Goal: Task Accomplishment & Management: Use online tool/utility

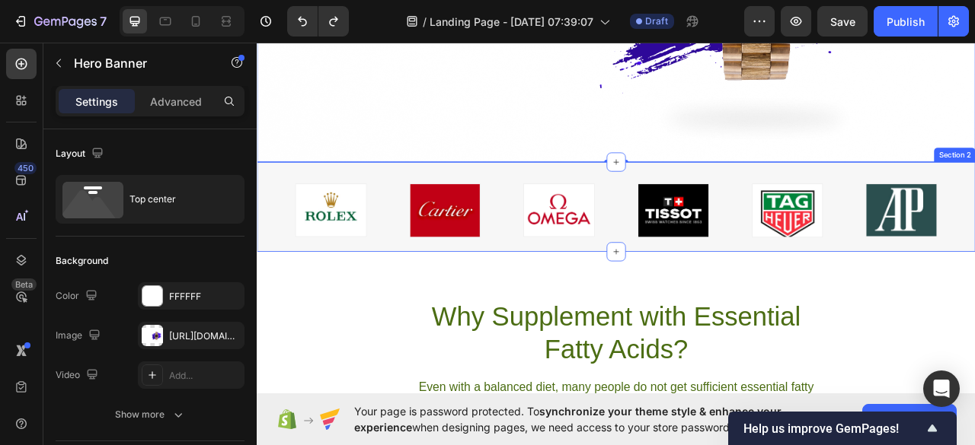
scroll to position [414, 0]
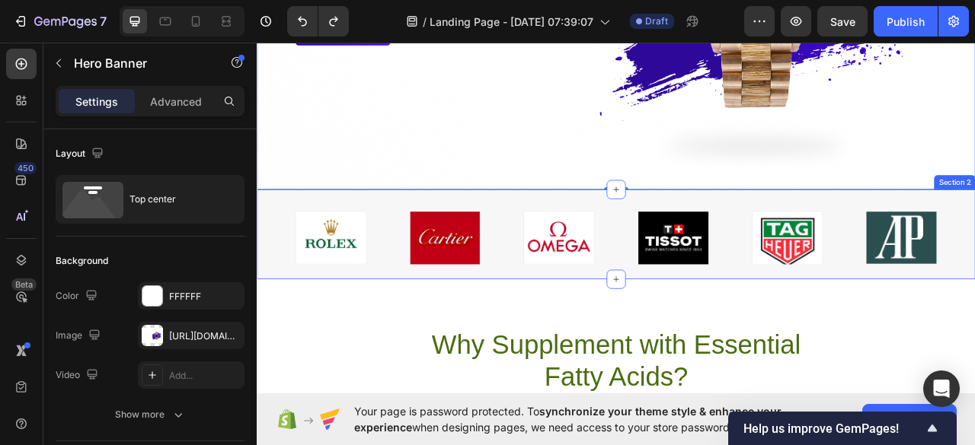
click at [262, 250] on div "Image Image Image Image Image Image Row Section 2" at bounding box center [714, 288] width 914 height 114
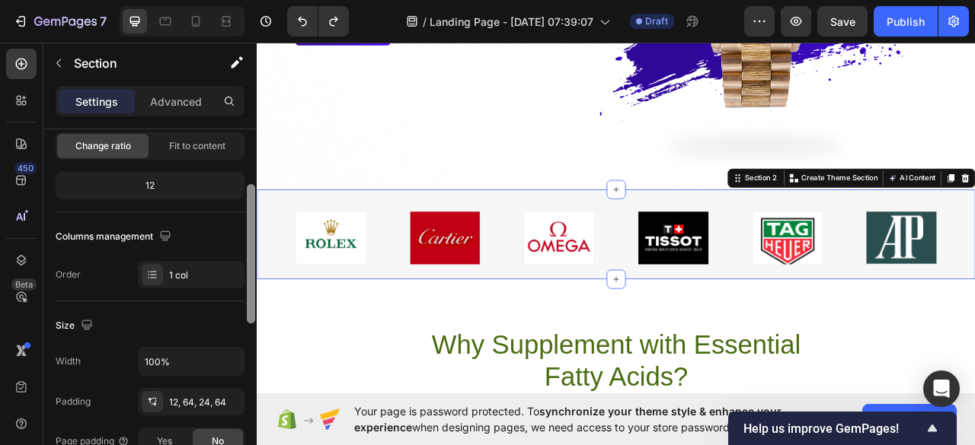
scroll to position [160, 0]
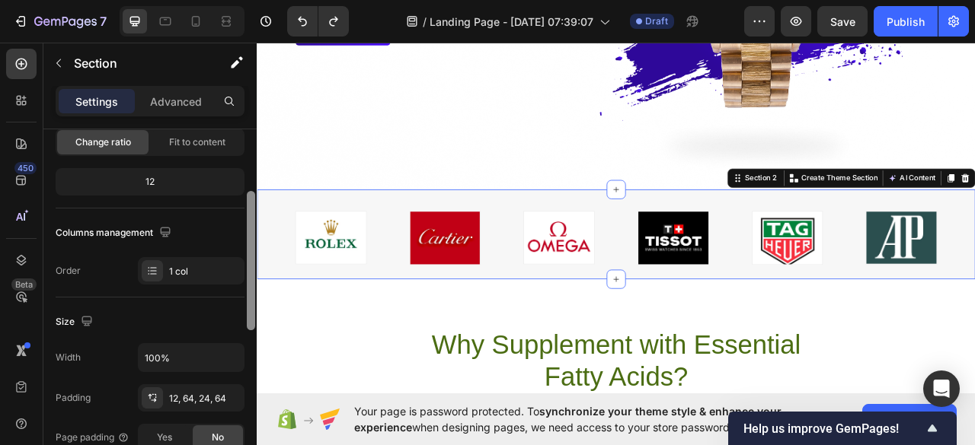
drag, startPoint x: 251, startPoint y: 259, endPoint x: 250, endPoint y: 315, distance: 55.6
click at [250, 315] on div at bounding box center [251, 260] width 8 height 139
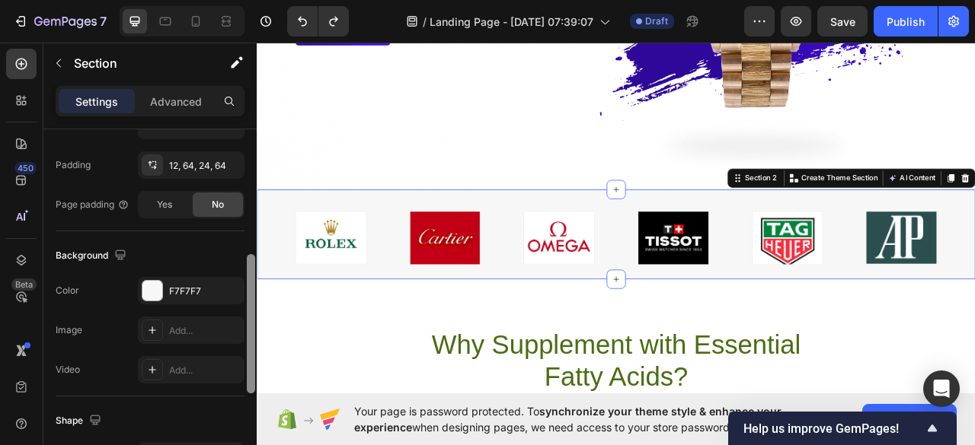
scroll to position [399, 0]
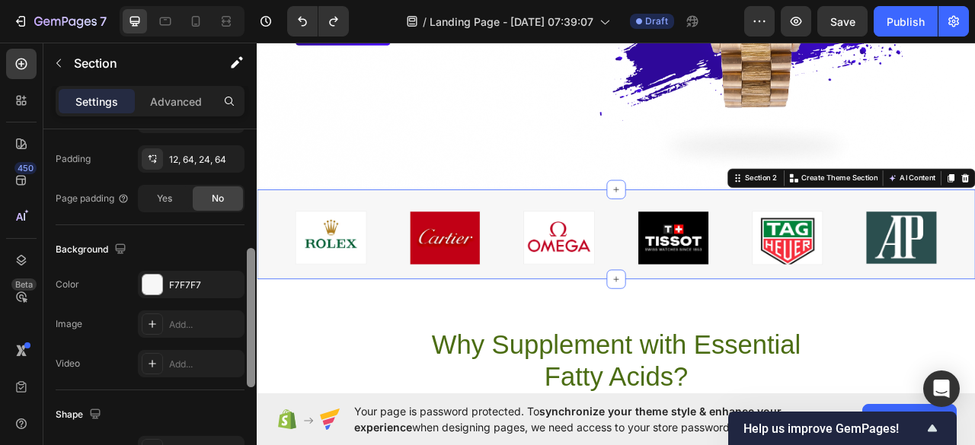
drag, startPoint x: 248, startPoint y: 313, endPoint x: 246, endPoint y: 406, distance: 92.9
click at [246, 406] on div at bounding box center [250, 284] width 11 height 360
click at [138, 273] on div "F7F7F7" at bounding box center [191, 284] width 107 height 27
click at [151, 283] on div at bounding box center [152, 285] width 20 height 20
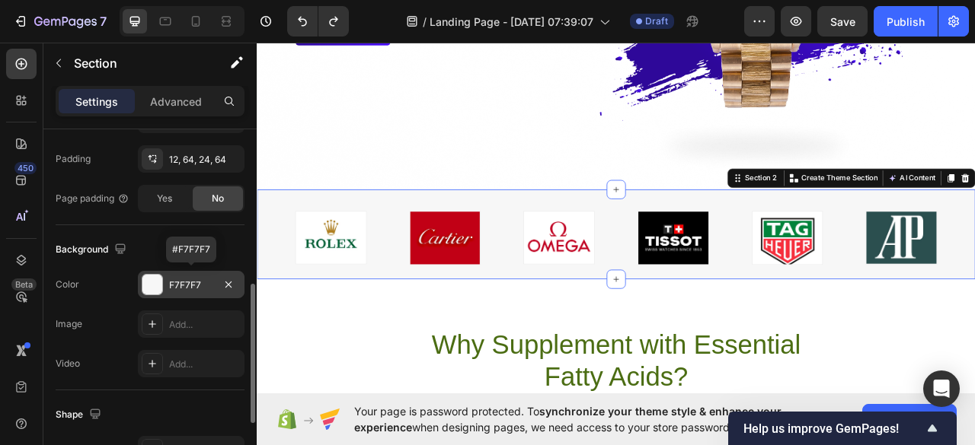
click at [155, 283] on div at bounding box center [152, 285] width 20 height 20
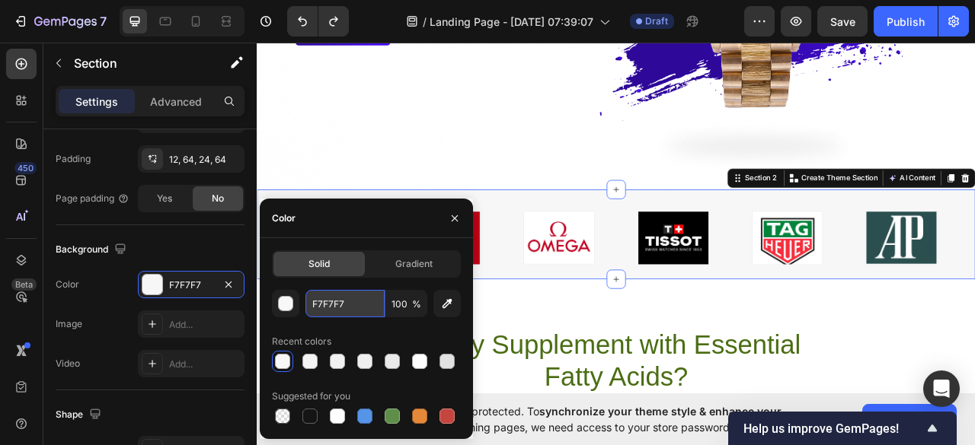
click at [341, 306] on input "F7F7F7" at bounding box center [344, 303] width 79 height 27
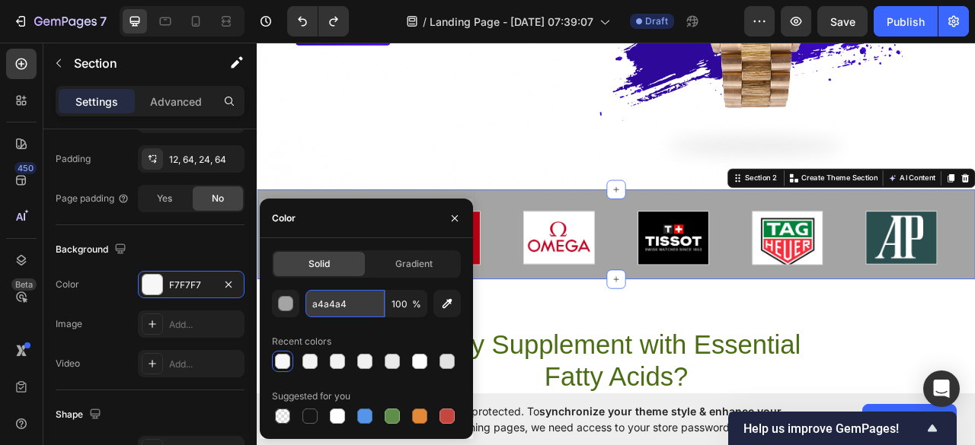
type input "A4A4A4"
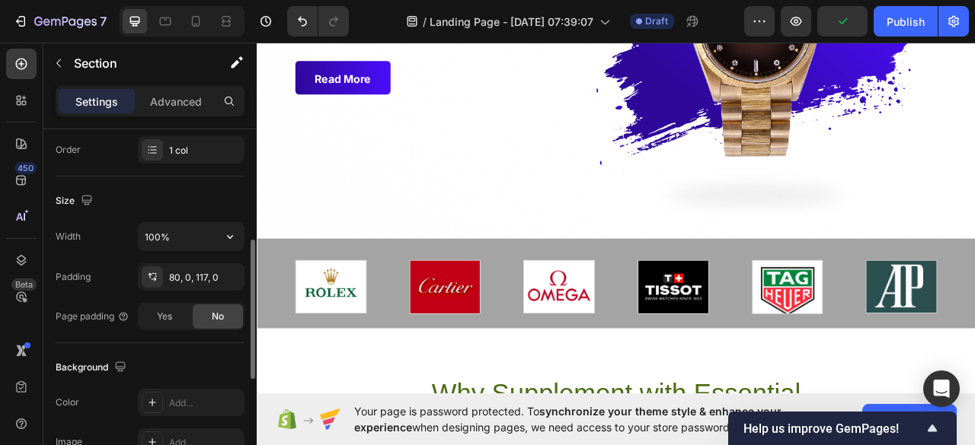
scroll to position [280, 0]
click at [292, 333] on div "Image Image Image Image Image Image Row Section 2" at bounding box center [714, 350] width 914 height 114
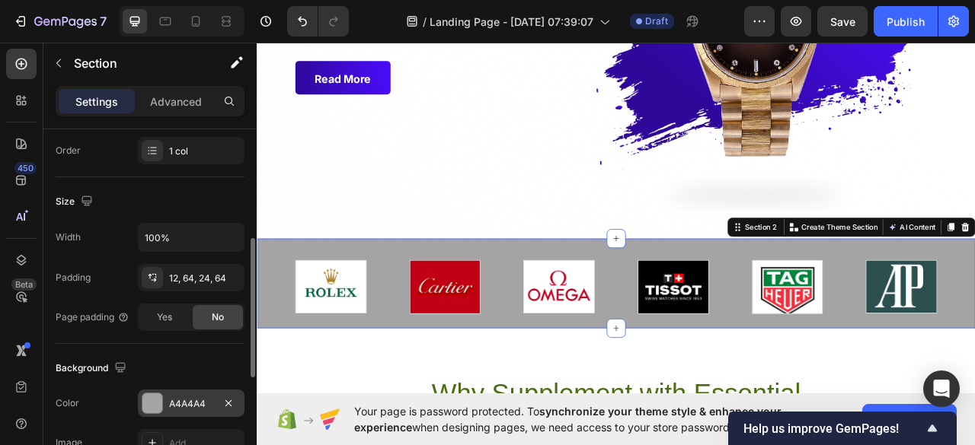
click at [190, 394] on div "A4A4A4" at bounding box center [191, 403] width 107 height 27
click at [207, 404] on div "A4A4A4" at bounding box center [191, 405] width 44 height 14
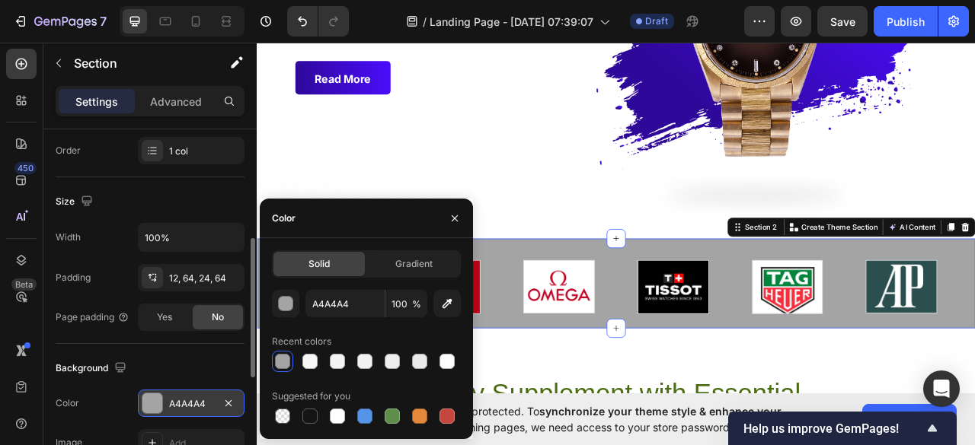
click at [144, 404] on div at bounding box center [152, 404] width 20 height 20
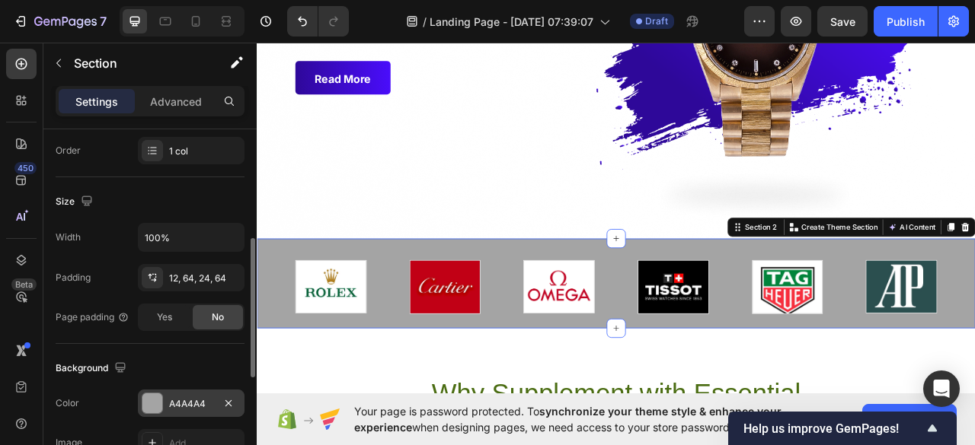
click at [144, 404] on div at bounding box center [152, 404] width 20 height 20
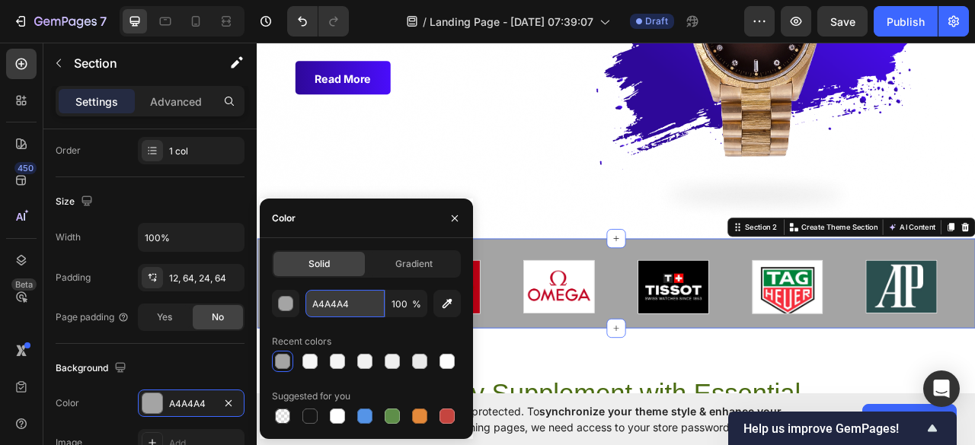
click at [354, 301] on input "A4A4A4" at bounding box center [344, 303] width 79 height 27
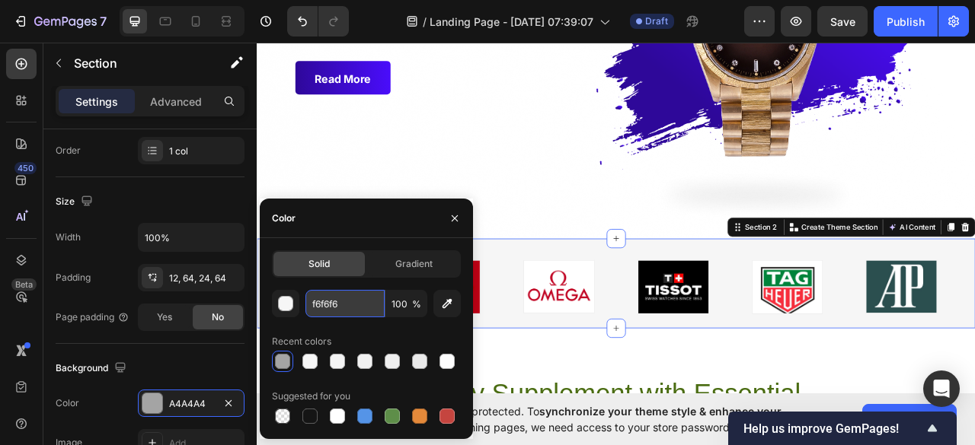
type input "F6F6F6"
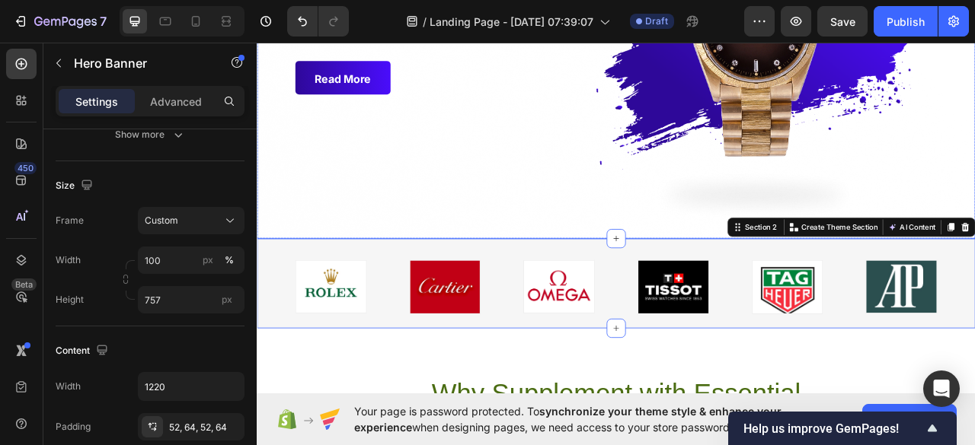
click at [557, 193] on div "Background Image" at bounding box center [714, 5] width 914 height 576
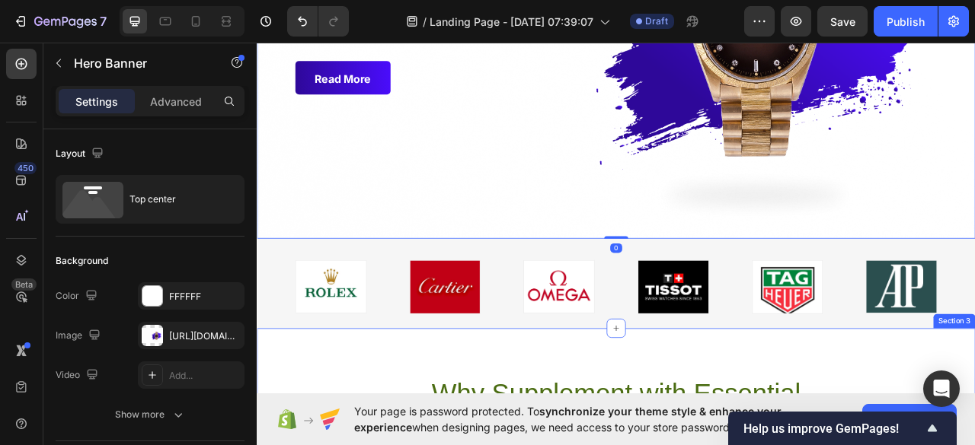
scroll to position [452, 0]
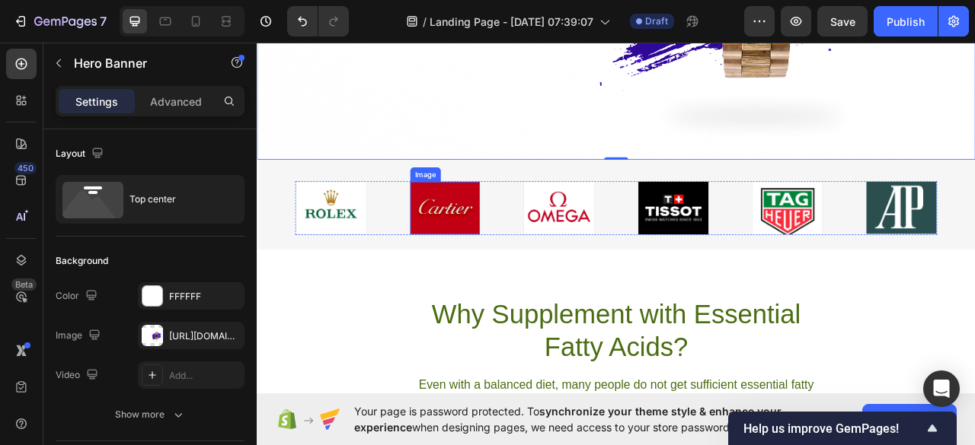
click at [516, 234] on img at bounding box center [496, 254] width 89 height 67
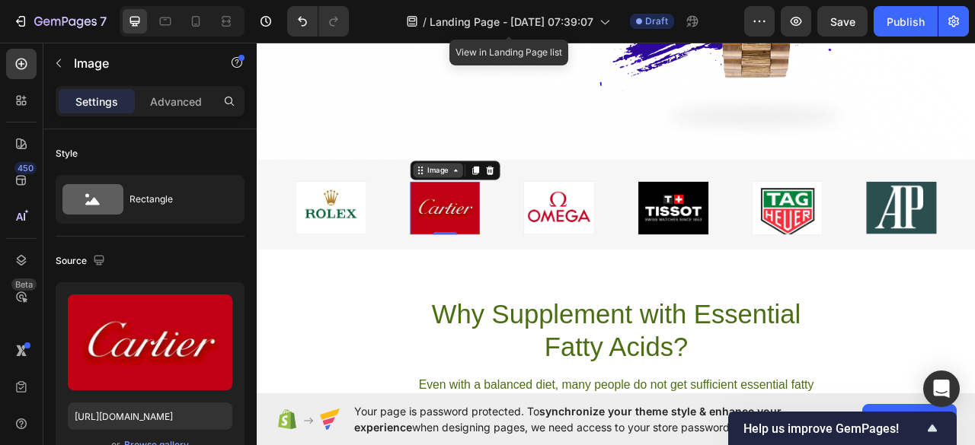
click at [507, 209] on icon at bounding box center [509, 206] width 12 height 12
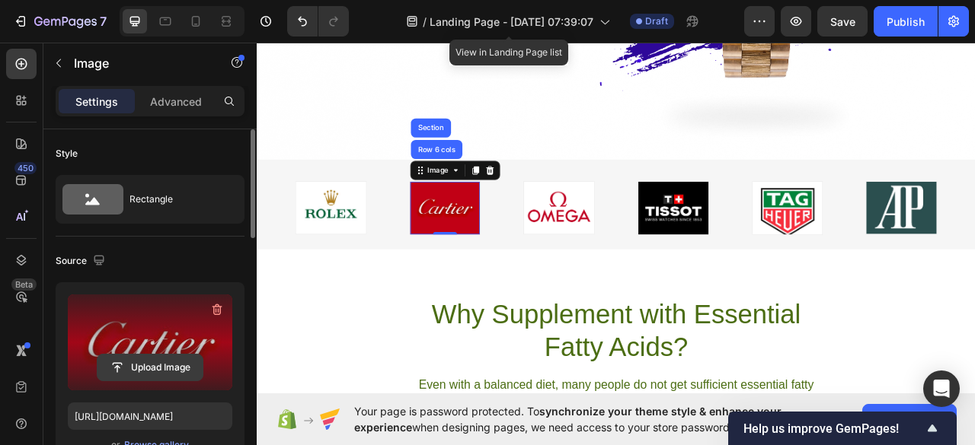
click at [145, 372] on input "file" at bounding box center [149, 368] width 105 height 26
click at [153, 362] on input "file" at bounding box center [149, 368] width 105 height 26
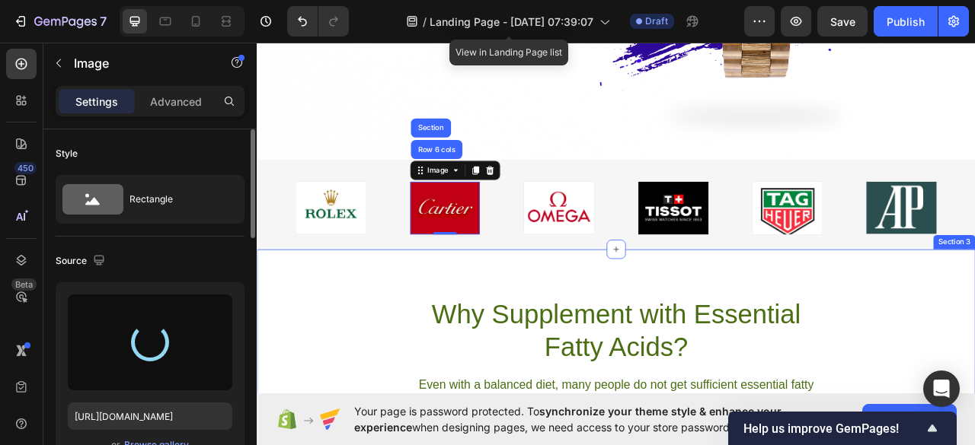
type input "[URL][DOMAIN_NAME]"
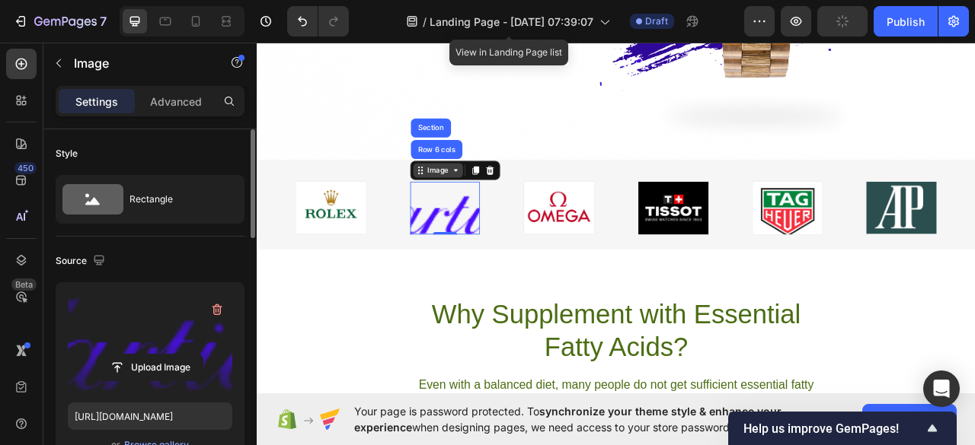
click at [509, 206] on icon at bounding box center [509, 206] width 12 height 12
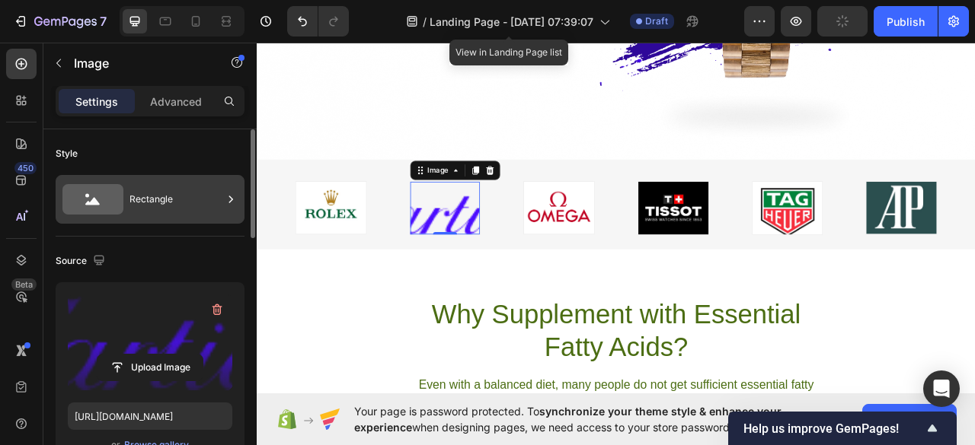
click at [233, 196] on icon at bounding box center [230, 199] width 15 height 15
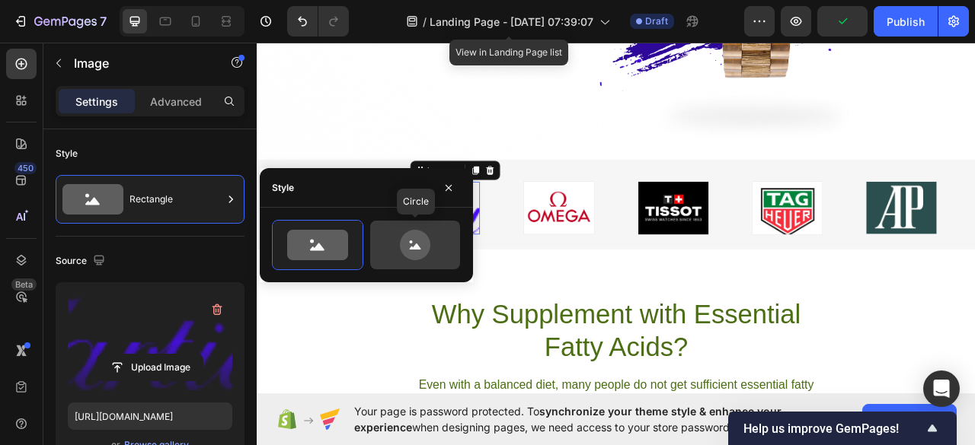
click at [401, 246] on icon at bounding box center [415, 245] width 30 height 30
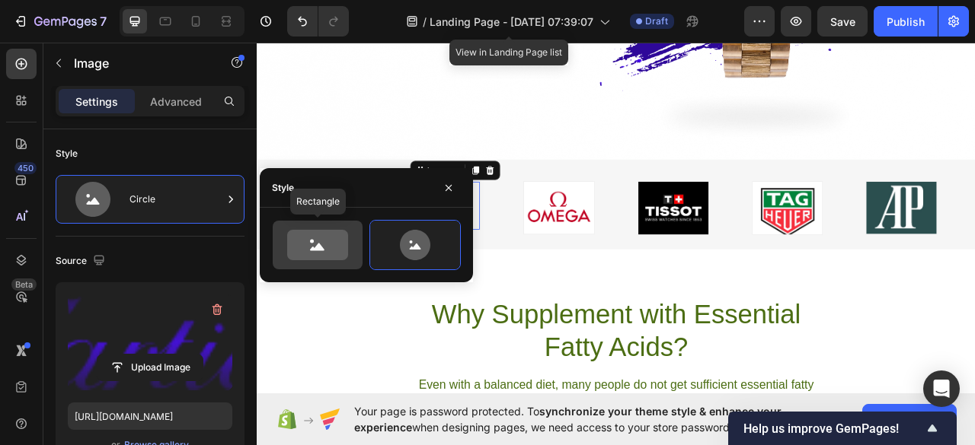
click at [323, 229] on div at bounding box center [318, 245] width 90 height 49
type input "100"
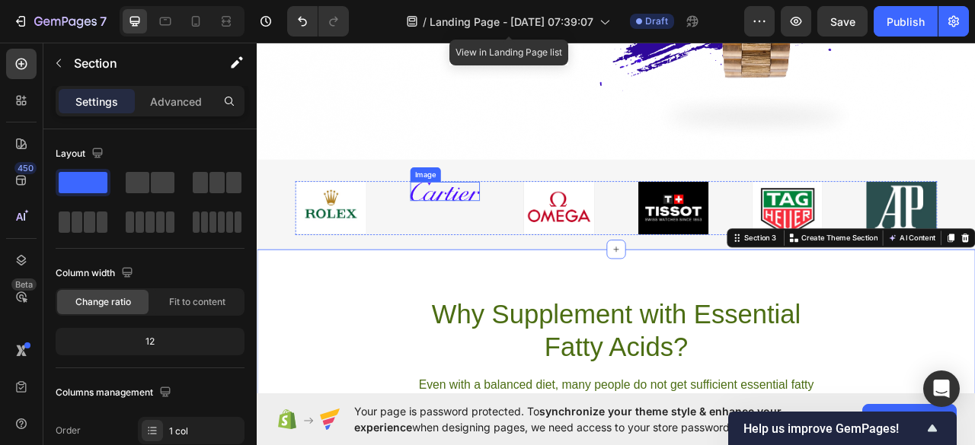
click at [503, 225] on img at bounding box center [496, 233] width 89 height 24
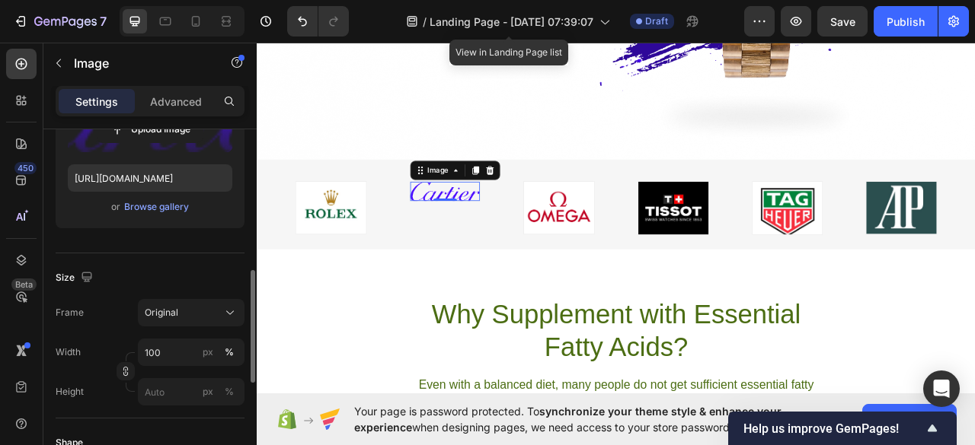
scroll to position [289, 0]
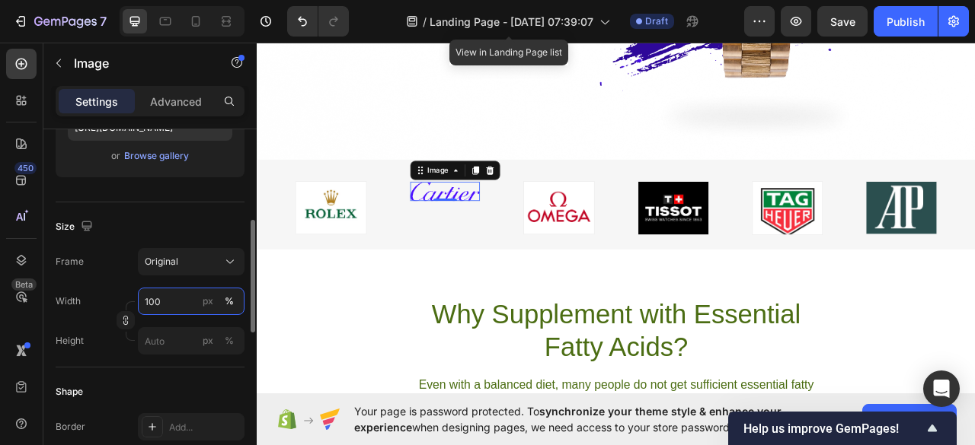
click at [166, 304] on input "100" at bounding box center [191, 301] width 107 height 27
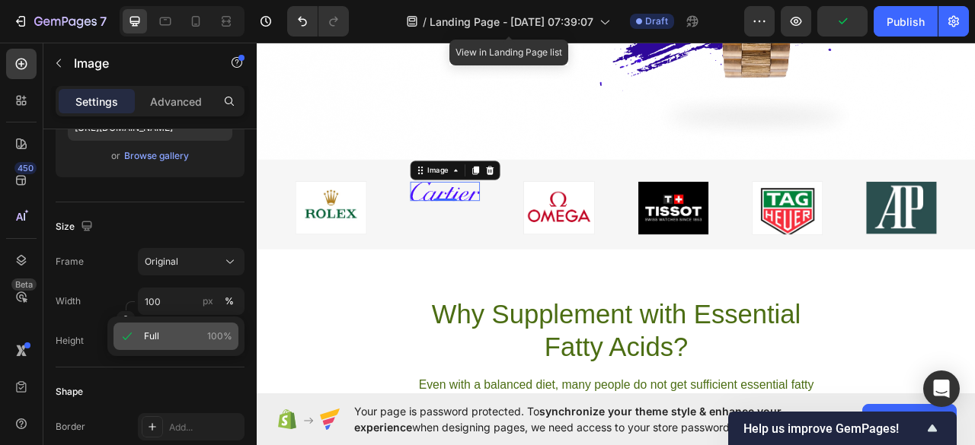
click at [150, 340] on span "Full" at bounding box center [151, 337] width 15 height 14
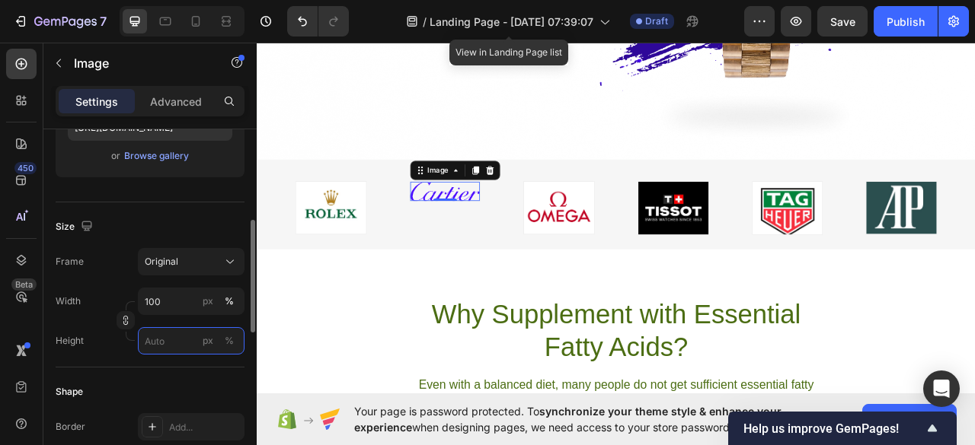
click at [164, 336] on input "px %" at bounding box center [191, 340] width 107 height 27
click at [238, 257] on icon at bounding box center [229, 261] width 15 height 15
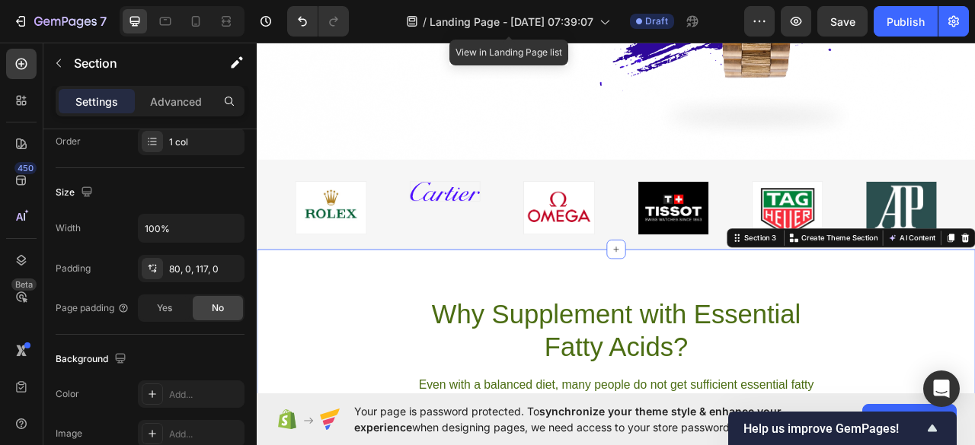
scroll to position [0, 0]
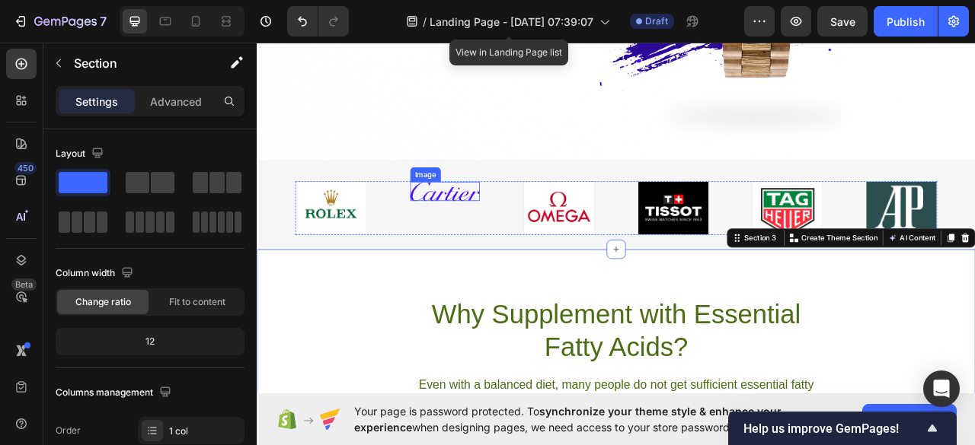
click at [506, 233] on img at bounding box center [496, 233] width 89 height 24
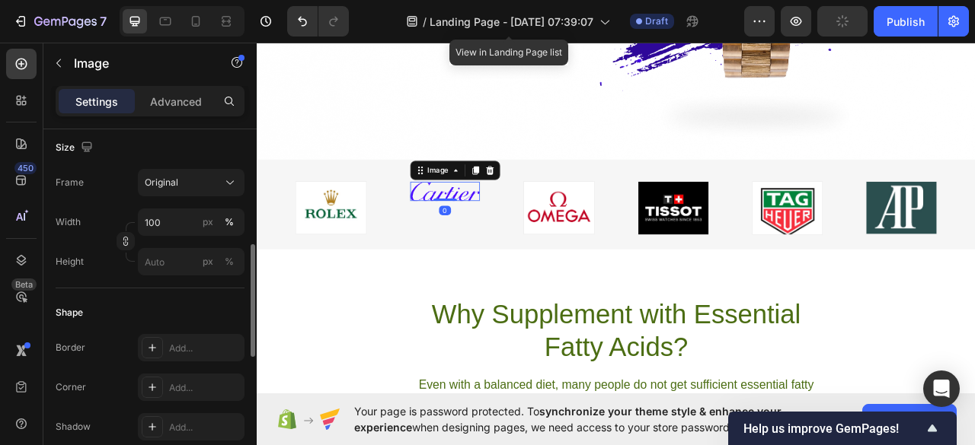
scroll to position [372, 0]
click at [161, 222] on input "100" at bounding box center [191, 219] width 107 height 27
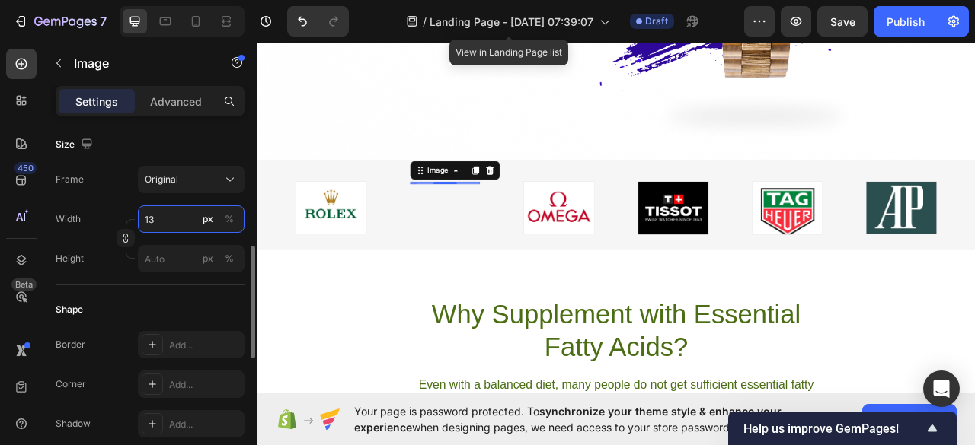
type input "130"
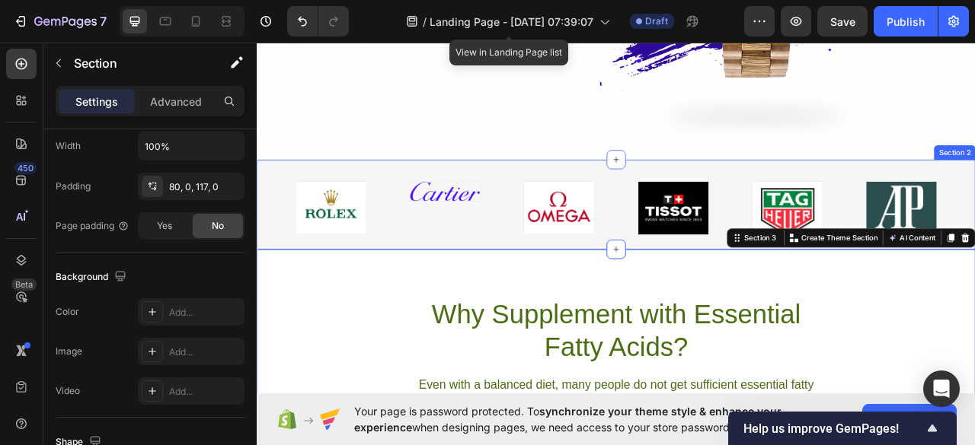
scroll to position [0, 0]
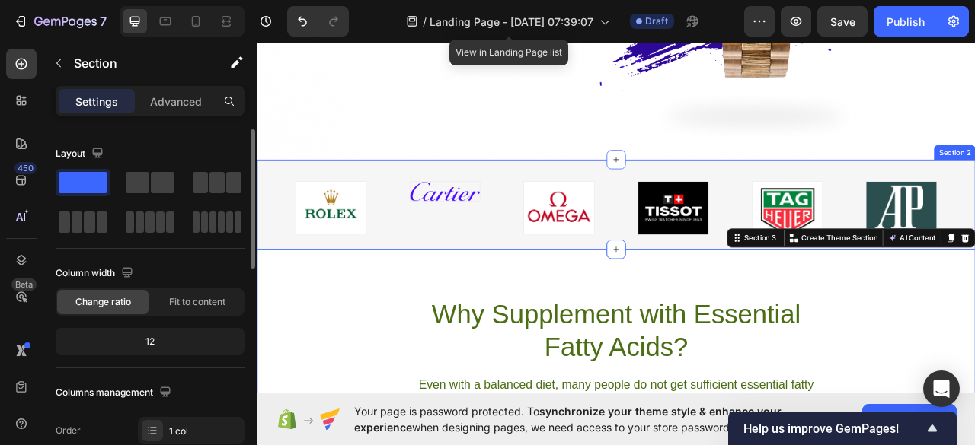
click at [345, 263] on img at bounding box center [350, 254] width 89 height 66
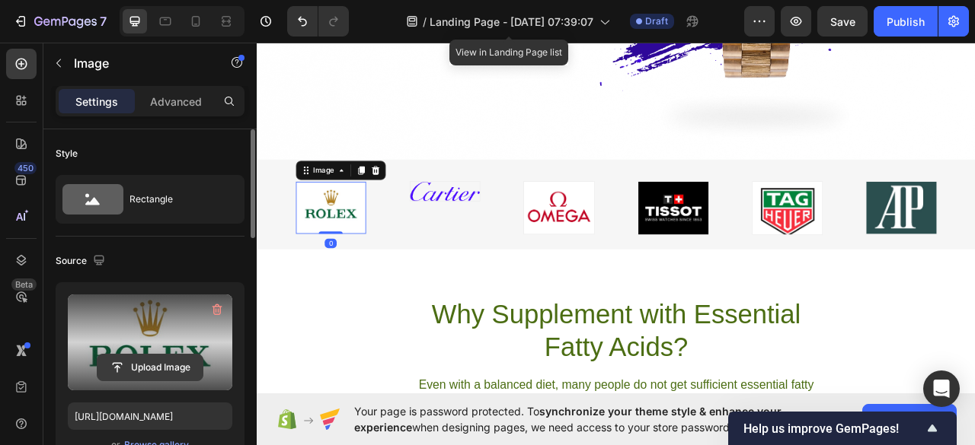
click at [148, 364] on input "file" at bounding box center [149, 368] width 105 height 26
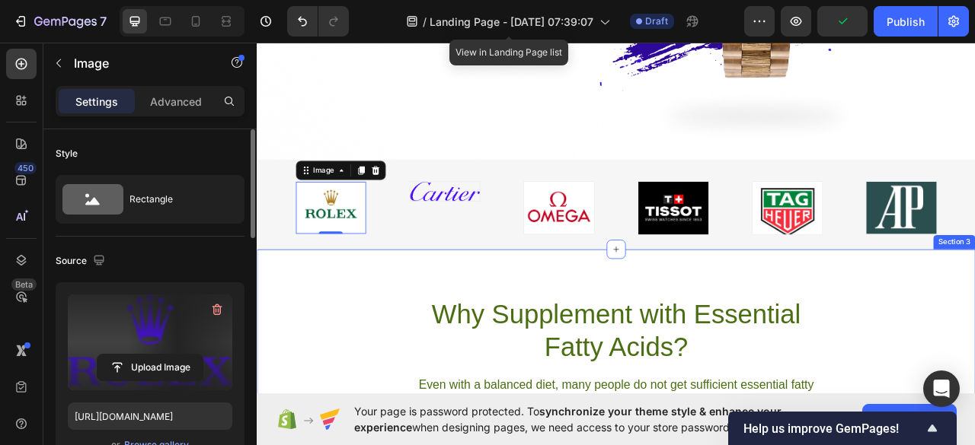
type input "[URL][DOMAIN_NAME]"
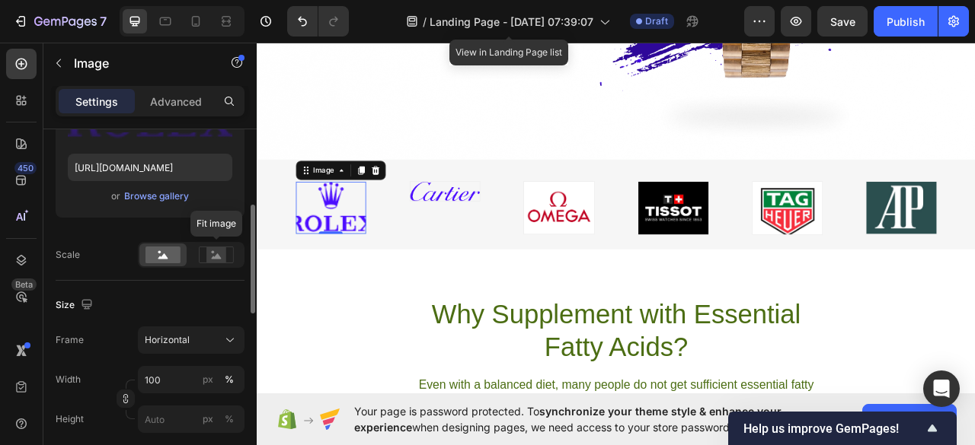
scroll to position [262, 0]
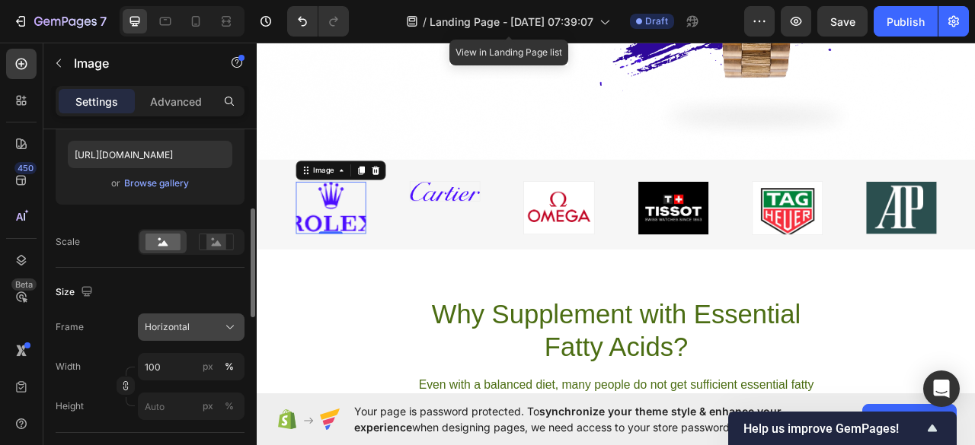
click at [229, 321] on icon at bounding box center [229, 327] width 15 height 15
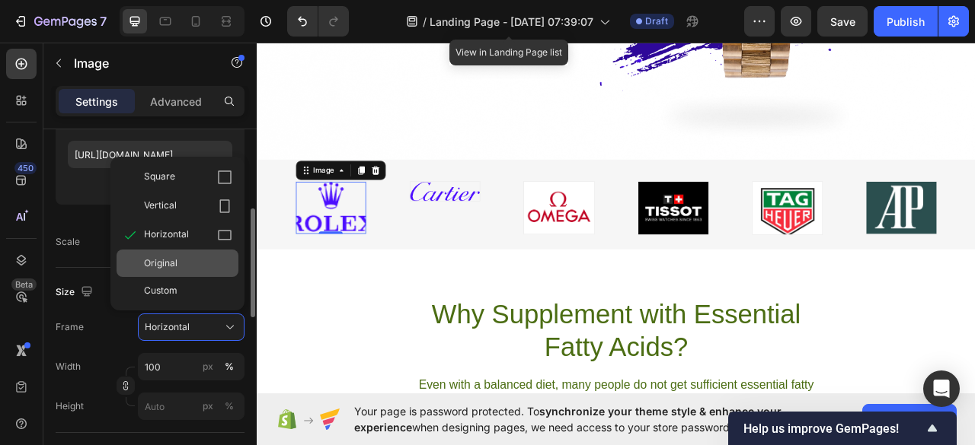
click at [174, 253] on div "Original" at bounding box center [178, 263] width 122 height 27
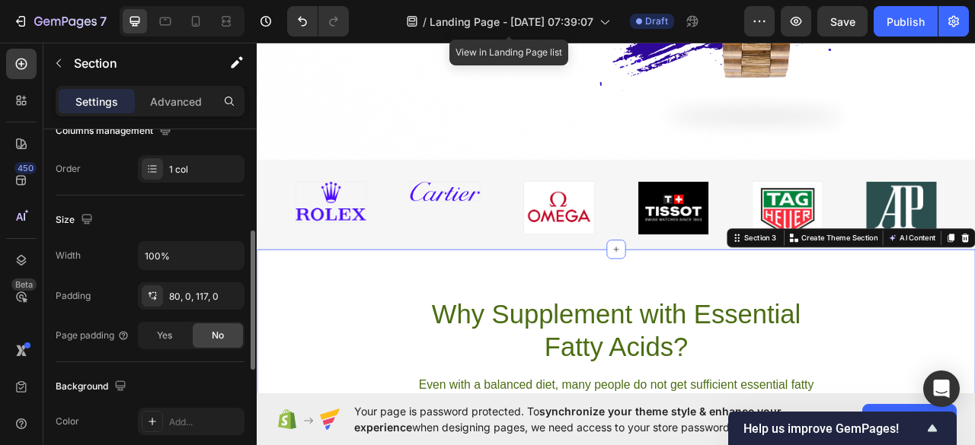
scroll to position [0, 0]
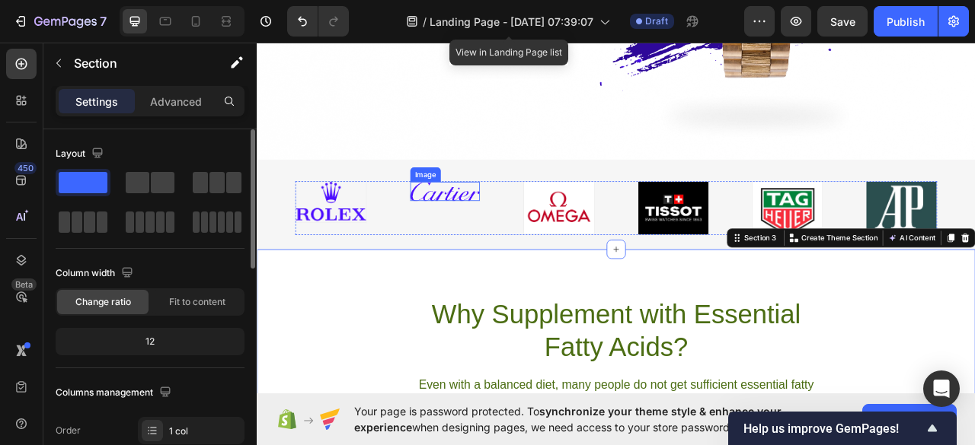
click at [501, 238] on img at bounding box center [496, 233] width 89 height 24
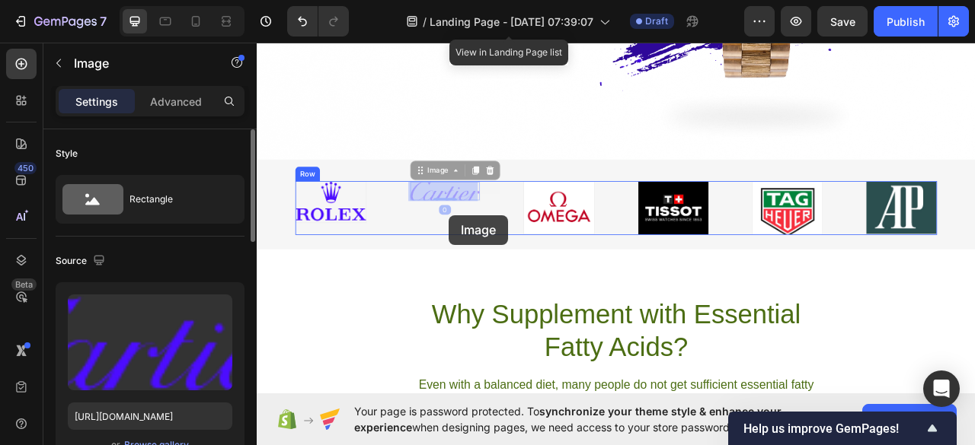
drag, startPoint x: 501, startPoint y: 238, endPoint x: 501, endPoint y: 263, distance: 25.1
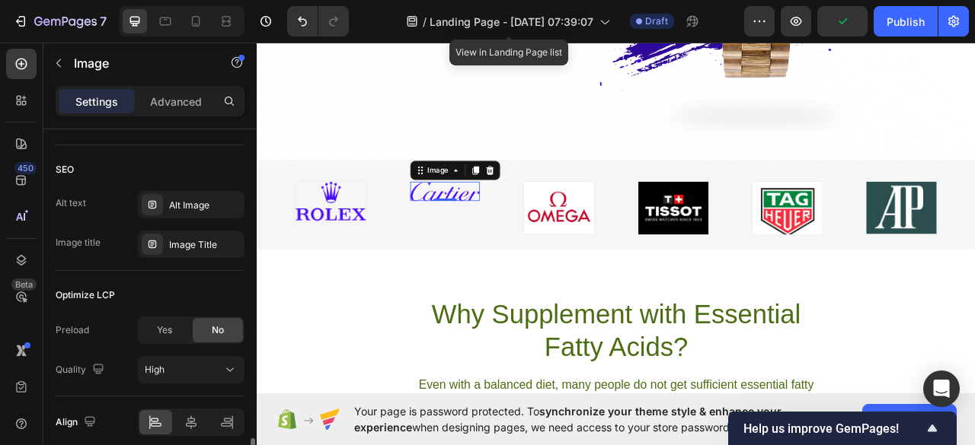
scroll to position [788, 0]
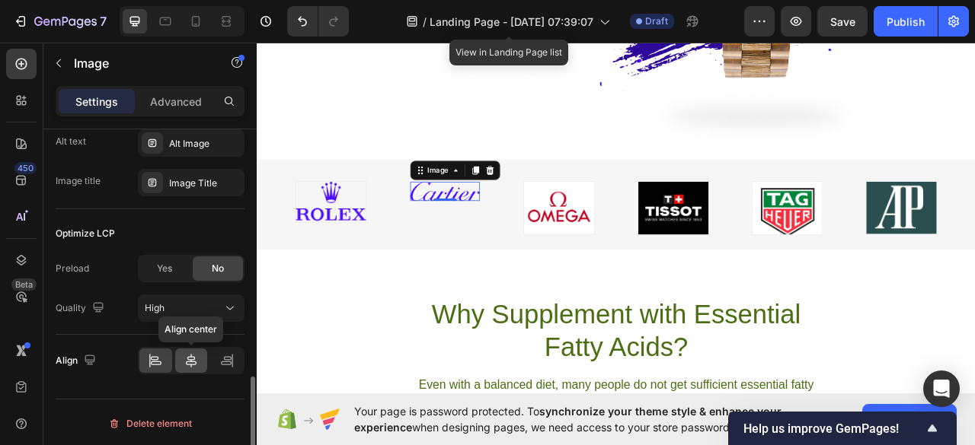
click at [191, 357] on icon at bounding box center [191, 361] width 11 height 14
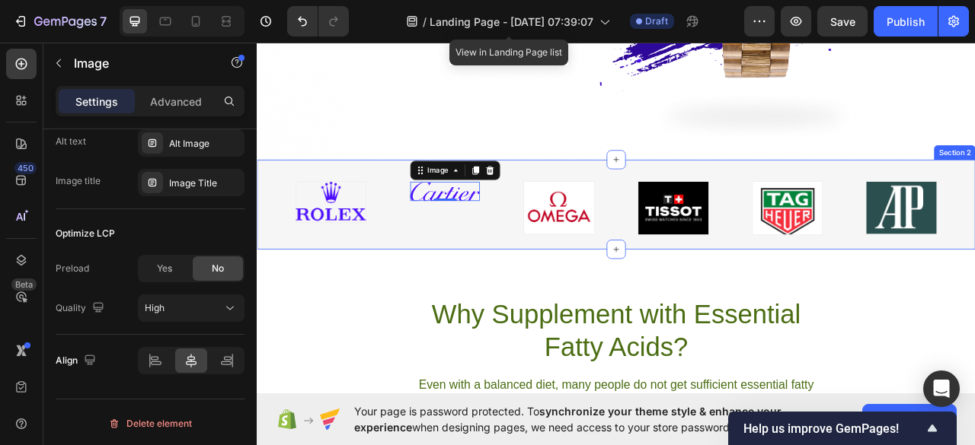
click at [276, 263] on div "Image Image 0 Image Image Image Image Row Section 2" at bounding box center [714, 250] width 914 height 114
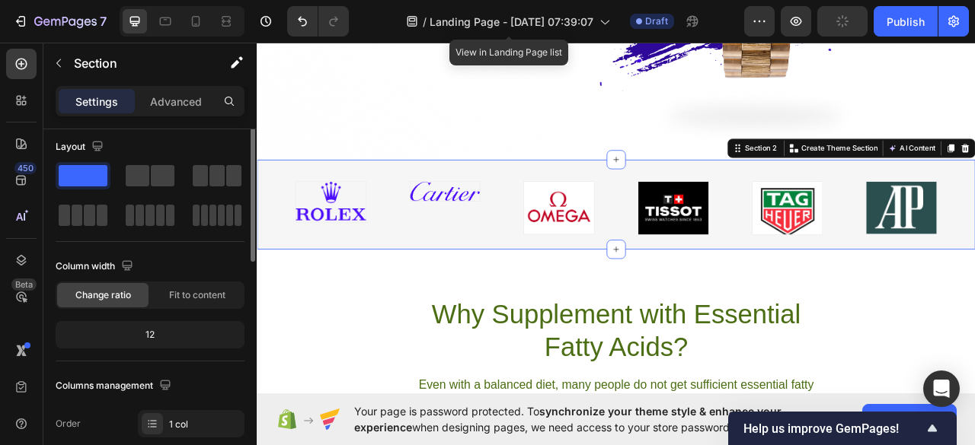
scroll to position [0, 0]
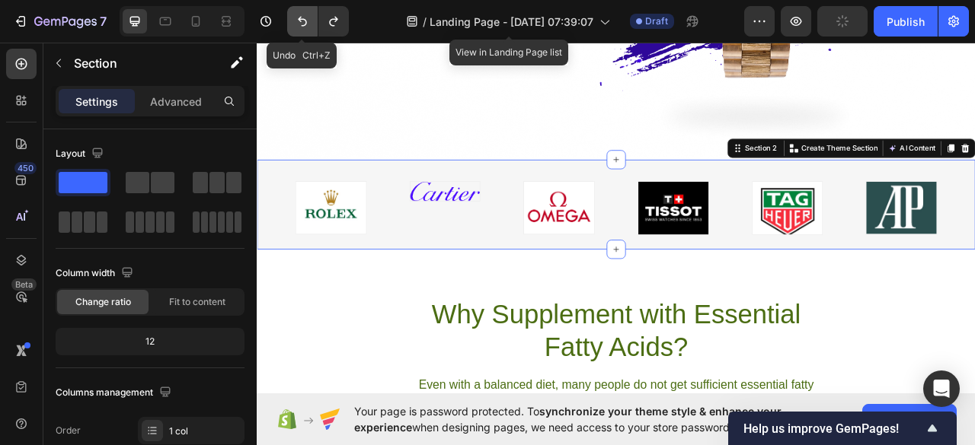
click at [297, 15] on icon "Undo/Redo" at bounding box center [302, 21] width 15 height 15
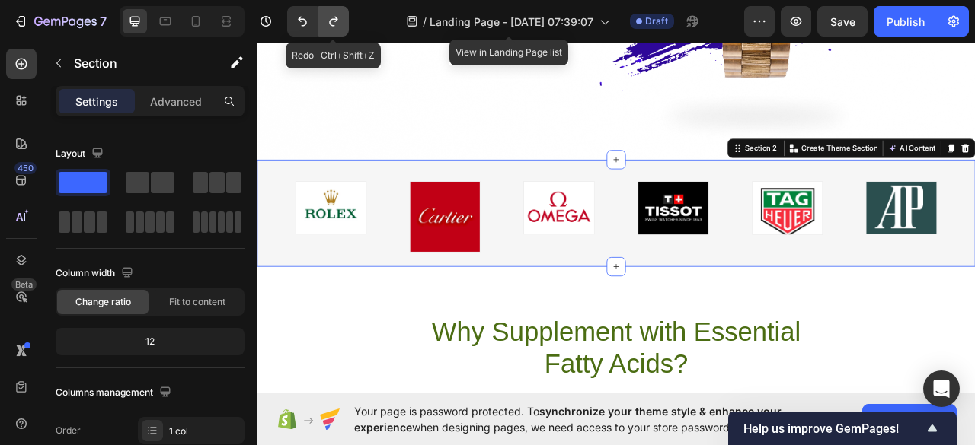
click at [338, 21] on icon "Undo/Redo" at bounding box center [333, 21] width 15 height 15
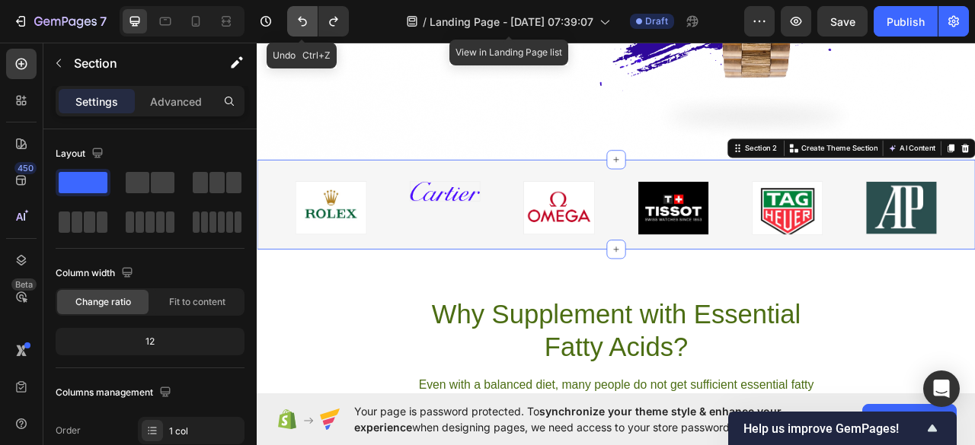
click at [299, 24] on icon "Undo/Redo" at bounding box center [302, 21] width 15 height 15
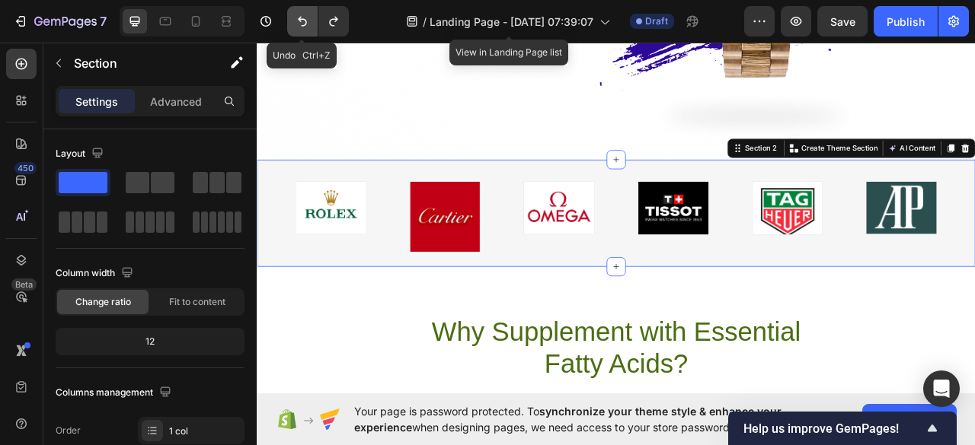
click at [299, 24] on icon "Undo/Redo" at bounding box center [302, 21] width 15 height 15
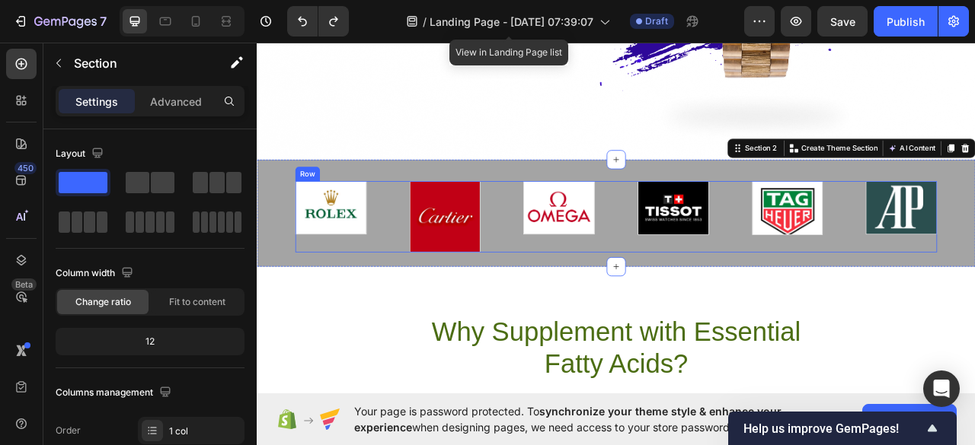
click at [370, 273] on img at bounding box center [350, 254] width 89 height 66
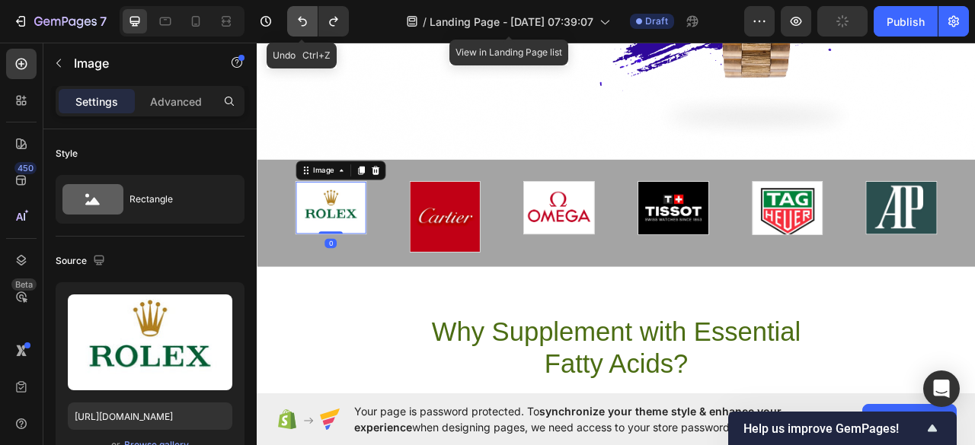
click at [308, 23] on icon "Undo/Redo" at bounding box center [302, 21] width 15 height 15
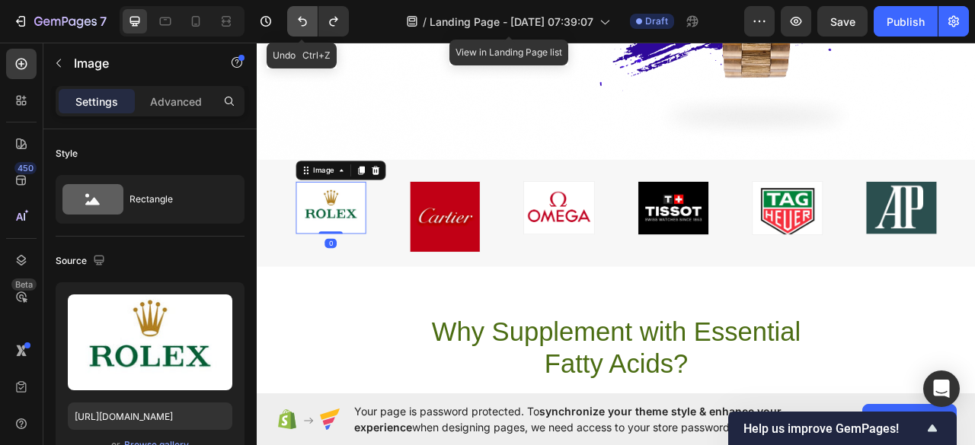
click at [308, 24] on icon "Undo/Redo" at bounding box center [302, 21] width 15 height 15
click at [330, 25] on icon "Undo/Redo" at bounding box center [333, 21] width 15 height 15
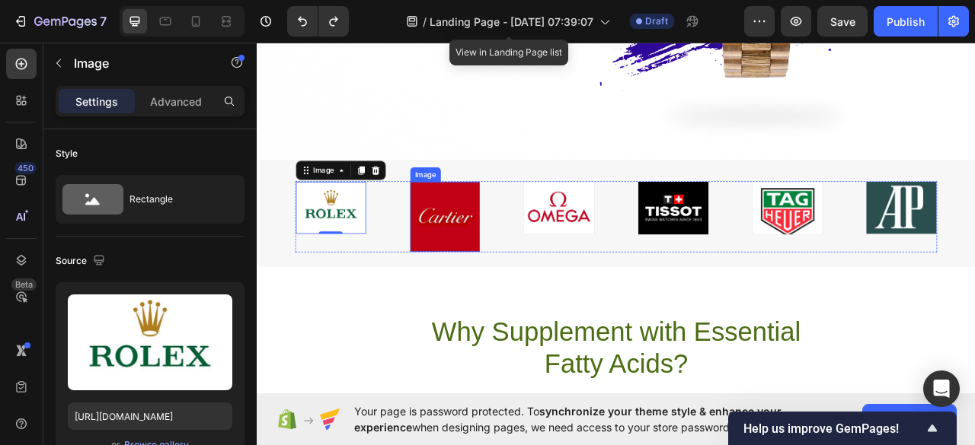
click at [480, 261] on img at bounding box center [496, 265] width 89 height 89
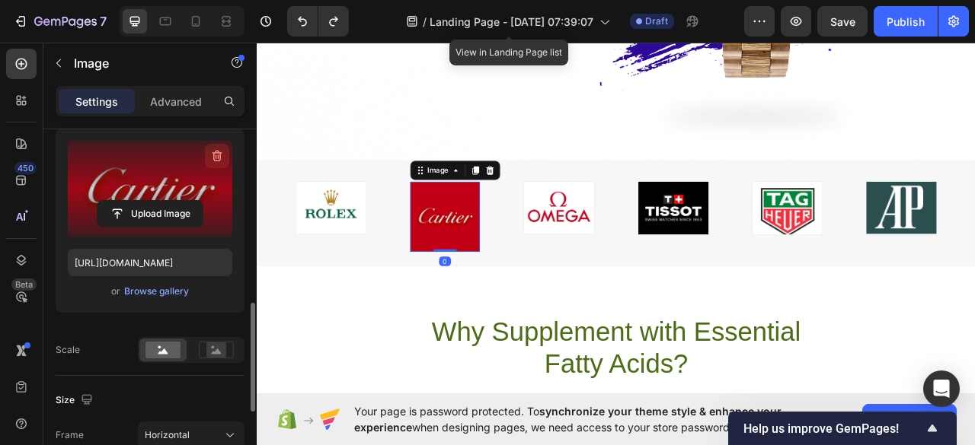
scroll to position [304, 0]
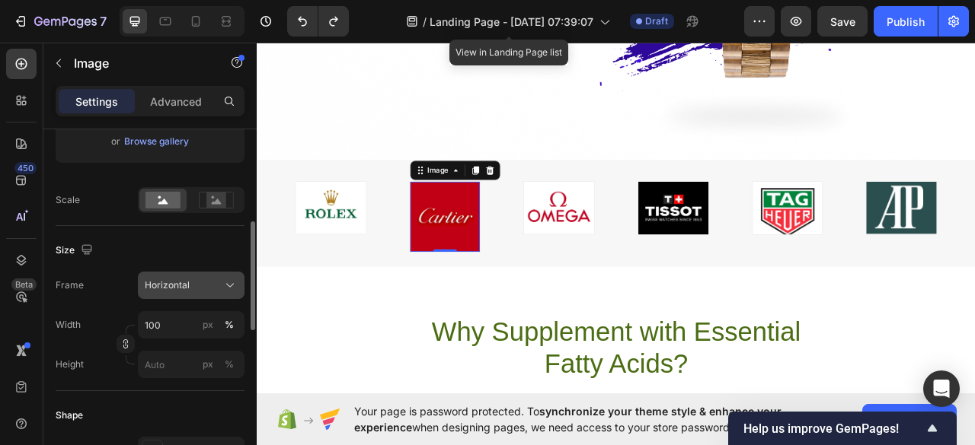
click at [233, 286] on icon at bounding box center [229, 285] width 15 height 15
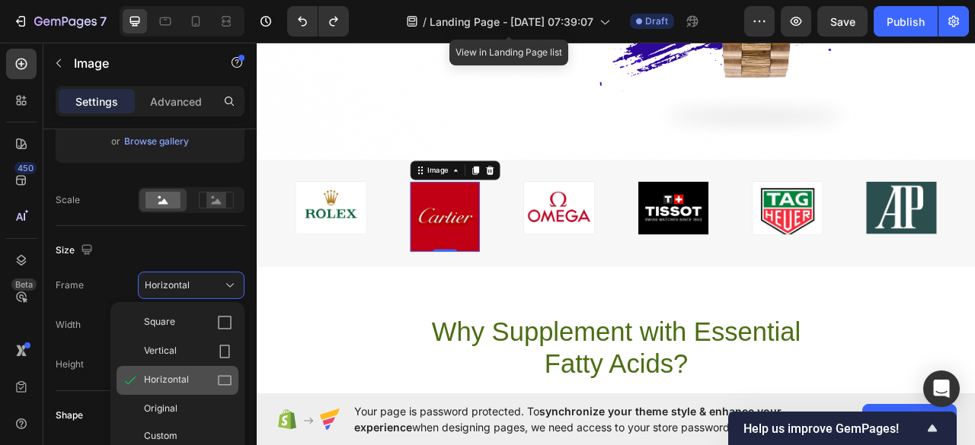
click at [184, 374] on span "Horizontal" at bounding box center [166, 380] width 45 height 15
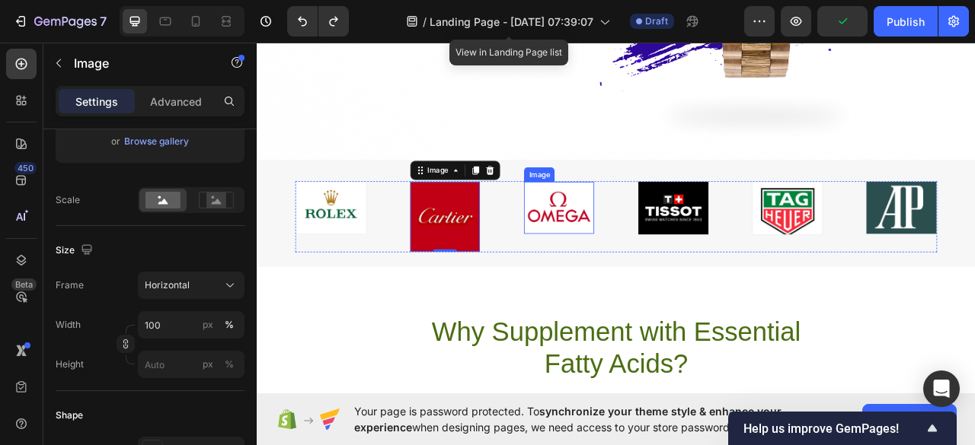
click at [609, 263] on img at bounding box center [640, 254] width 89 height 66
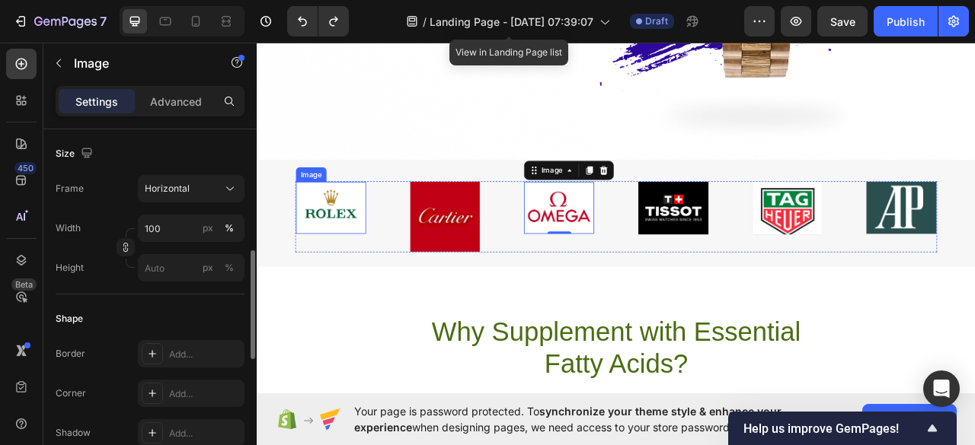
click at [379, 255] on img at bounding box center [350, 254] width 89 height 66
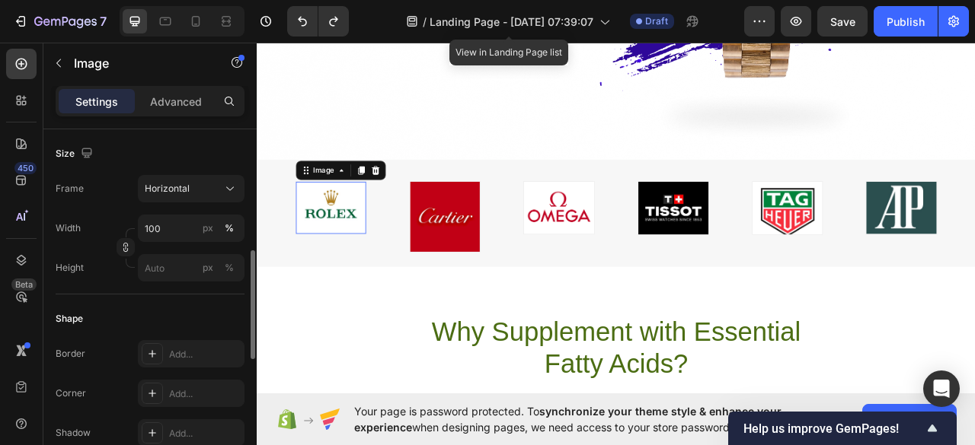
scroll to position [401, 0]
click at [512, 257] on img at bounding box center [496, 265] width 89 height 89
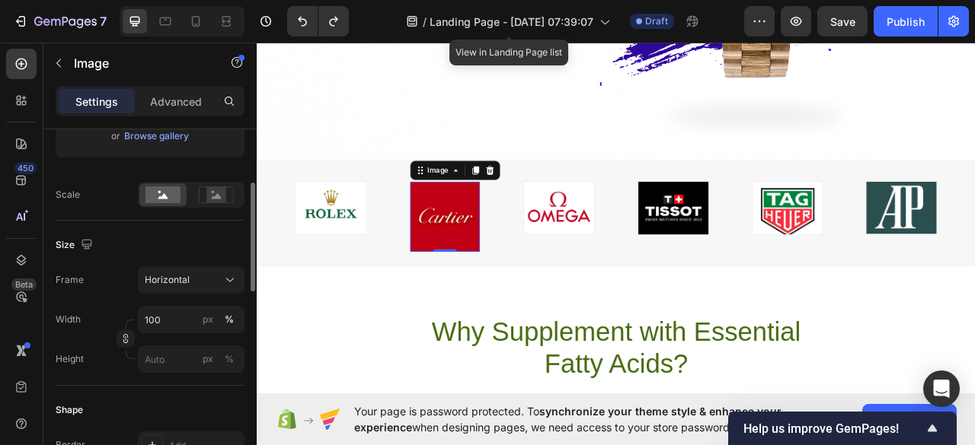
scroll to position [273, 0]
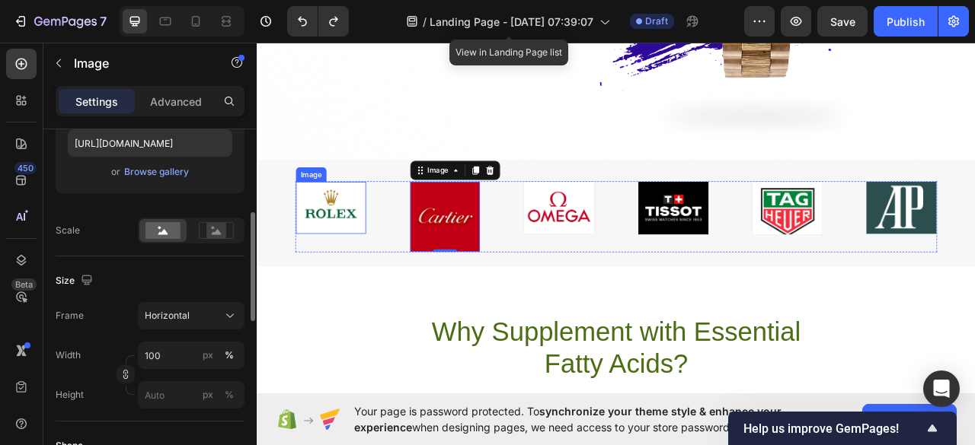
click at [324, 265] on img at bounding box center [350, 254] width 89 height 66
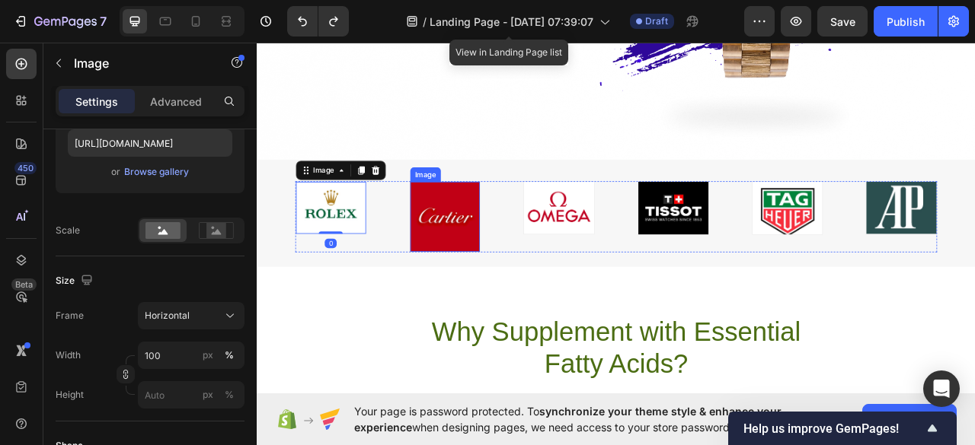
click at [470, 270] on img at bounding box center [496, 265] width 89 height 89
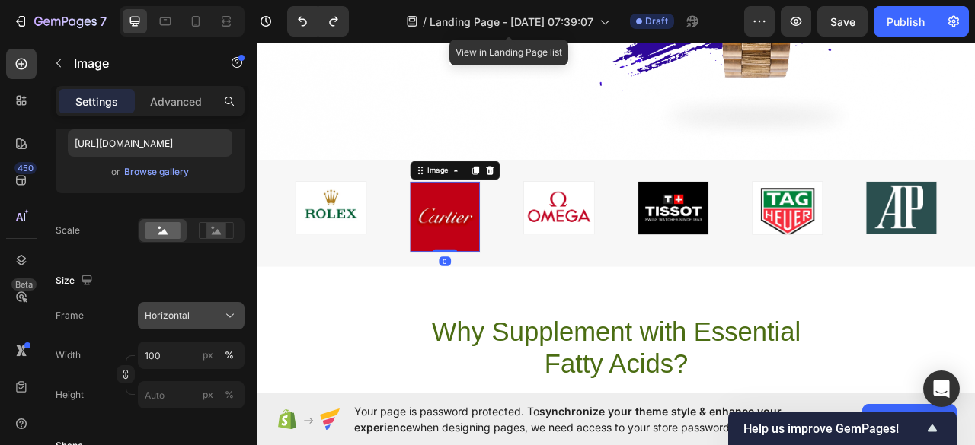
click at [222, 324] on button "Horizontal" at bounding box center [191, 315] width 107 height 27
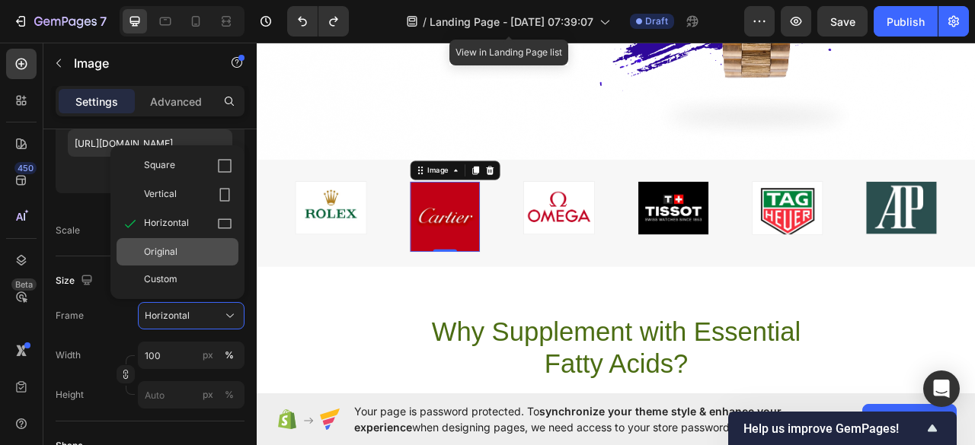
click at [192, 258] on div "Original" at bounding box center [178, 251] width 122 height 27
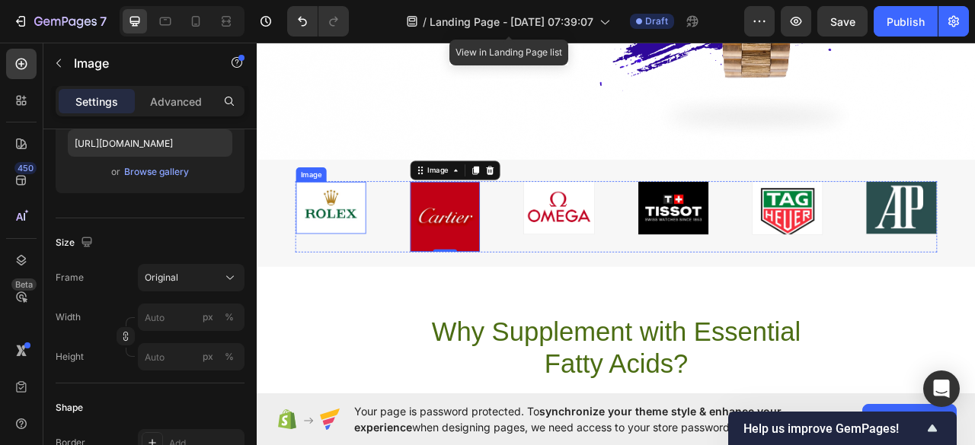
click at [325, 235] on img at bounding box center [350, 254] width 89 height 66
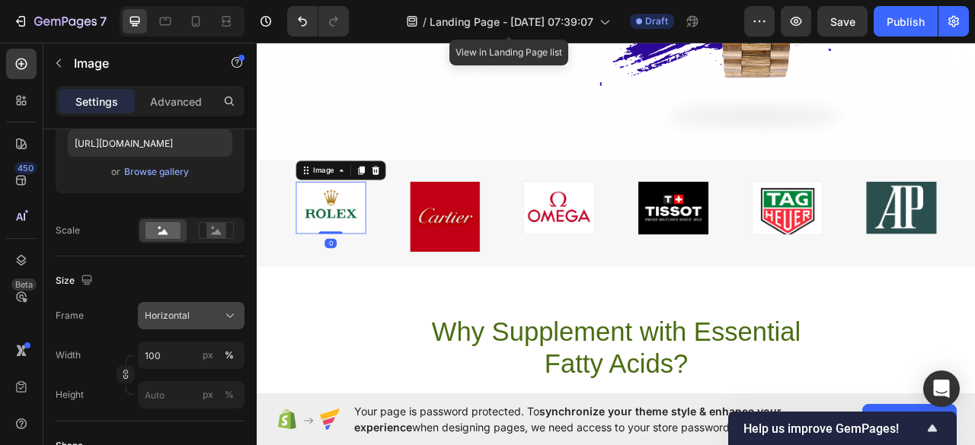
click at [220, 315] on div "Horizontal" at bounding box center [191, 315] width 93 height 15
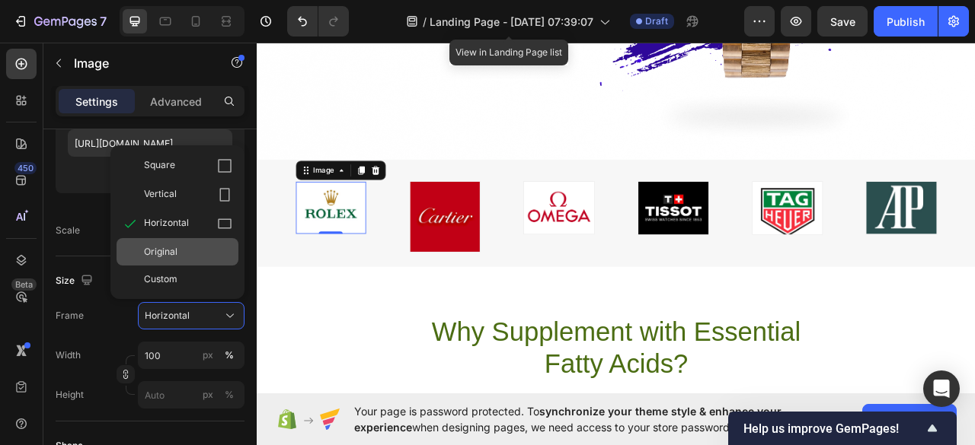
click at [187, 259] on div "Original" at bounding box center [178, 251] width 122 height 27
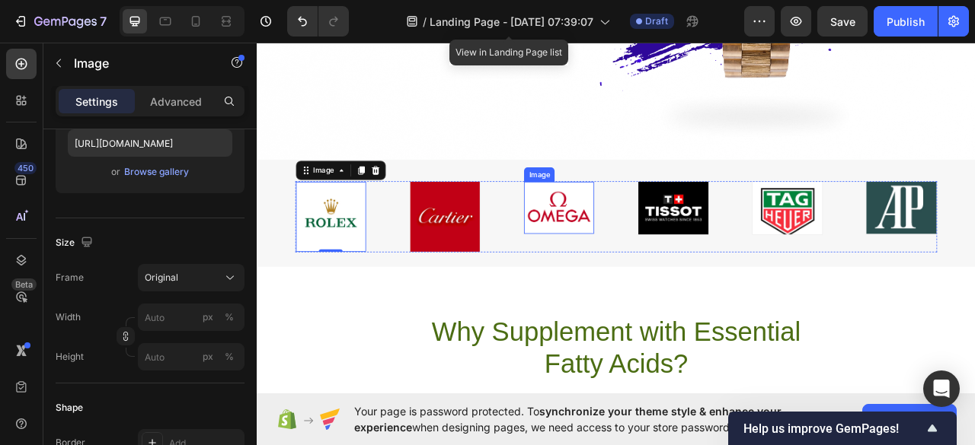
click at [632, 242] on img at bounding box center [640, 254] width 89 height 66
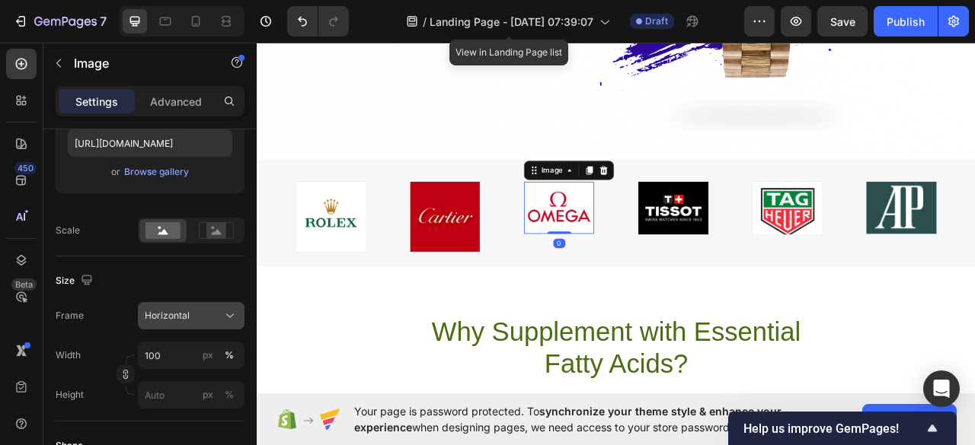
click at [232, 313] on icon at bounding box center [229, 315] width 15 height 15
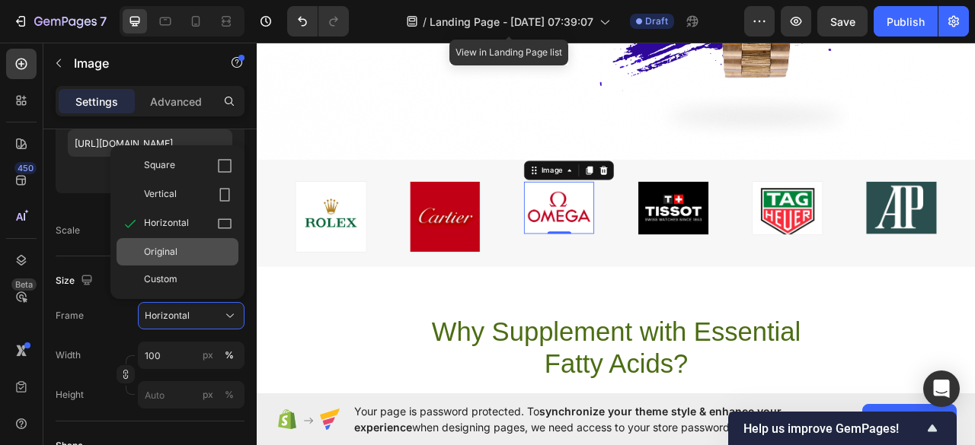
click at [177, 249] on span "Original" at bounding box center [161, 252] width 34 height 14
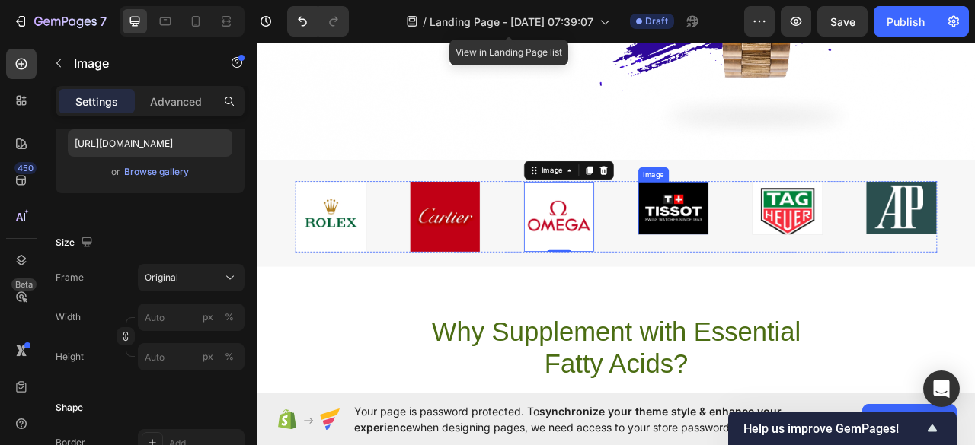
click at [755, 283] on img at bounding box center [786, 254] width 89 height 67
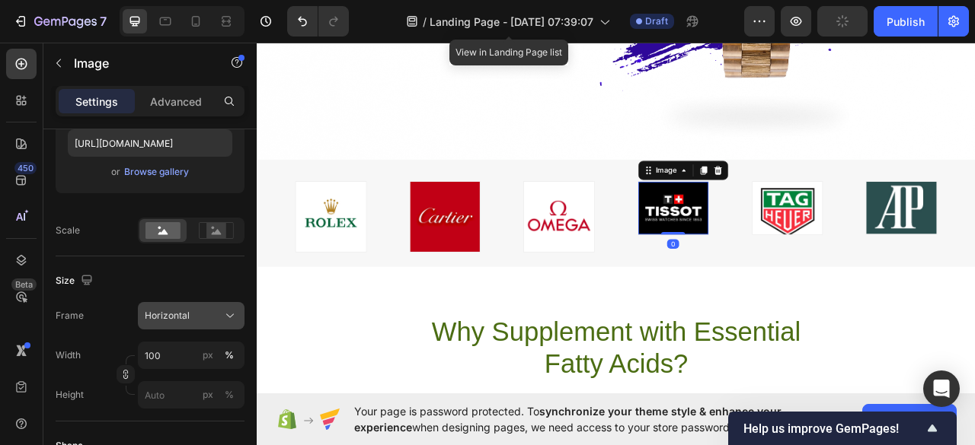
click at [221, 323] on button "Horizontal" at bounding box center [191, 315] width 107 height 27
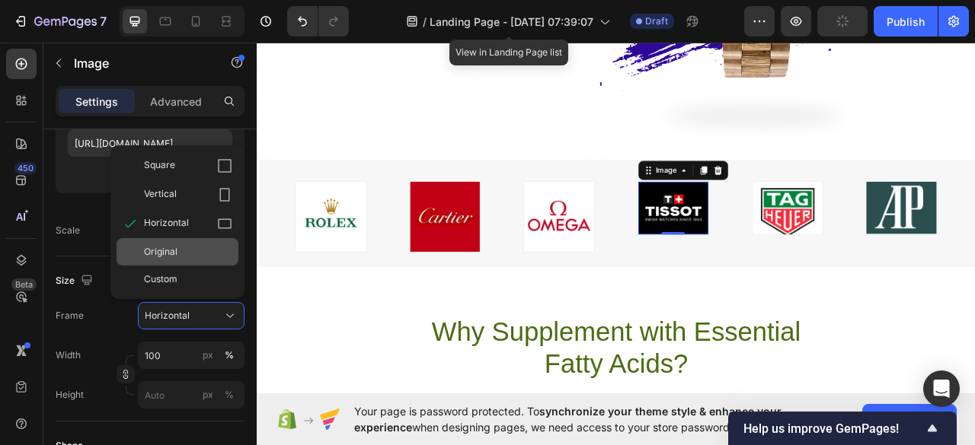
click at [179, 255] on div "Original" at bounding box center [188, 252] width 88 height 14
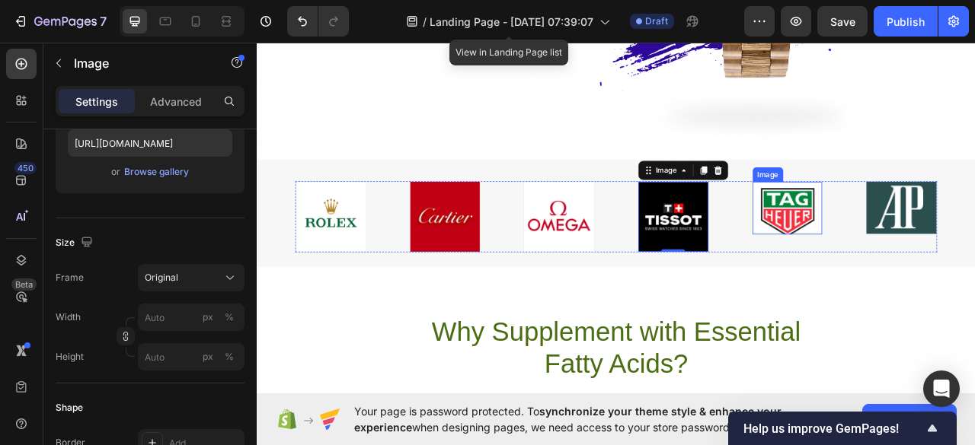
click at [940, 248] on img at bounding box center [931, 254] width 89 height 67
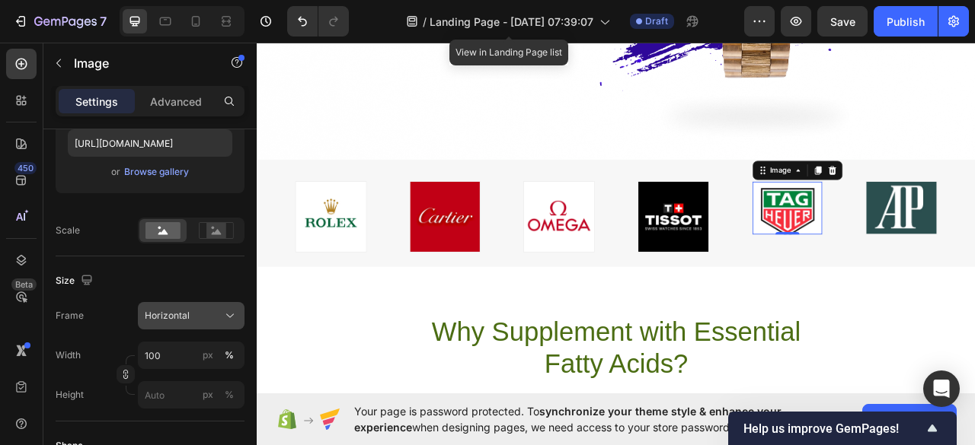
click at [226, 328] on button "Horizontal" at bounding box center [191, 315] width 107 height 27
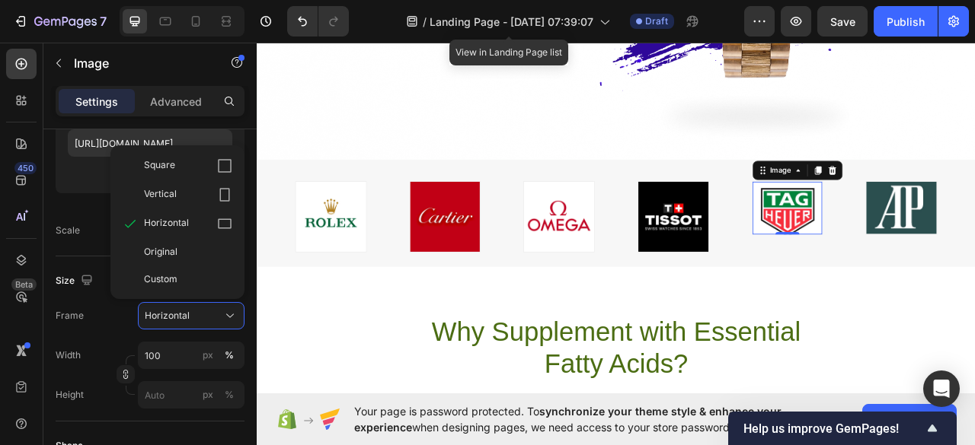
click at [177, 252] on span "Original" at bounding box center [161, 252] width 34 height 14
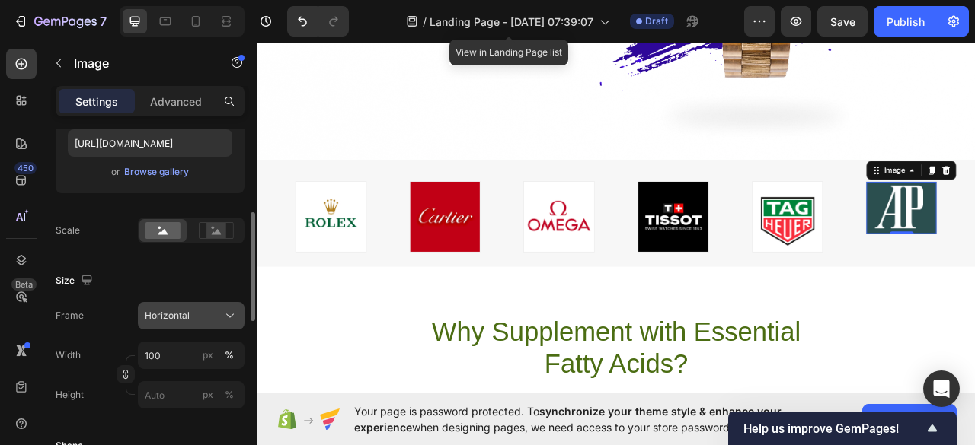
click at [222, 318] on div "Horizontal" at bounding box center [191, 315] width 93 height 15
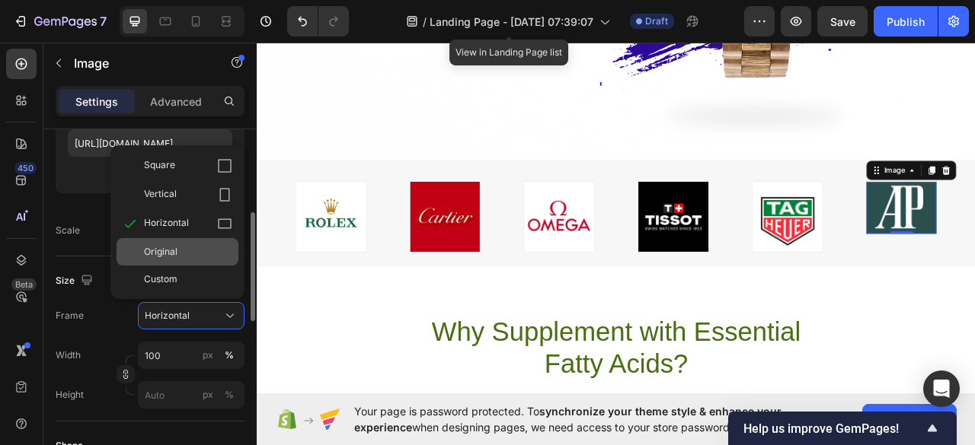
click at [177, 238] on div "Original" at bounding box center [178, 251] width 122 height 27
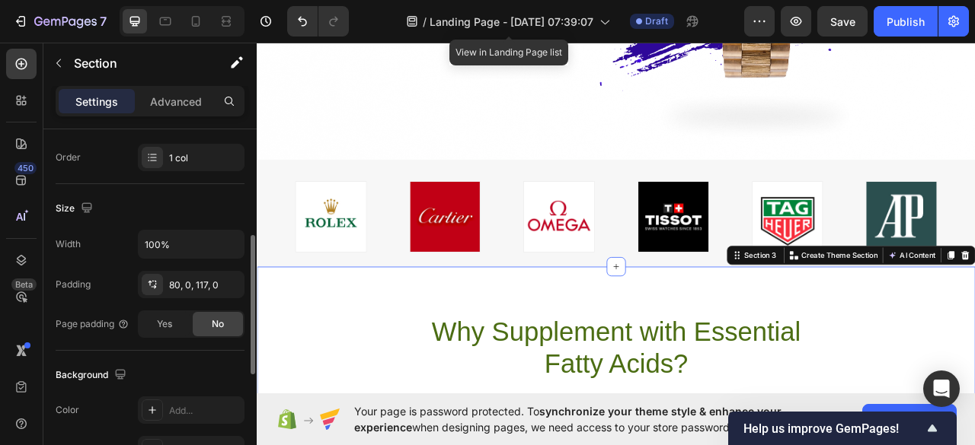
scroll to position [0, 0]
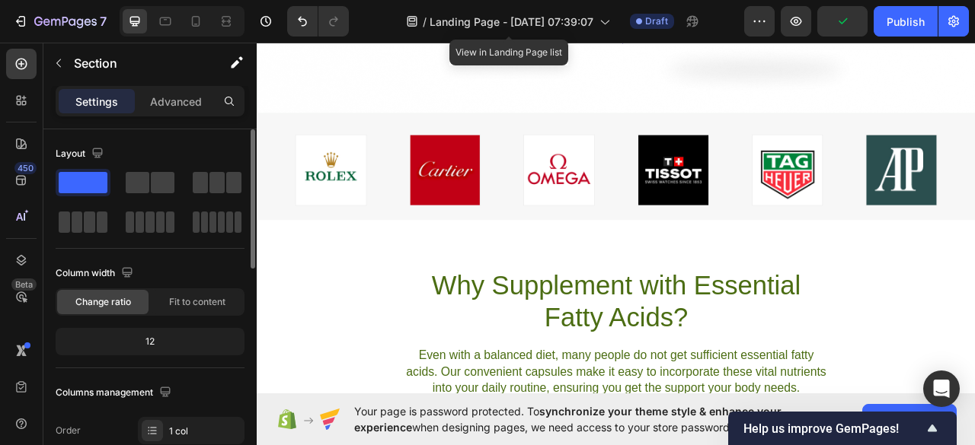
scroll to position [514, 0]
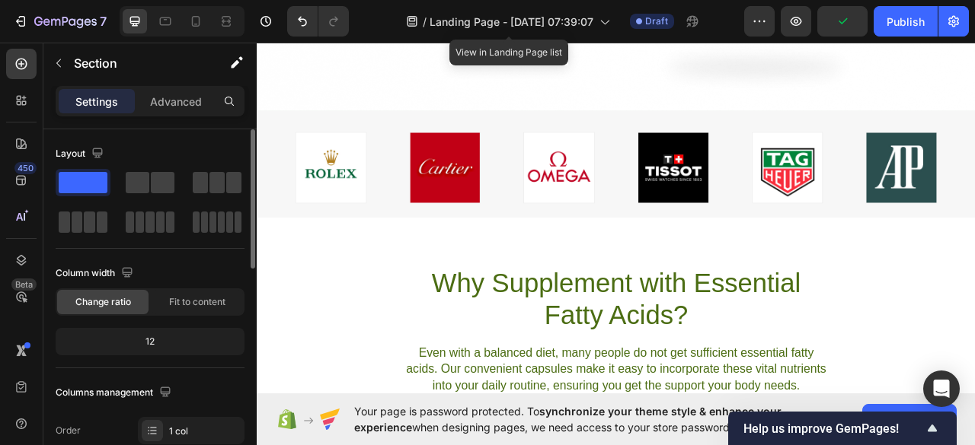
click at [321, 402] on div "Why Supplement with Essential Fatty Acids? Heading Even with a balanced diet, m…" at bounding box center [714, 409] width 914 height 164
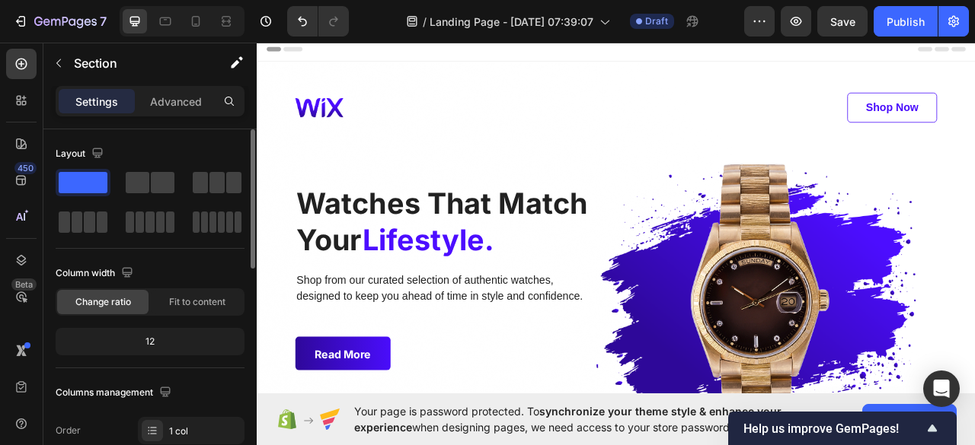
scroll to position [42, 0]
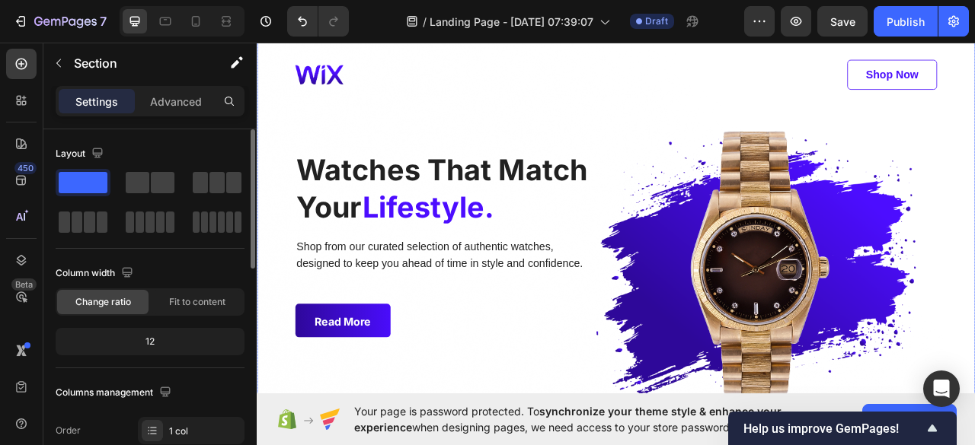
click at [294, 315] on div "Image Shop now Button Row Watches That Match Your Lifestyle. Heading Shop from …" at bounding box center [714, 242] width 914 height 433
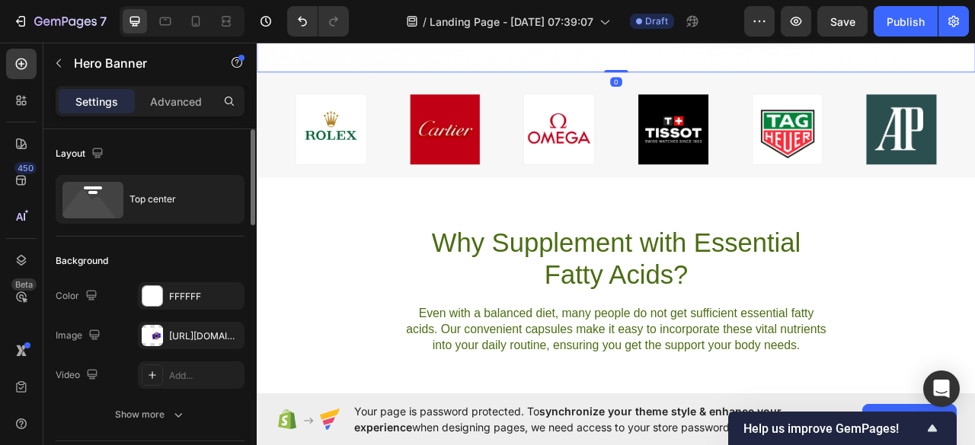
scroll to position [568, 0]
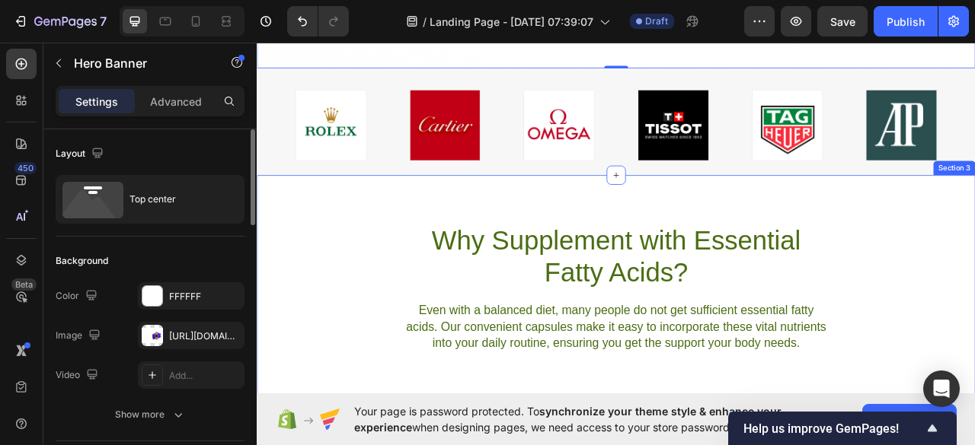
click at [383, 346] on div "Why Supplement with Essential Fatty Acids? Heading Even with a balanced diet, m…" at bounding box center [714, 355] width 914 height 164
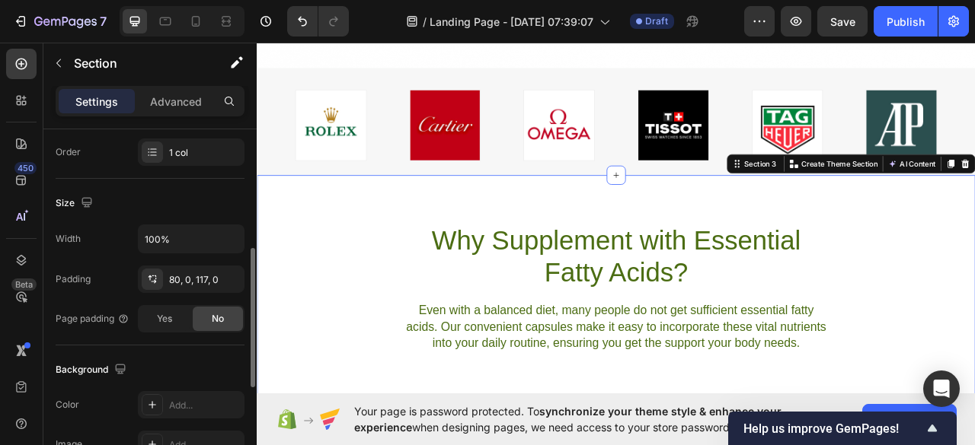
scroll to position [289, 0]
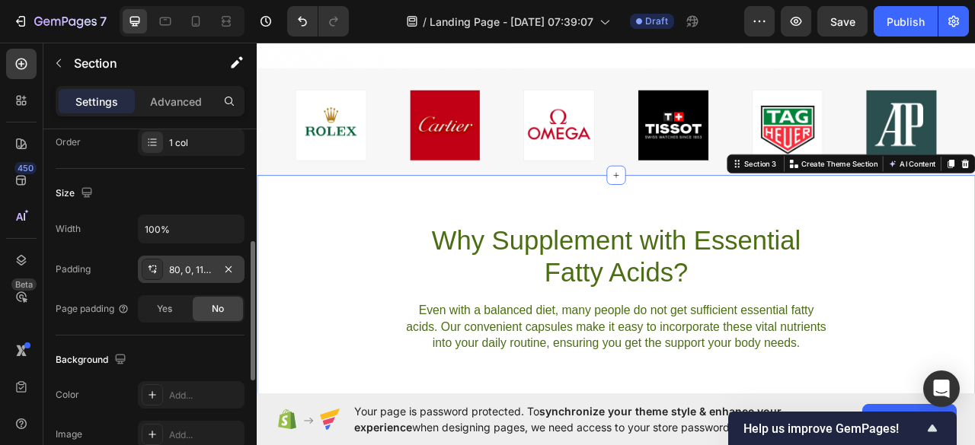
click at [181, 267] on div "80, 0, 117, 0" at bounding box center [191, 270] width 44 height 14
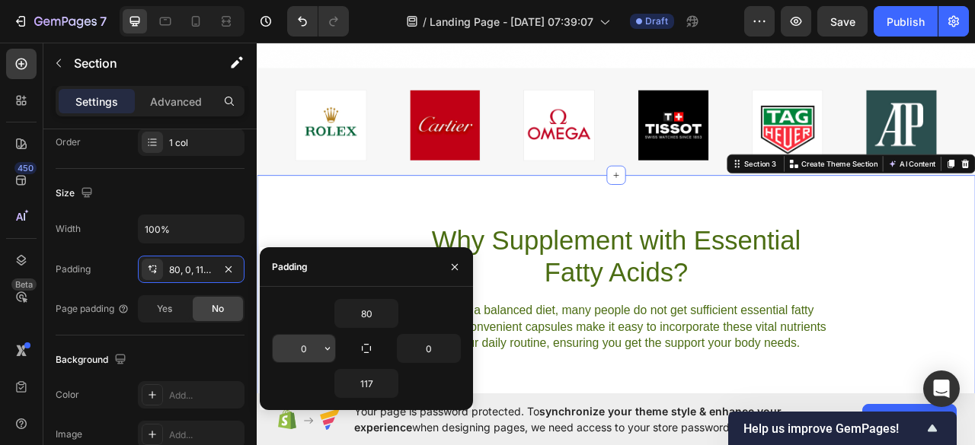
click at [320, 340] on button "button" at bounding box center [327, 348] width 15 height 27
click at [308, 346] on input "0" at bounding box center [304, 348] width 62 height 27
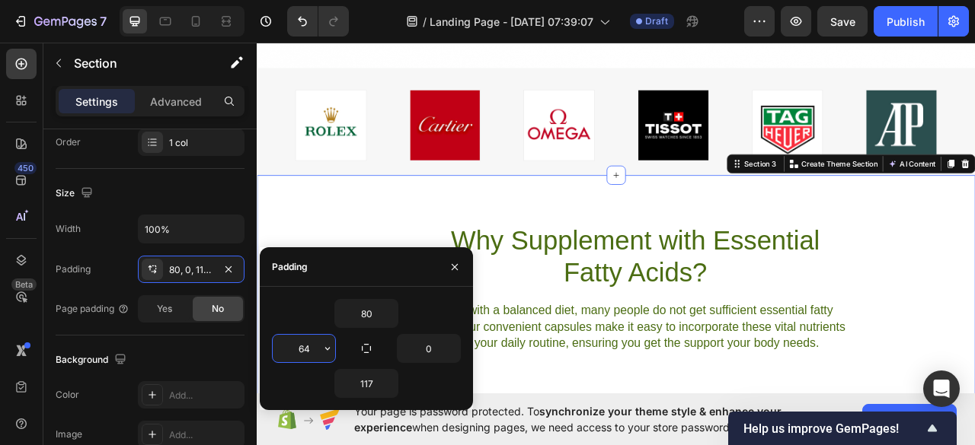
type input "64"
click at [439, 345] on input "0" at bounding box center [429, 348] width 62 height 27
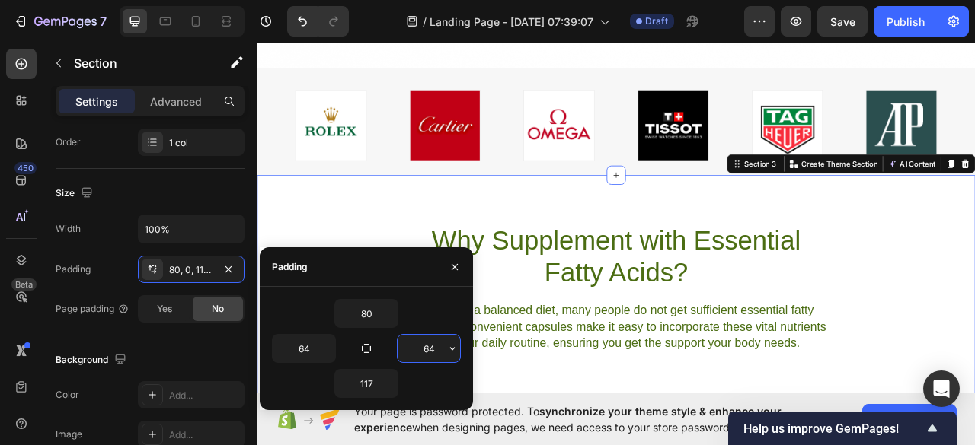
type input "64"
click at [438, 374] on div "117" at bounding box center [366, 383] width 189 height 29
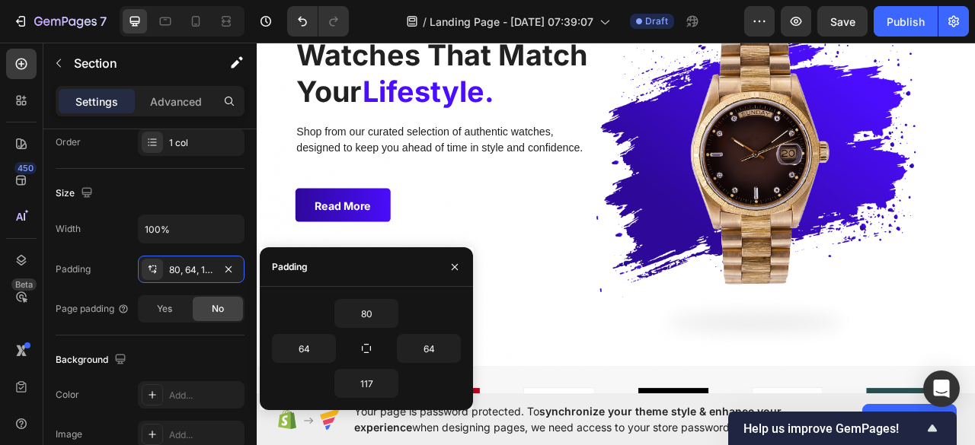
scroll to position [185, 0]
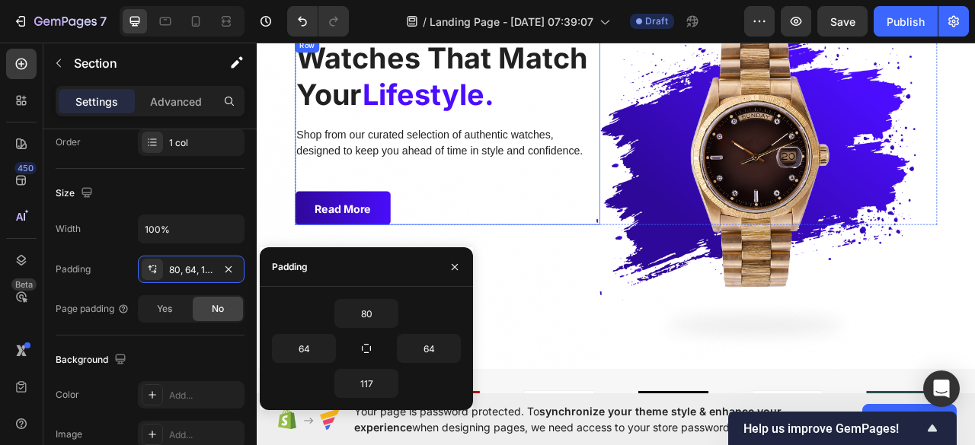
click at [552, 209] on div "Watches That Match Your Lifestyle. Heading Shop from our curated selection of a…" at bounding box center [499, 157] width 388 height 238
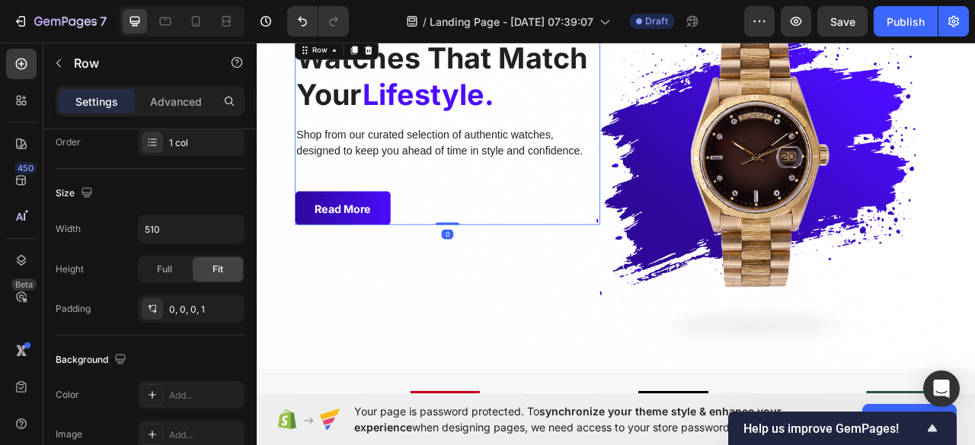
scroll to position [0, 0]
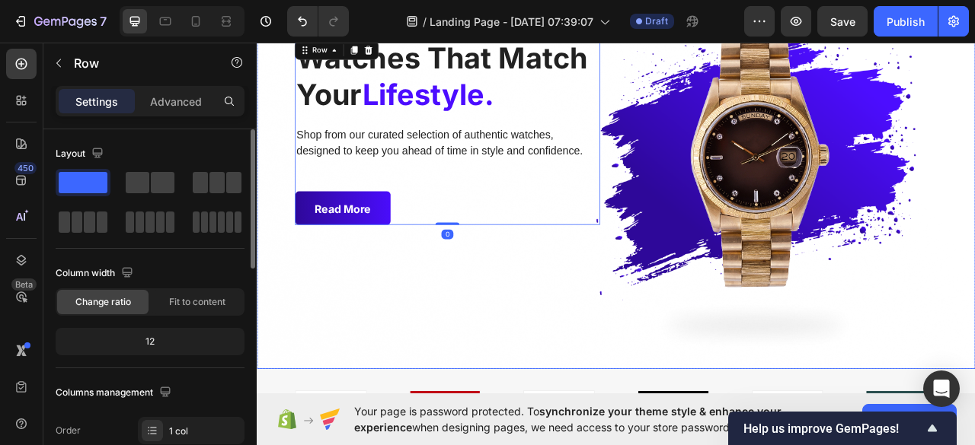
click at [566, 359] on div "Background Image" at bounding box center [714, 171] width 914 height 576
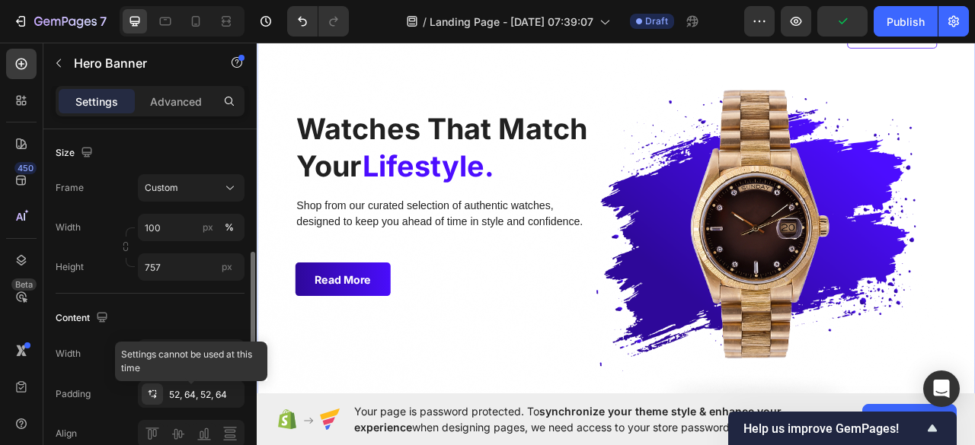
scroll to position [346, 0]
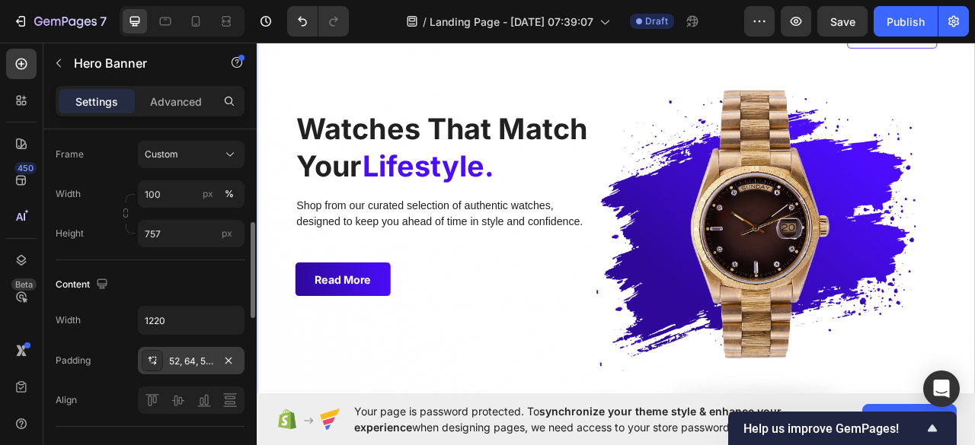
click at [174, 366] on div "52, 64, 52, 64" at bounding box center [191, 360] width 107 height 27
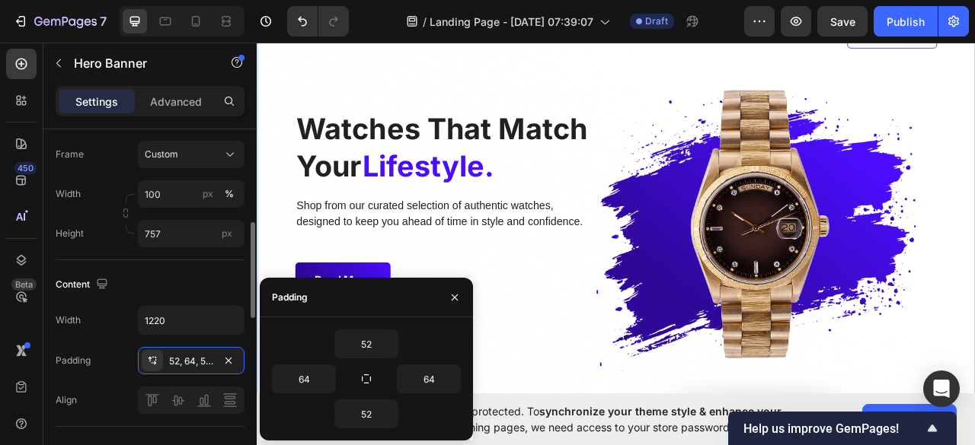
click at [202, 282] on div "Content" at bounding box center [150, 285] width 189 height 24
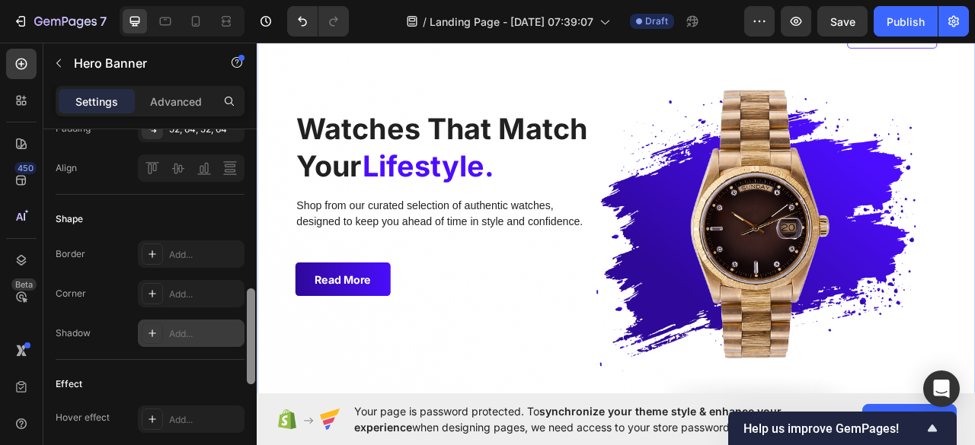
scroll to position [573, 0]
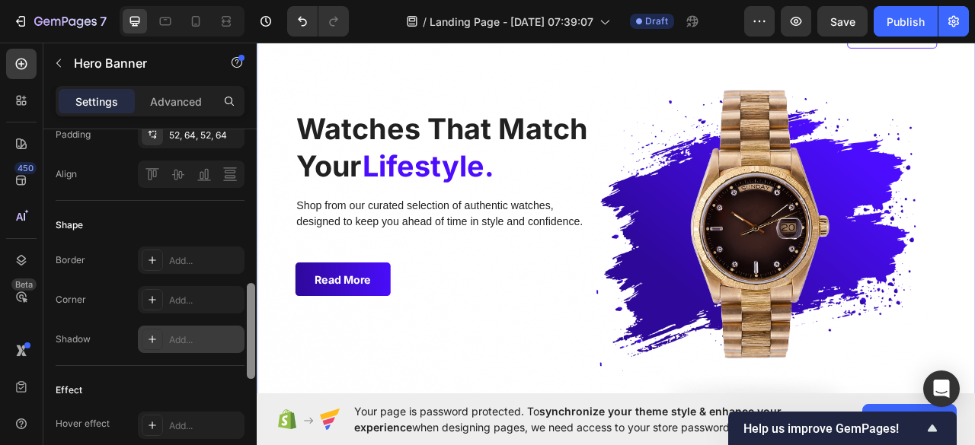
drag, startPoint x: 251, startPoint y: 276, endPoint x: 241, endPoint y: 337, distance: 61.7
click at [241, 337] on div "Layout Top center Background The changes might be hidden by the image and the v…" at bounding box center [149, 308] width 213 height 359
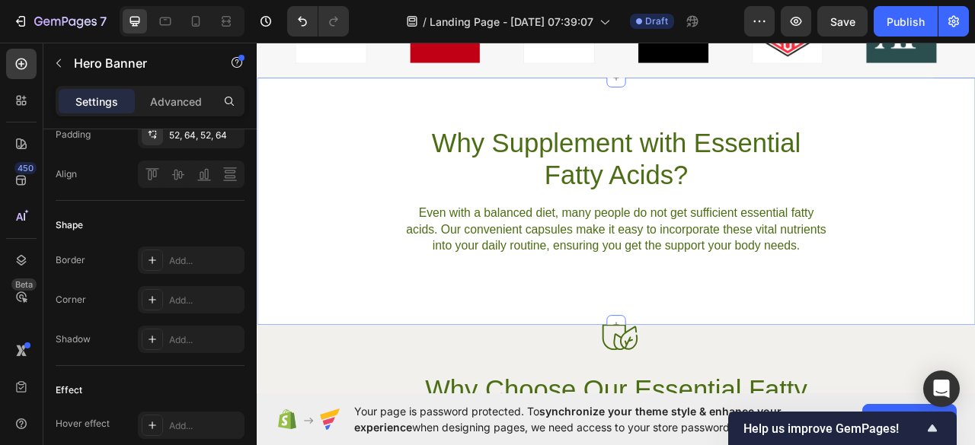
click at [445, 353] on div "Why Supplement with Essential Fatty Acids? Heading Even with a balanced diet, m…" at bounding box center [714, 245] width 914 height 315
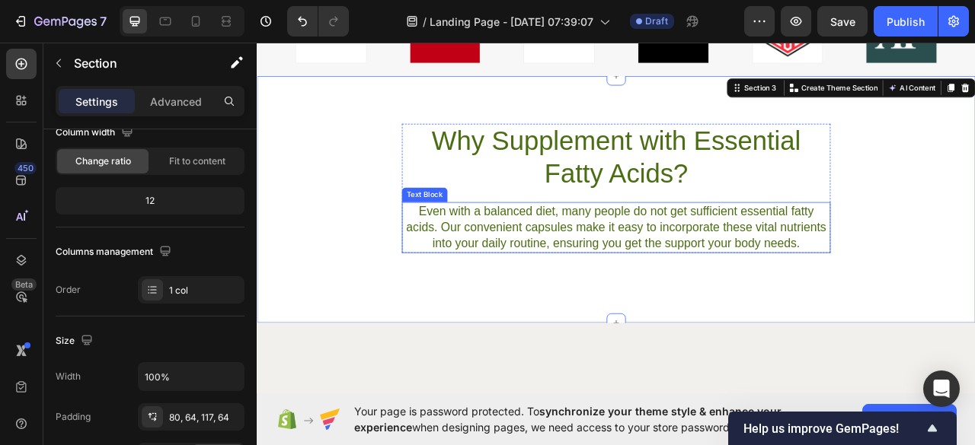
scroll to position [0, 0]
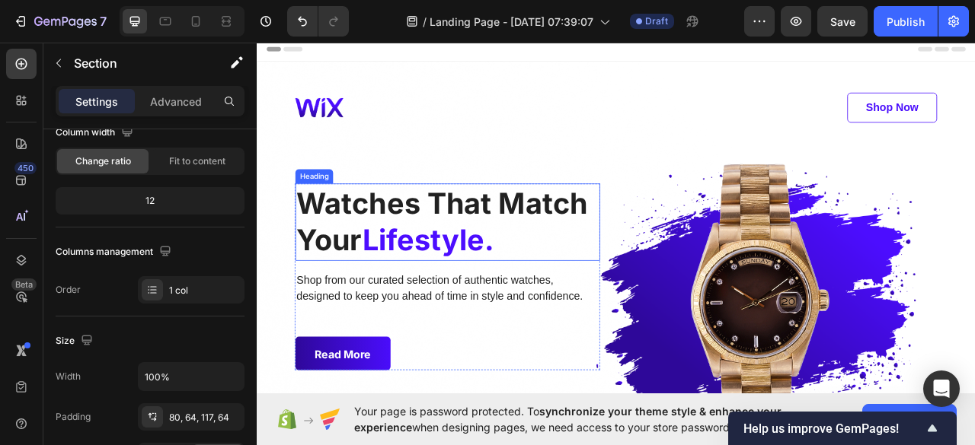
click at [467, 230] on h1 "Watches That Match Your Lifestyle." at bounding box center [499, 272] width 388 height 98
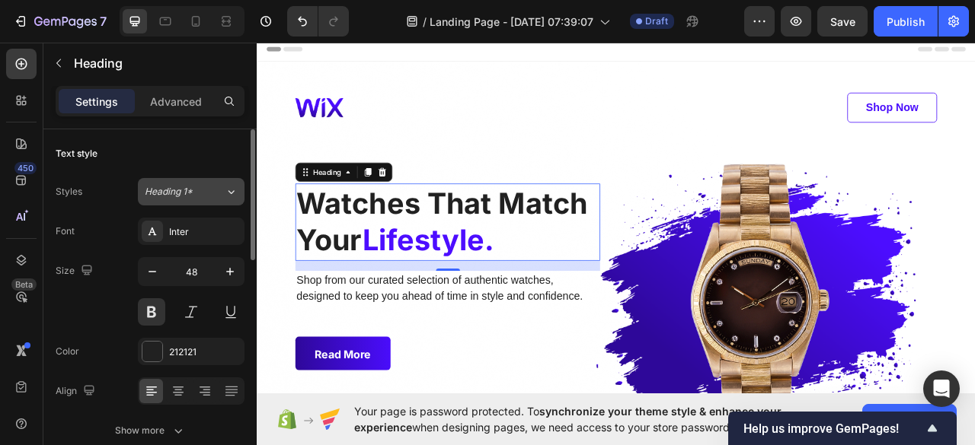
click at [234, 190] on icon at bounding box center [231, 192] width 6 height 4
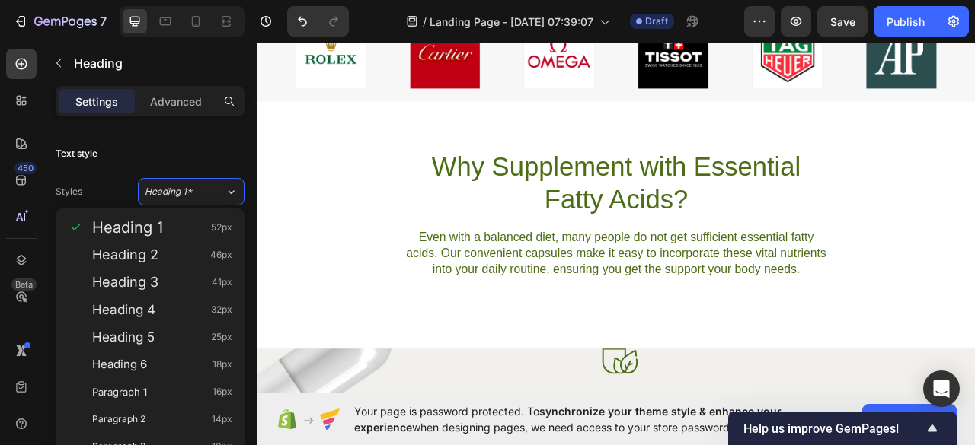
scroll to position [649, 0]
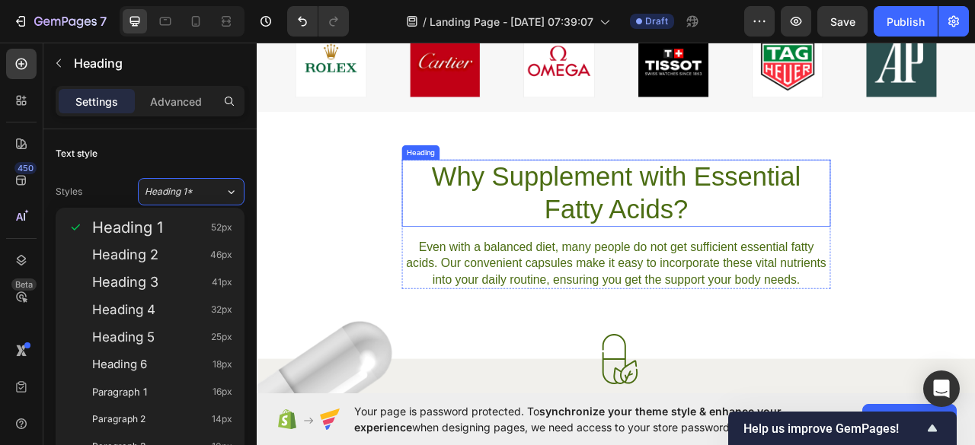
click at [634, 227] on h2 "Why Supplement with Essential Fatty Acids?" at bounding box center [713, 235] width 545 height 85
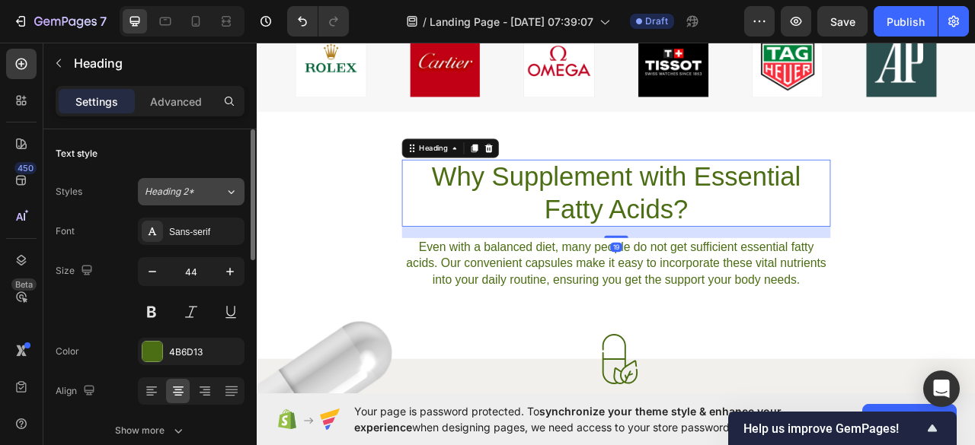
click at [222, 193] on div "Heading 2*" at bounding box center [185, 192] width 80 height 14
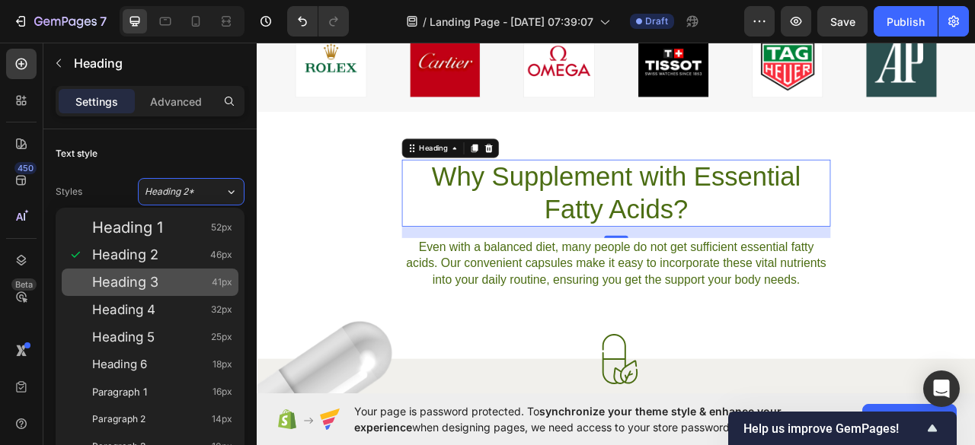
click at [176, 275] on div "Heading 3 41px" at bounding box center [162, 282] width 140 height 15
type input "41"
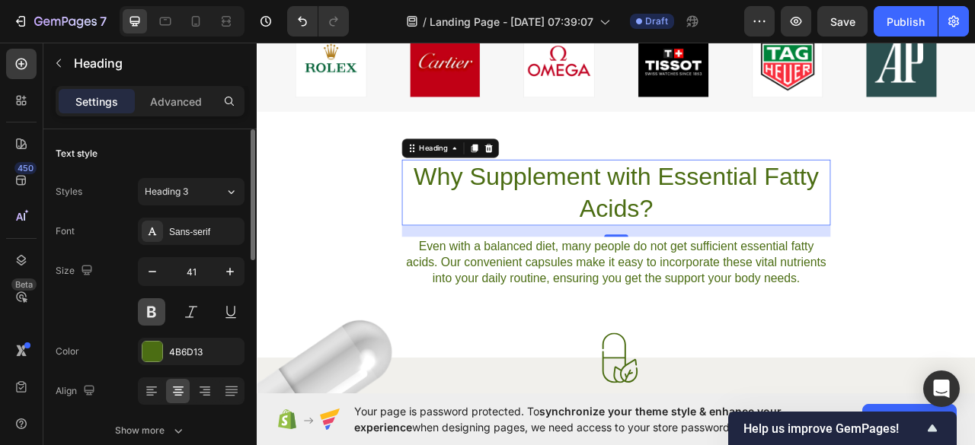
click at [153, 309] on button at bounding box center [151, 312] width 27 height 27
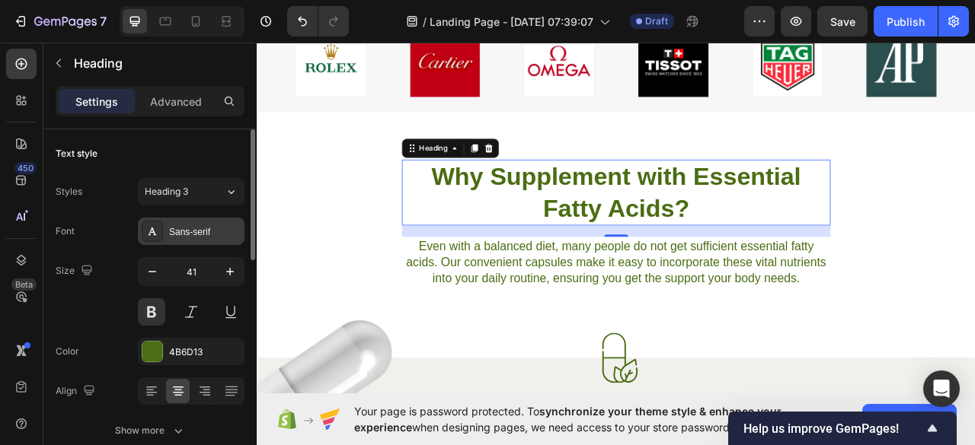
click at [219, 235] on div "Sans-serif" at bounding box center [205, 232] width 72 height 14
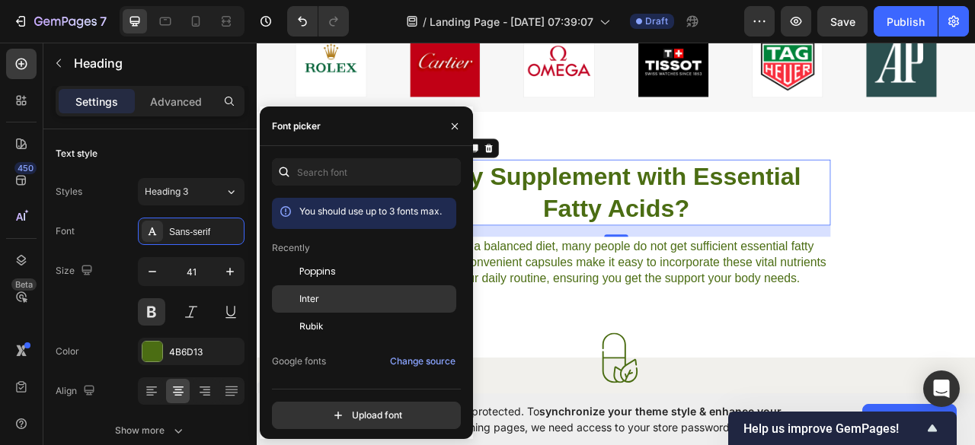
click at [327, 293] on div "Inter" at bounding box center [376, 299] width 154 height 14
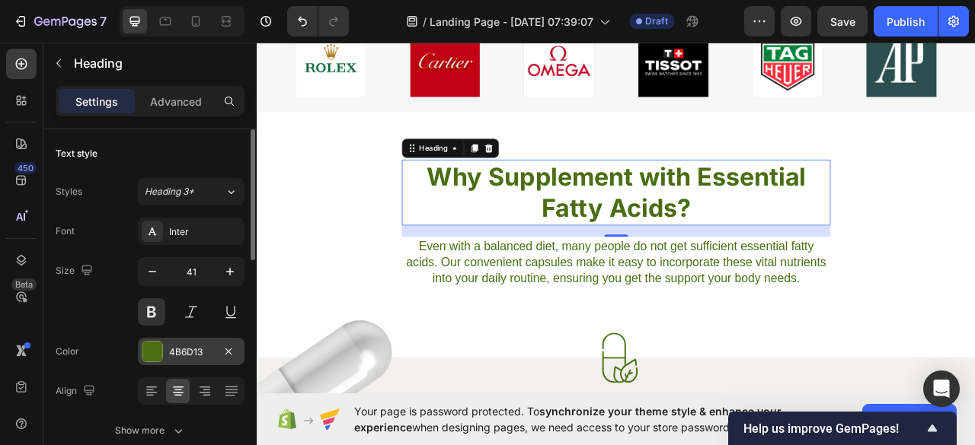
click at [154, 343] on div at bounding box center [152, 352] width 20 height 20
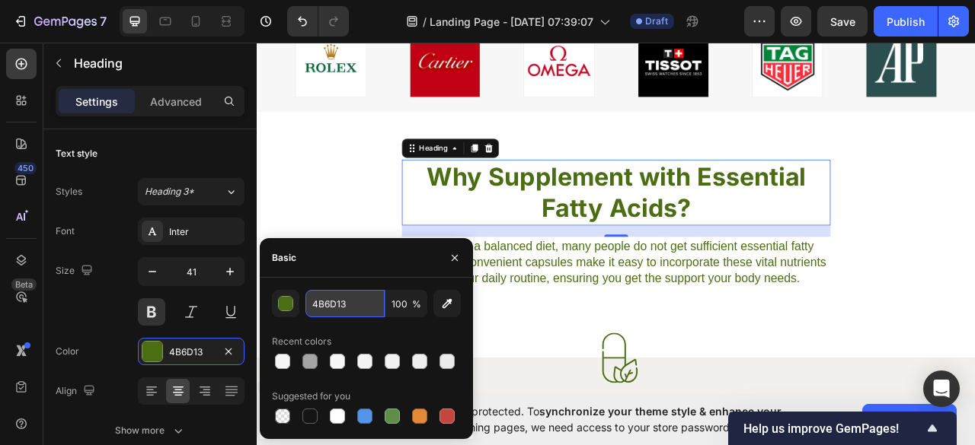
click at [340, 308] on input "4B6D13" at bounding box center [344, 303] width 79 height 27
paste input "4C0DFF"
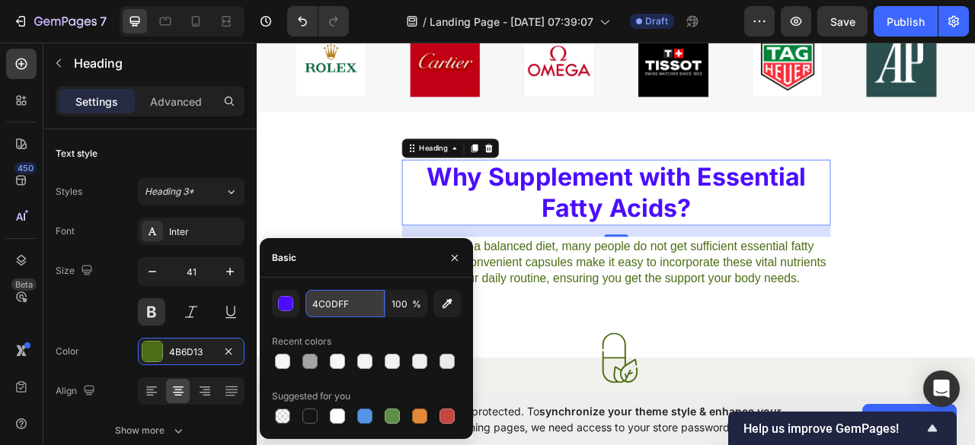
type input "4C0DFF"
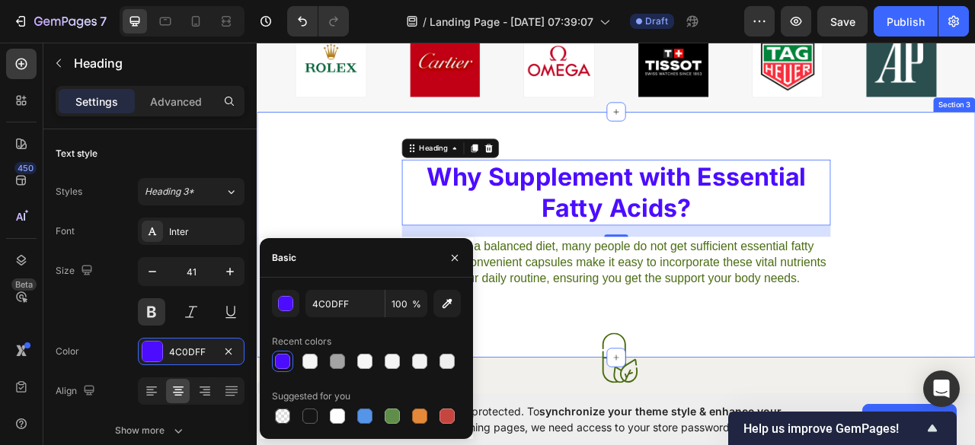
click at [600, 382] on div "Why Supplement with Essential Fatty Acids? Heading 19 Even with a balanced diet…" at bounding box center [714, 289] width 914 height 314
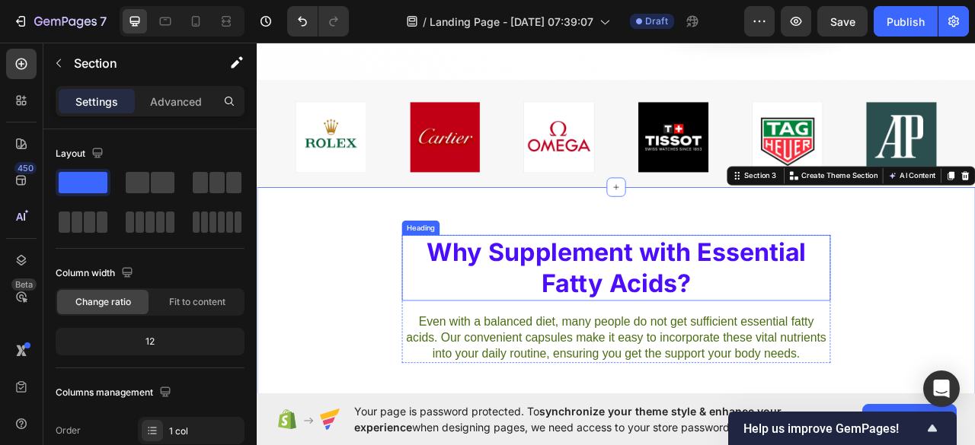
scroll to position [566, 0]
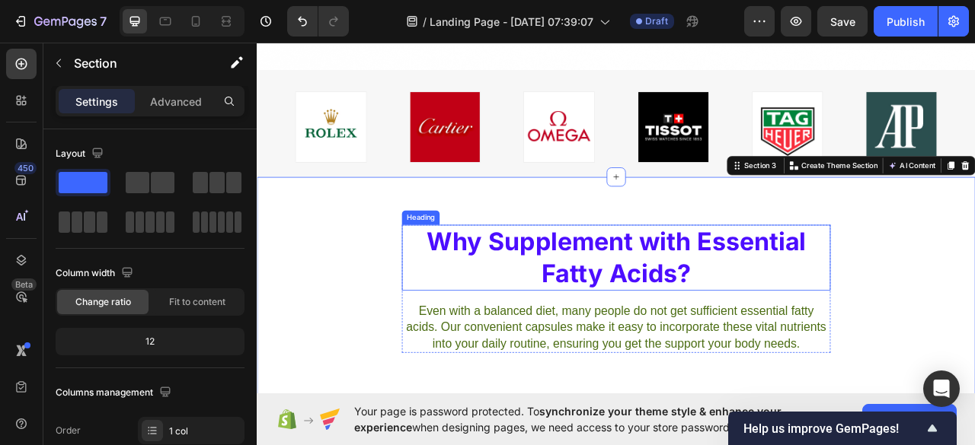
click at [619, 290] on h2 "Why Supplement with Essential Fatty Acids?" at bounding box center [713, 318] width 545 height 85
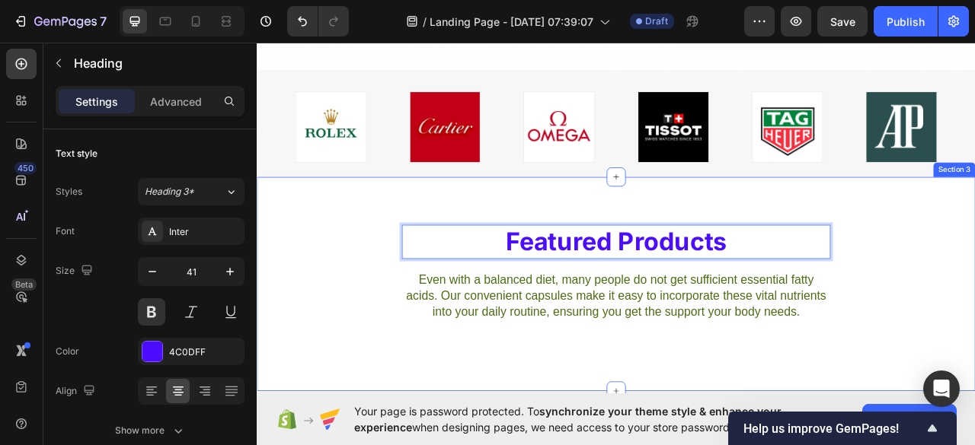
click at [639, 445] on div "Featured Products Heading 19 Even with a balanced diet, many people do not get …" at bounding box center [714, 351] width 914 height 273
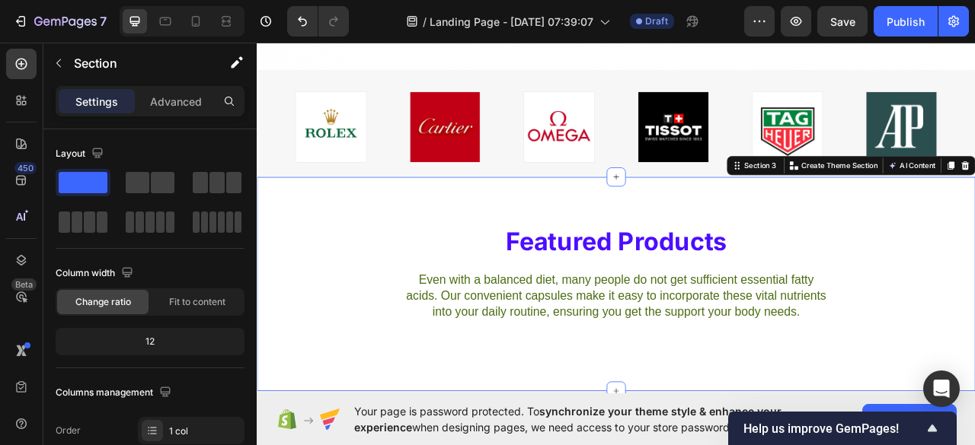
click at [615, 345] on p "Even with a balanced diet, many people do not get sufficient essential fatty ac…" at bounding box center [713, 366] width 542 height 62
click at [634, 363] on p "Even with a balanced diet, many people do not get sufficient essential fatty ac…" at bounding box center [713, 366] width 542 height 62
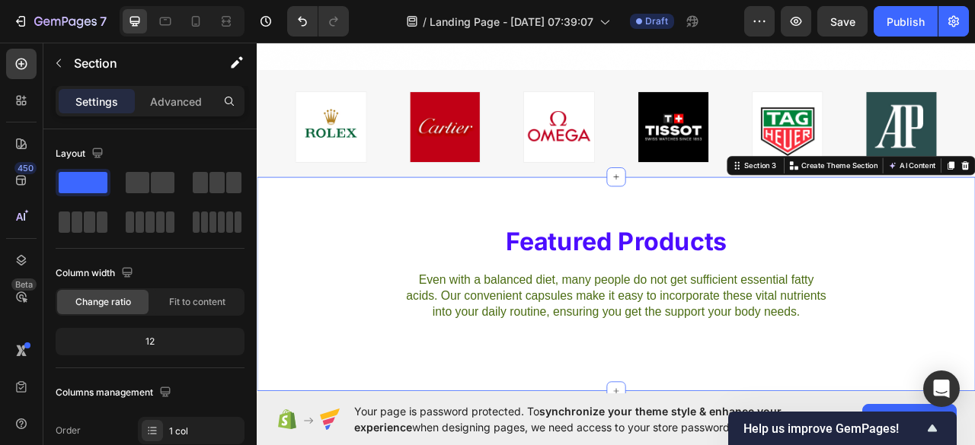
click at [634, 363] on p "Even with a balanced diet, many people do not get sufficient essential fatty ac…" at bounding box center [713, 366] width 542 height 62
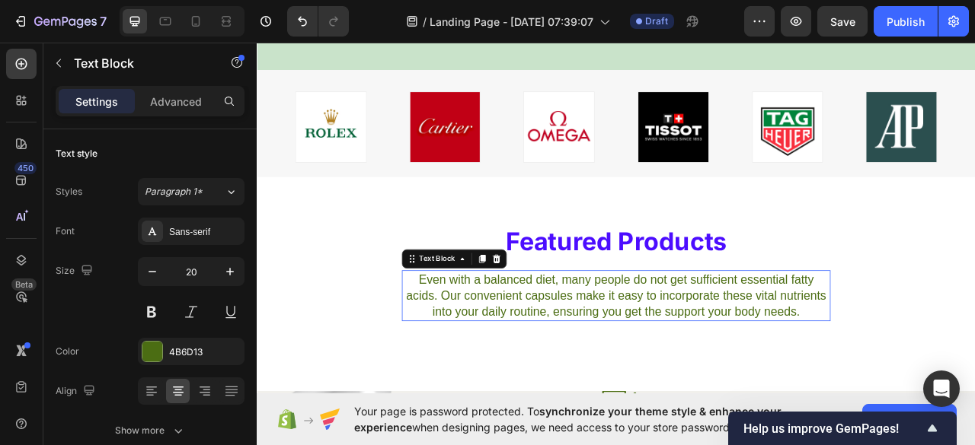
scroll to position [666, 0]
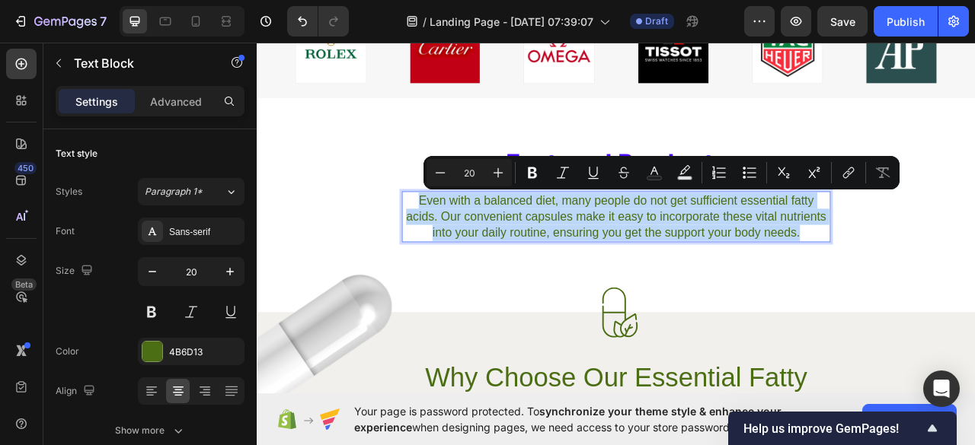
drag, startPoint x: 701, startPoint y: 247, endPoint x: 772, endPoint y: 257, distance: 71.6
click at [772, 257] on p "Even with a balanced diet, many people do not get sufficient essential fatty ac…" at bounding box center [713, 266] width 542 height 62
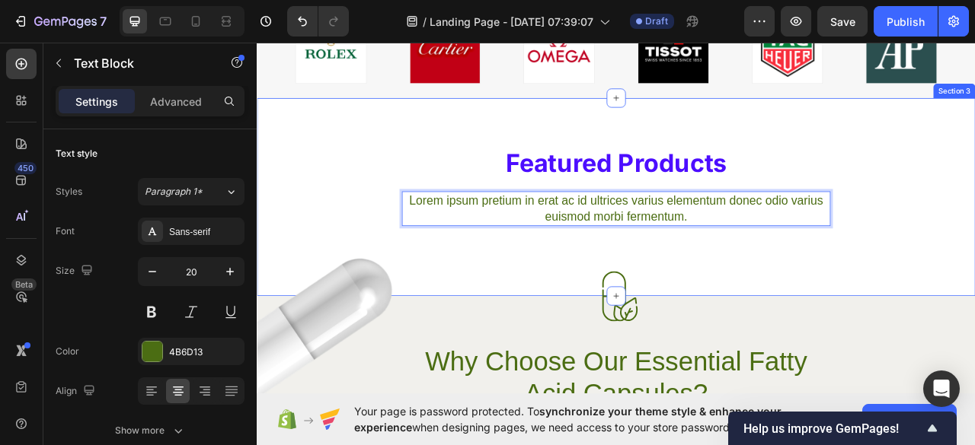
click at [693, 281] on div "Featured Products Heading Lorem ipsum pretium in erat ac id ultrices varius ele…" at bounding box center [714, 240] width 914 height 252
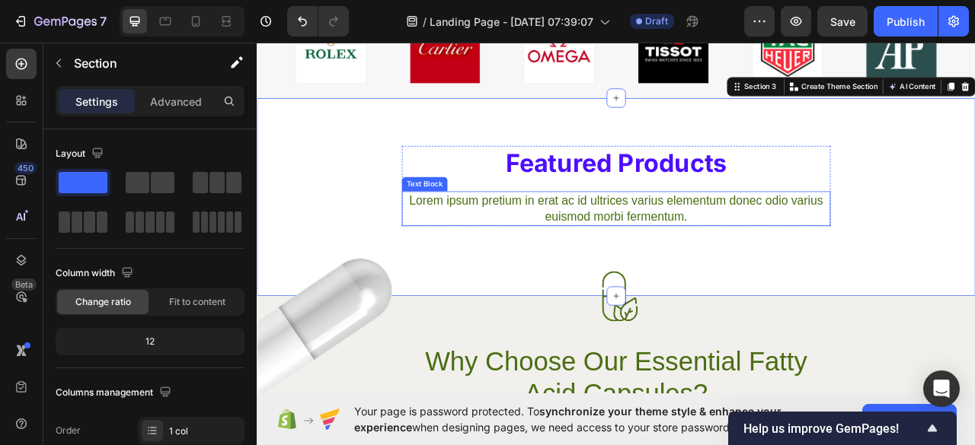
click at [688, 257] on p "Lorem ipsum pretium in erat ac id ultrices varius elementum donec odio varius e…" at bounding box center [713, 255] width 542 height 41
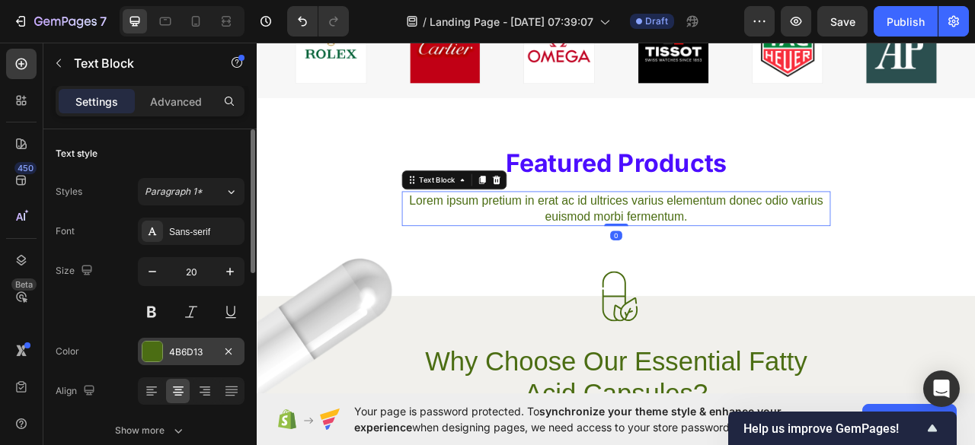
click at [151, 346] on div at bounding box center [152, 352] width 20 height 20
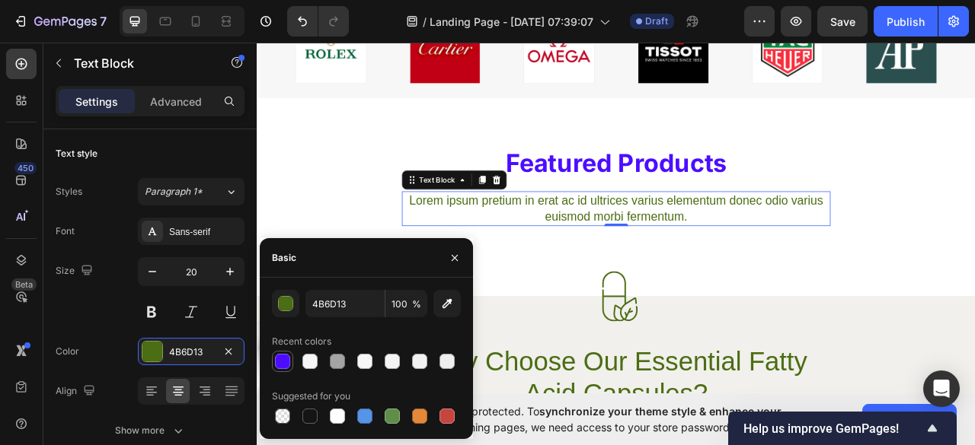
click at [277, 360] on div at bounding box center [282, 361] width 15 height 15
type input "4C0DFF"
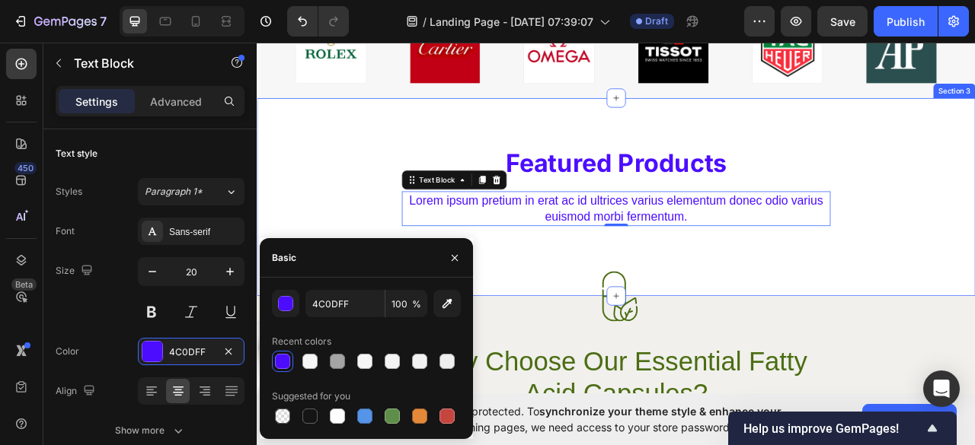
click at [378, 255] on div "Featured Products Heading Lorem ipsum pretium in erat ac id ultrices varius ele…" at bounding box center [713, 226] width 816 height 102
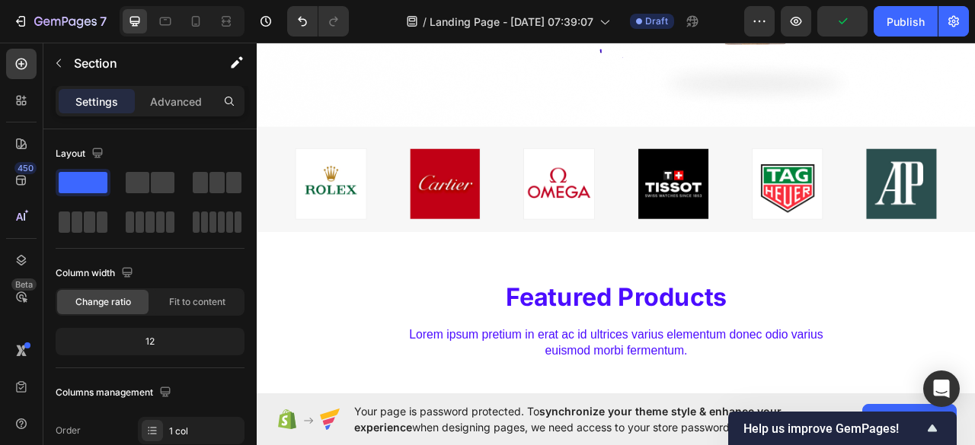
scroll to position [695, 0]
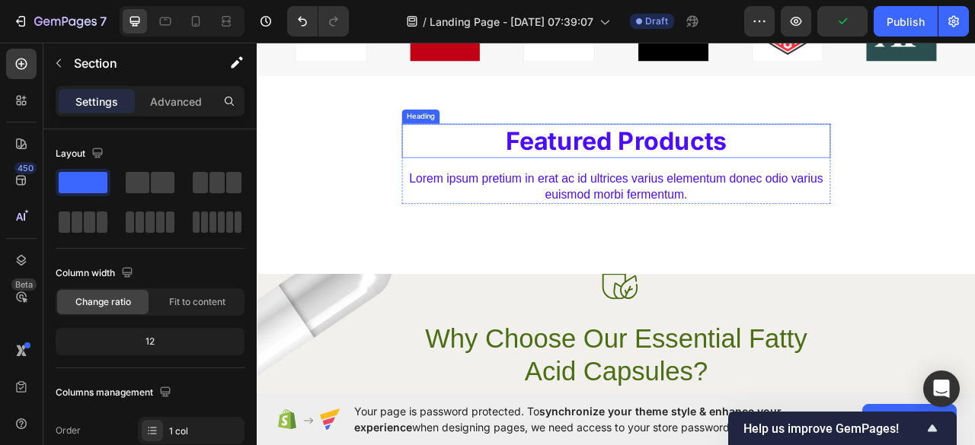
click at [593, 161] on h2 "Featured Products" at bounding box center [713, 168] width 545 height 43
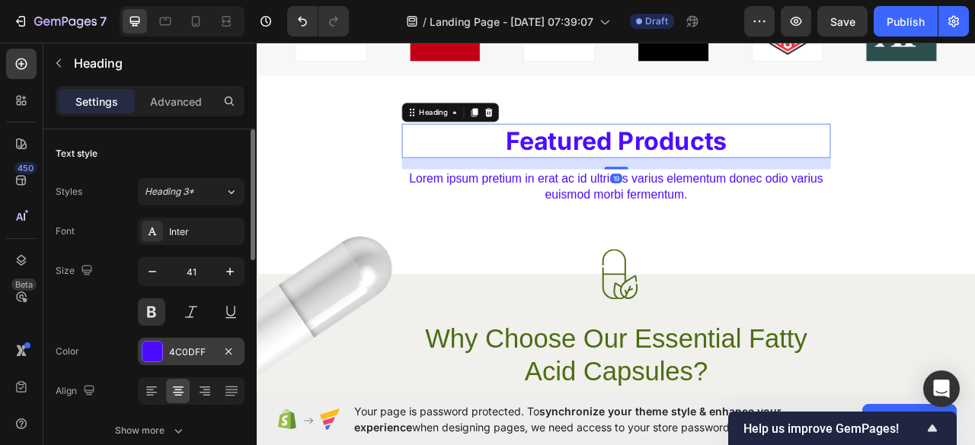
click at [156, 342] on div at bounding box center [152, 352] width 20 height 20
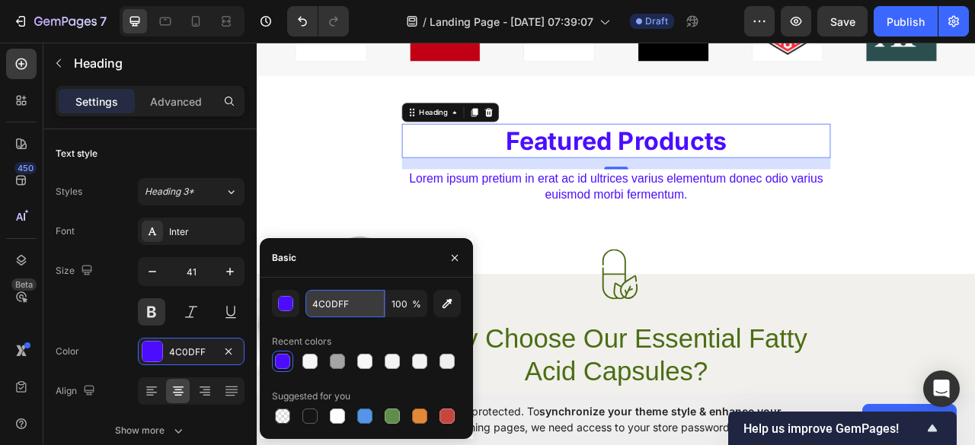
click at [350, 304] on input "4C0DFF" at bounding box center [344, 303] width 79 height 27
type input "212121"
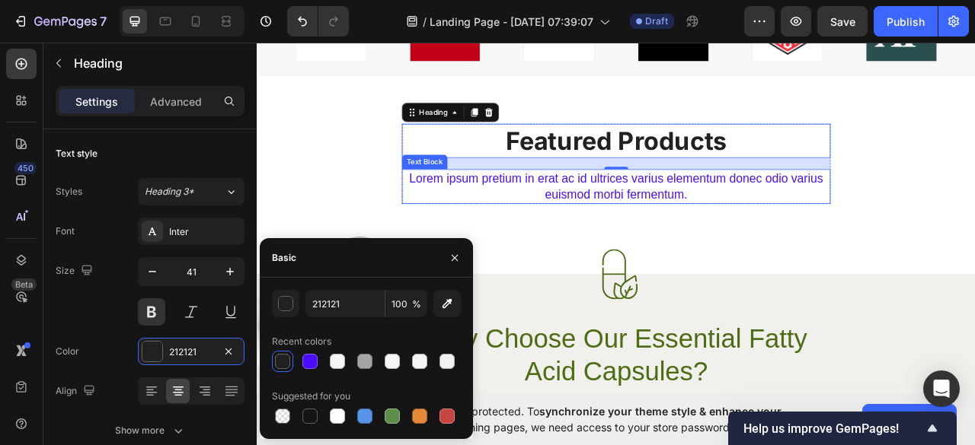
click at [653, 213] on p "Lorem ipsum pretium in erat ac id ultrices varius elementum donec odio varius e…" at bounding box center [713, 226] width 542 height 41
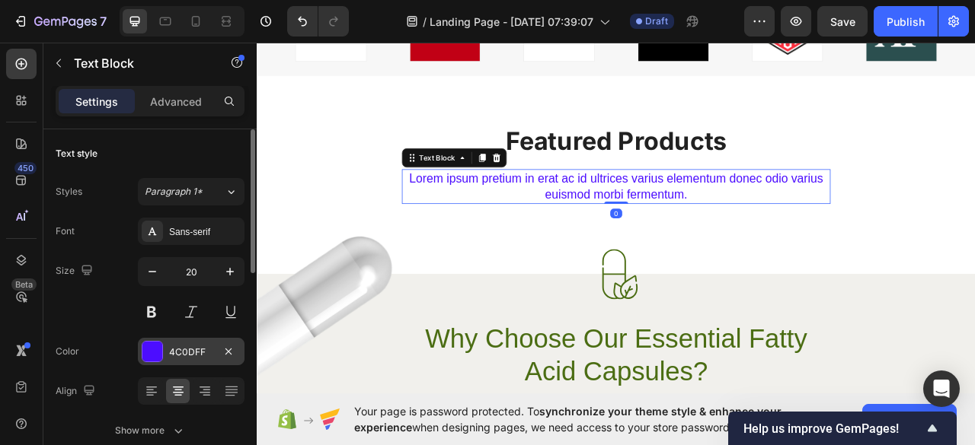
click at [204, 349] on div "4C0DFF" at bounding box center [191, 353] width 44 height 14
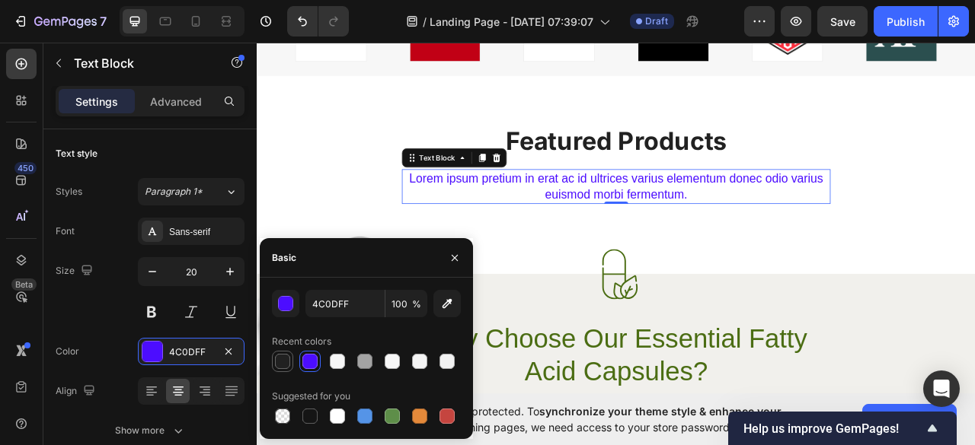
click at [280, 363] on div at bounding box center [282, 361] width 15 height 15
type input "212121"
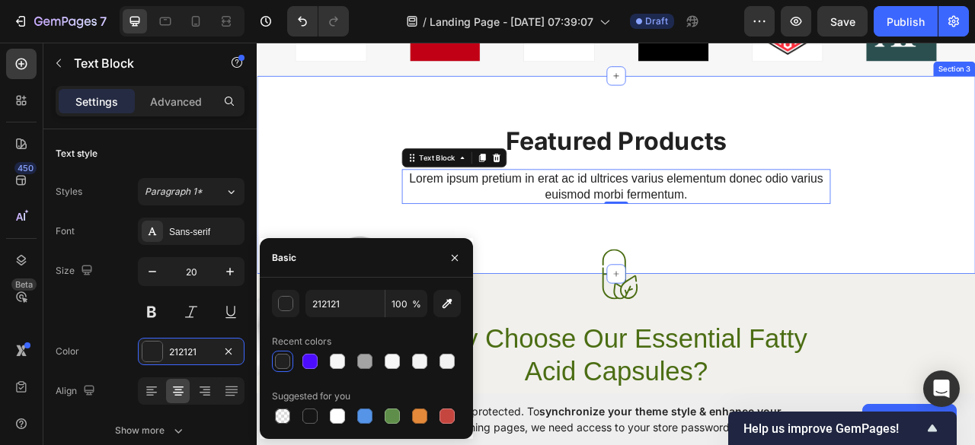
click at [603, 289] on div "Featured Products Heading Lorem ipsum pretium in erat ac id ultrices varius ele…" at bounding box center [714, 212] width 914 height 252
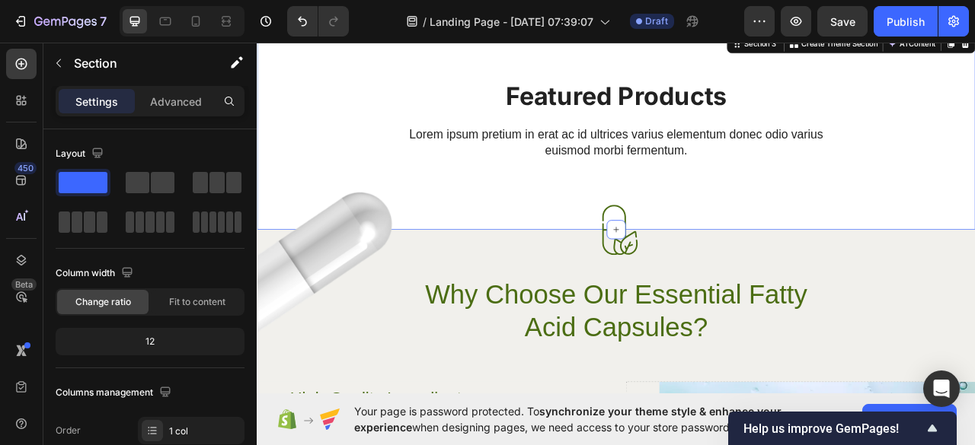
scroll to position [681, 0]
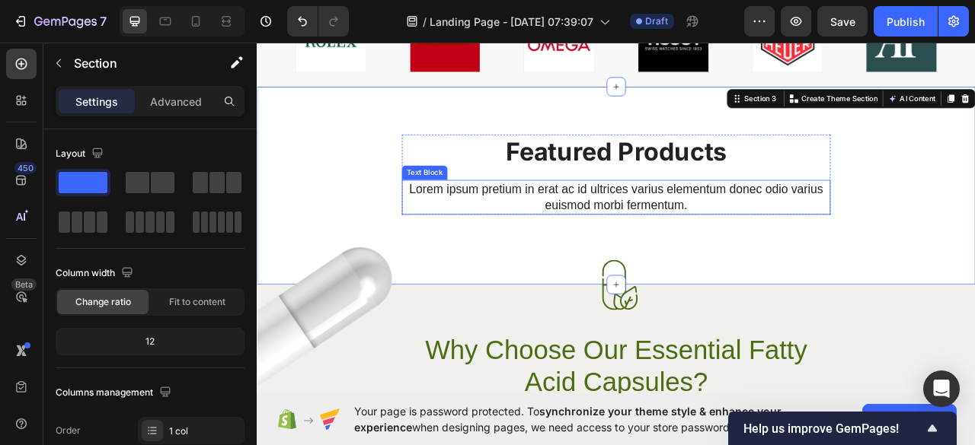
click at [677, 220] on p "Lorem ipsum pretium in erat ac id ultrices varius elementum donec odio varius e…" at bounding box center [713, 240] width 542 height 41
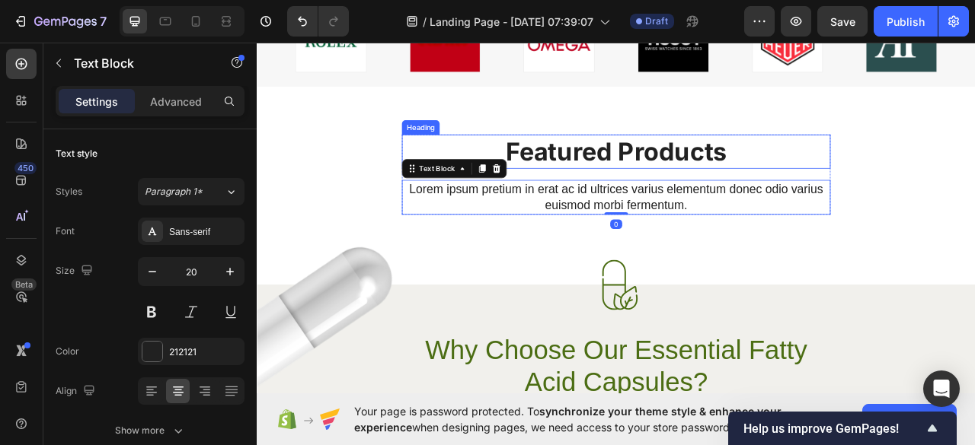
click at [685, 185] on h2 "Featured Products" at bounding box center [713, 182] width 545 height 43
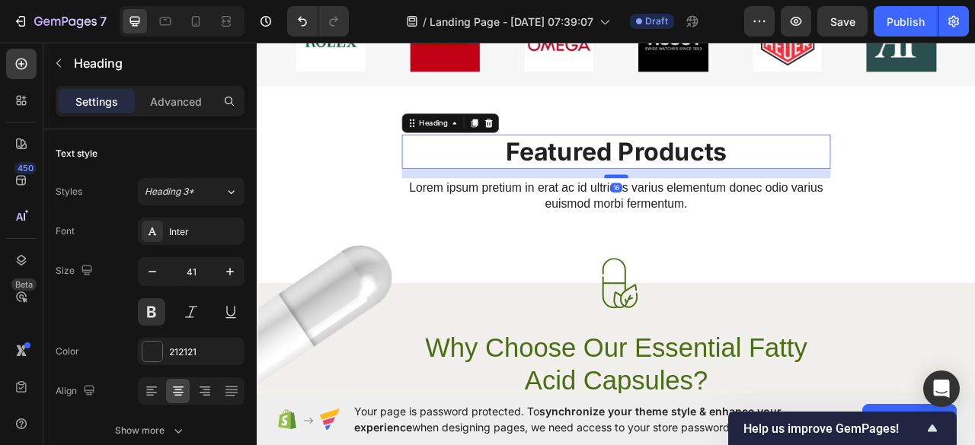
click at [706, 212] on div at bounding box center [713, 214] width 30 height 5
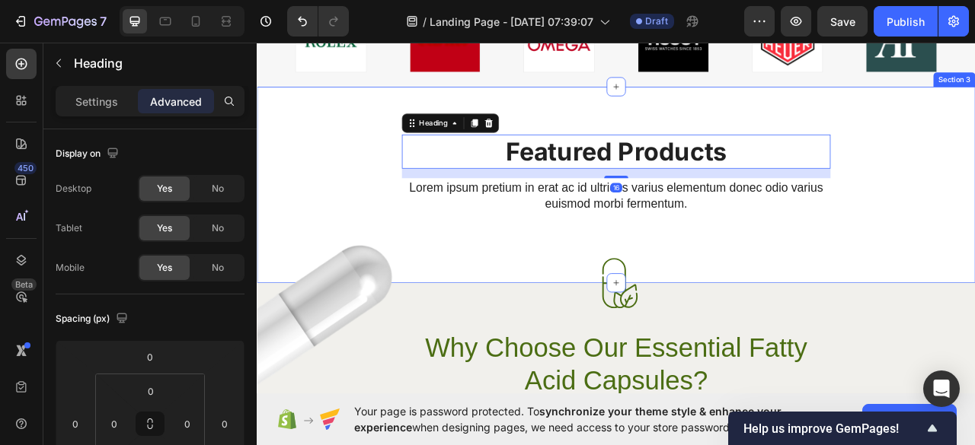
click at [752, 285] on div "Featured Products Heading 16 Lorem ipsum pretium in erat ac id ultrices varius …" at bounding box center [714, 225] width 914 height 250
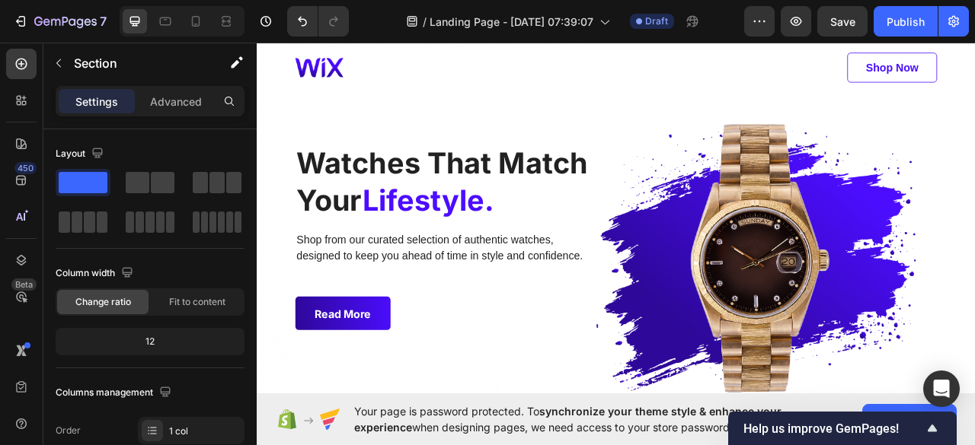
scroll to position [43, 0]
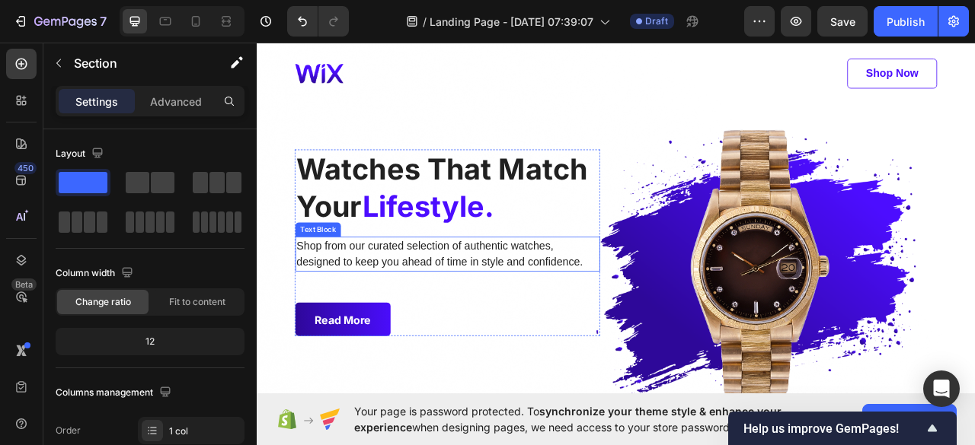
click at [450, 313] on p "Shop from our curated selection of authentic watches, designed to keep you ahea…" at bounding box center [499, 312] width 384 height 41
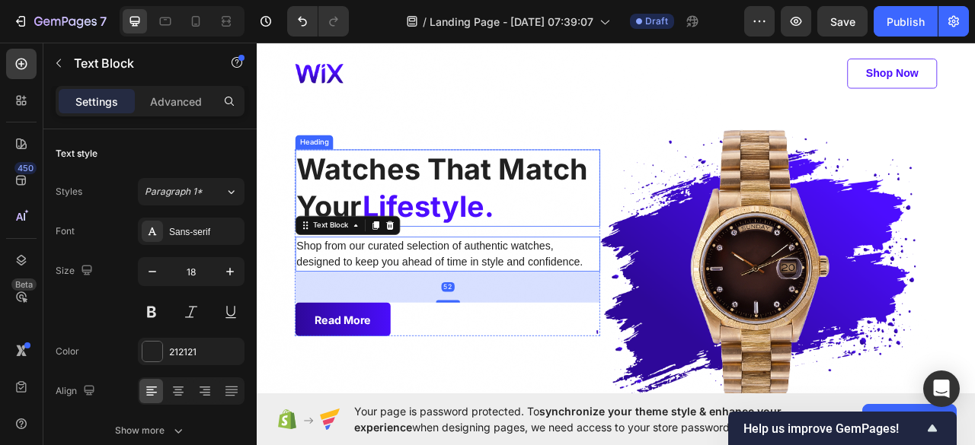
click at [443, 227] on h1 "Watches That Match Your Lifestyle." at bounding box center [499, 229] width 388 height 98
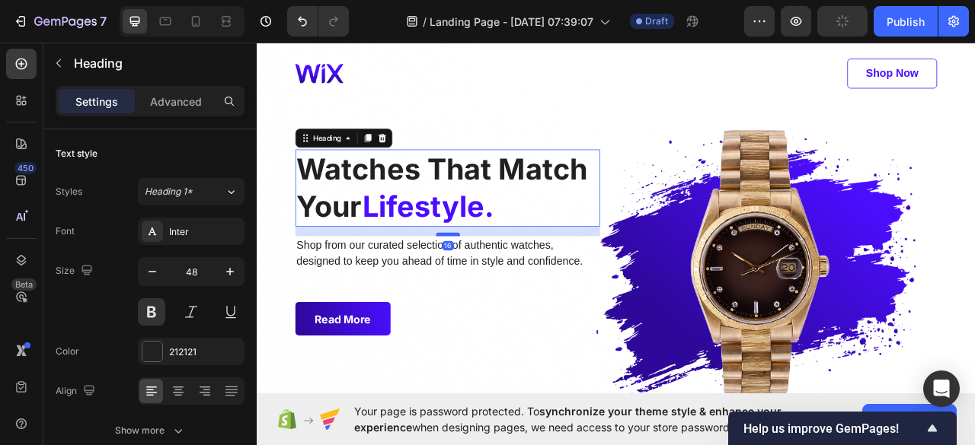
click at [500, 287] on div at bounding box center [499, 288] width 30 height 5
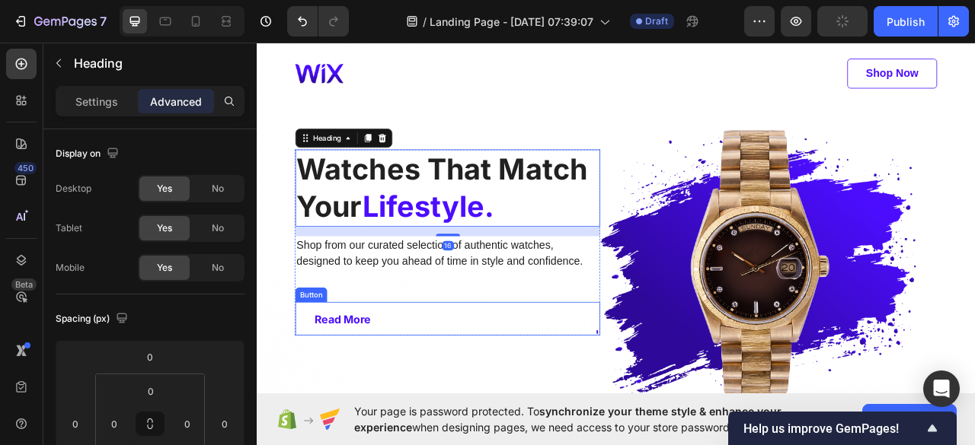
click at [392, 378] on link "Read more" at bounding box center [365, 395] width 121 height 43
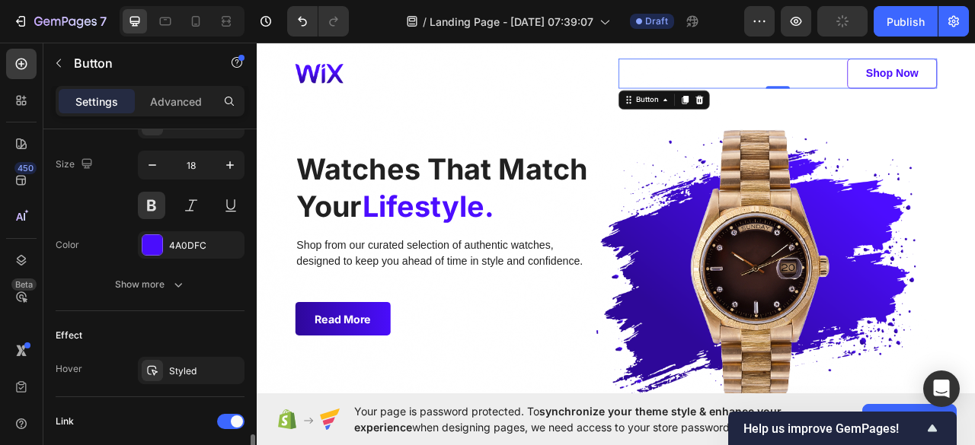
scroll to position [718, 0]
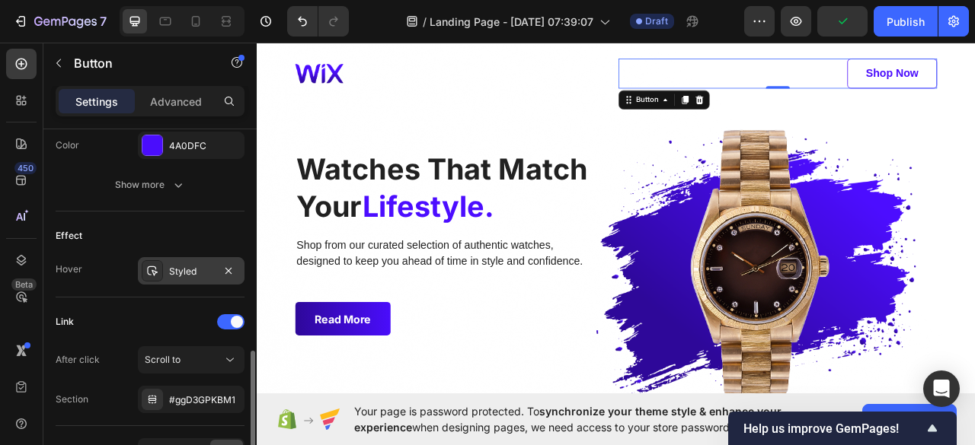
click at [152, 260] on div at bounding box center [152, 270] width 21 height 21
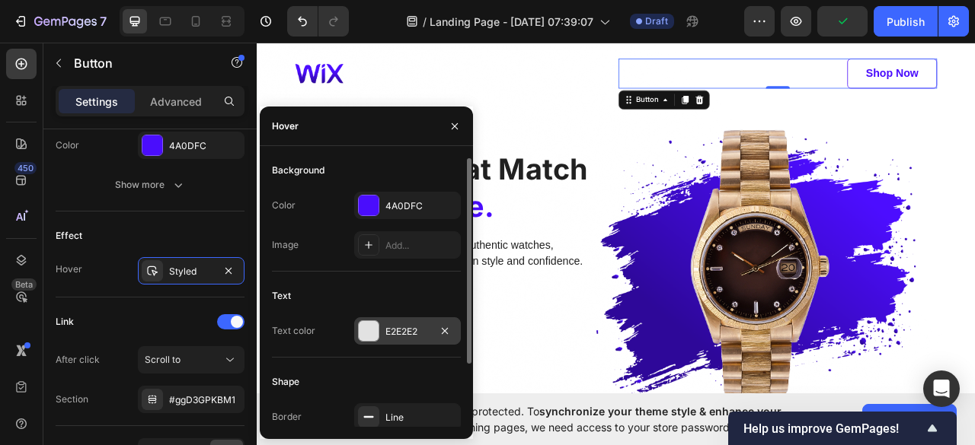
click at [372, 337] on div at bounding box center [369, 331] width 20 height 20
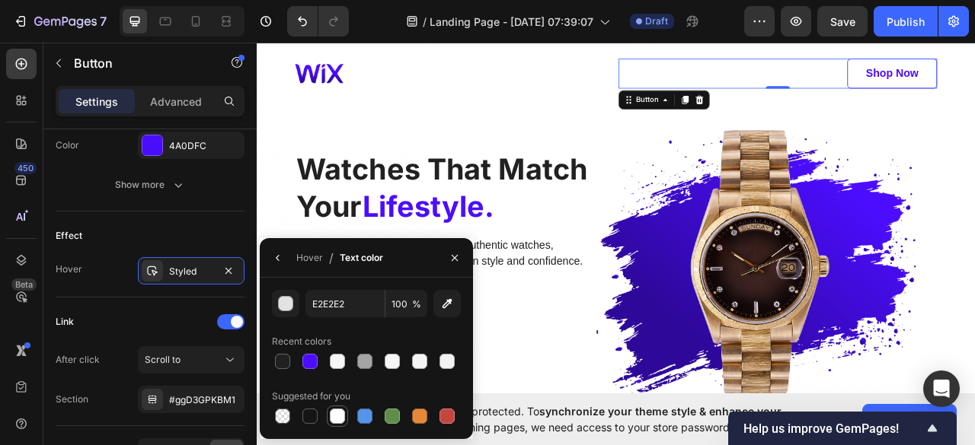
click at [337, 417] on div at bounding box center [337, 416] width 15 height 15
type input "FFFFFF"
click at [974, 148] on div "Image Shop now Button 0 Row Watches That Match Your Lifestyle. Heading Shop fro…" at bounding box center [713, 240] width 816 height 353
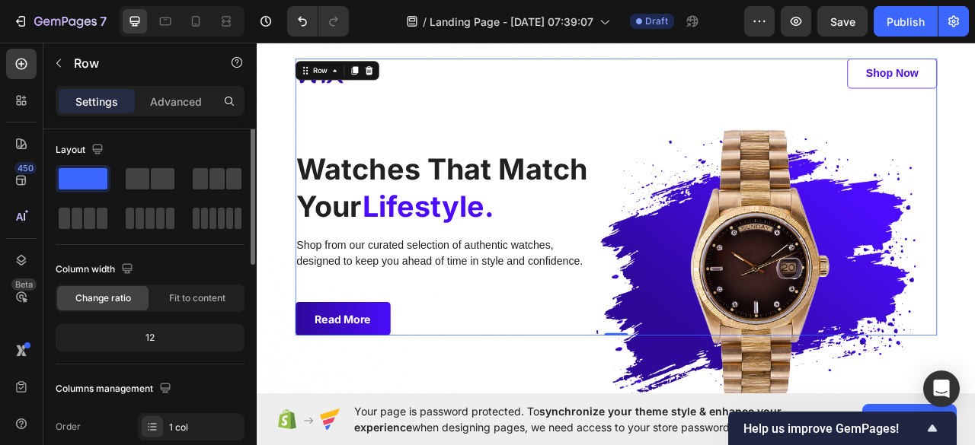
scroll to position [0, 0]
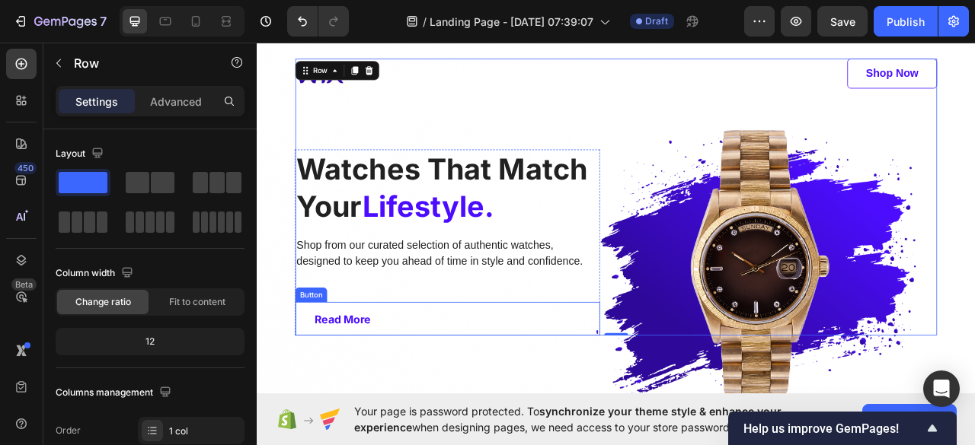
click at [371, 383] on link "Read more" at bounding box center [365, 395] width 121 height 43
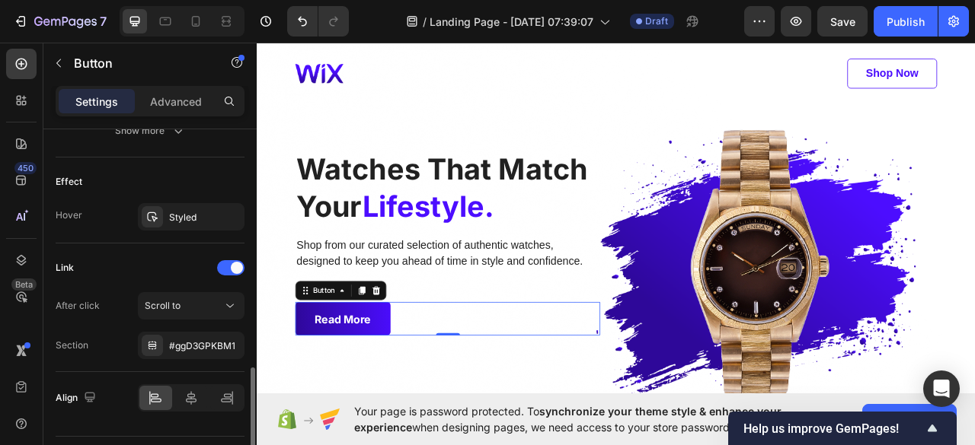
scroll to position [774, 0]
click at [152, 216] on icon at bounding box center [152, 215] width 12 height 12
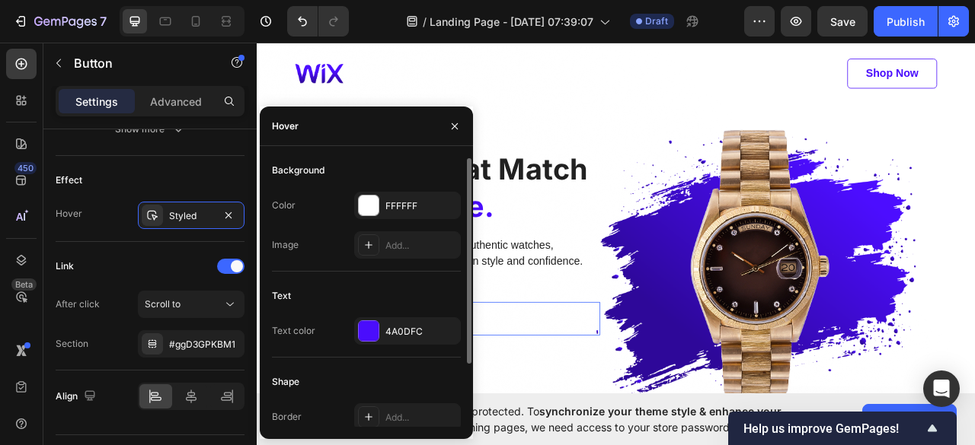
scroll to position [82, 0]
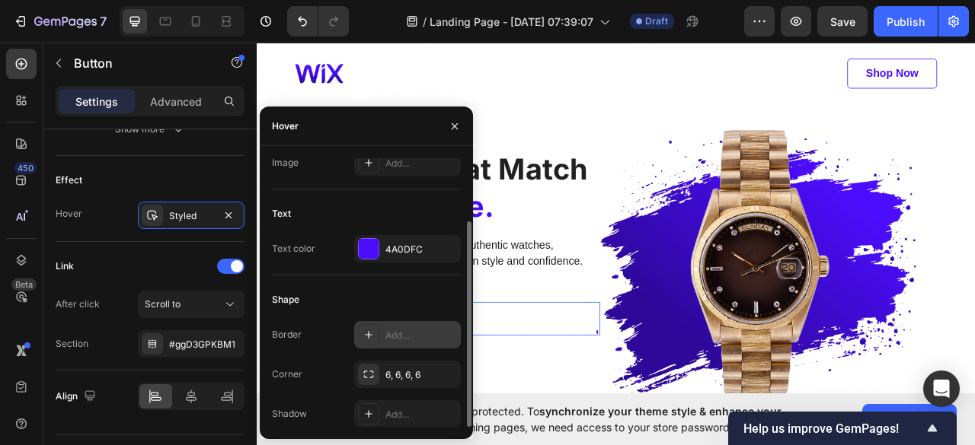
click at [358, 334] on div at bounding box center [368, 334] width 21 height 21
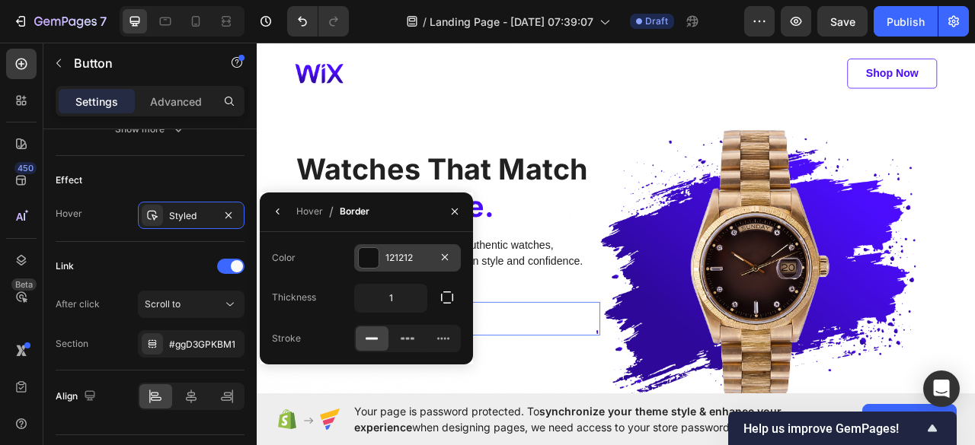
click at [363, 257] on div at bounding box center [369, 258] width 20 height 20
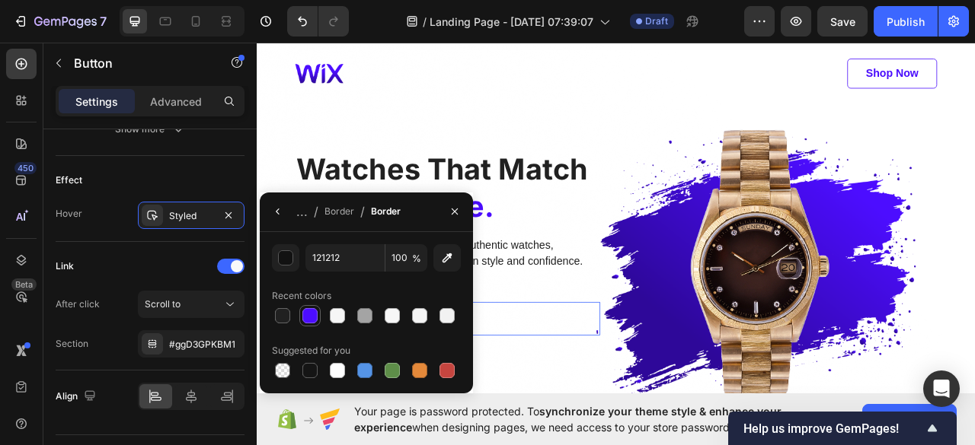
click at [307, 317] on div at bounding box center [309, 315] width 15 height 15
type input "4C0DFF"
click at [277, 209] on icon "button" at bounding box center [278, 212] width 12 height 12
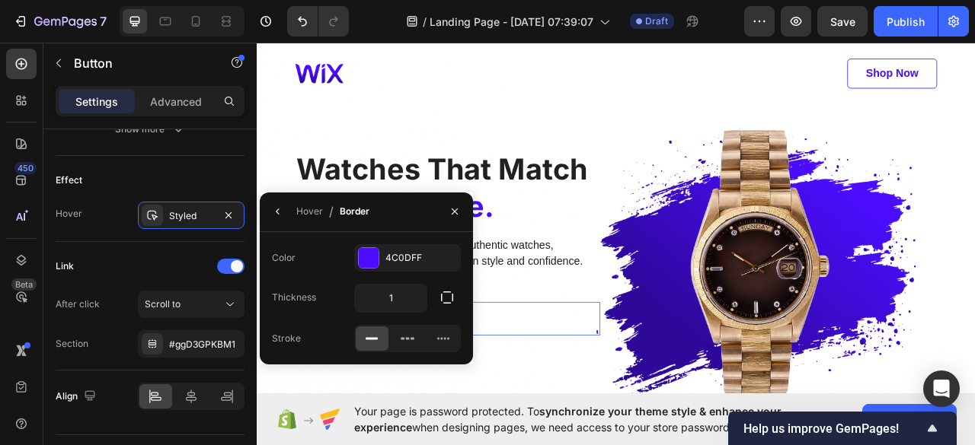
click at [331, 321] on div "Color 4C0DFF Thickness 1 Stroke" at bounding box center [366, 298] width 213 height 108
click at [277, 209] on icon "button" at bounding box center [278, 212] width 12 height 12
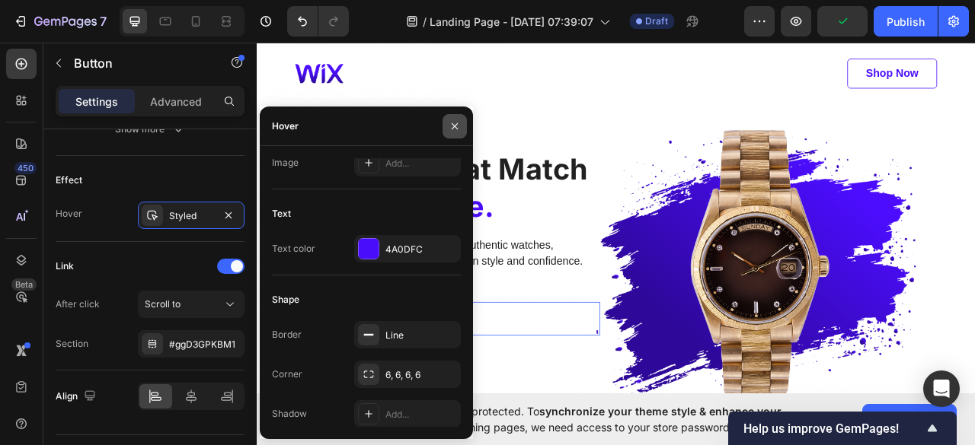
click at [452, 127] on icon "button" at bounding box center [455, 126] width 12 height 12
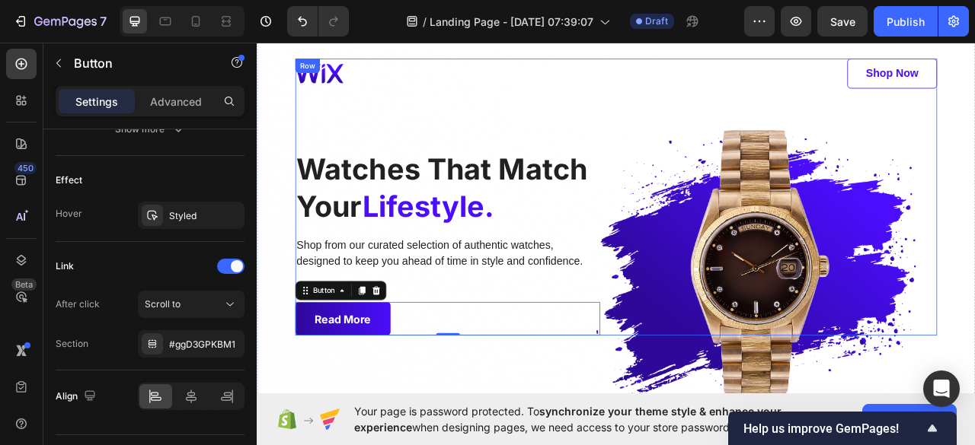
click at [974, 255] on div "Image Shop now Button Row Watches That Match Your Lifestyle. Heading Shop from …" at bounding box center [714, 240] width 914 height 432
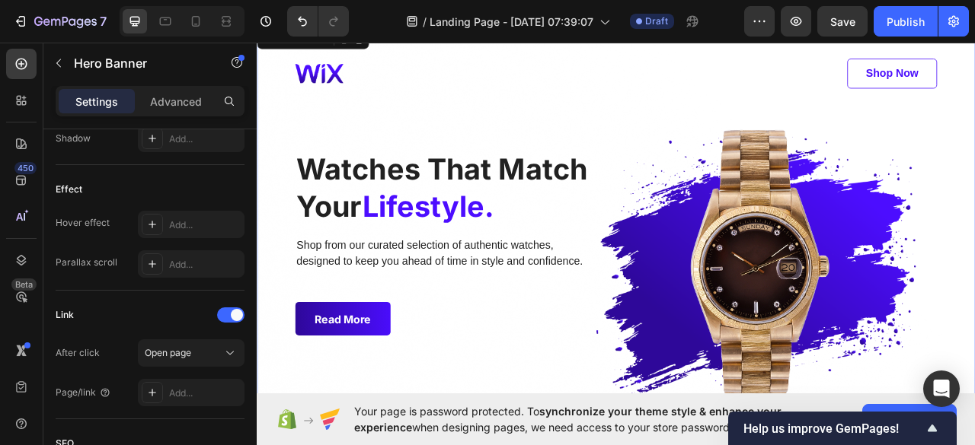
scroll to position [0, 0]
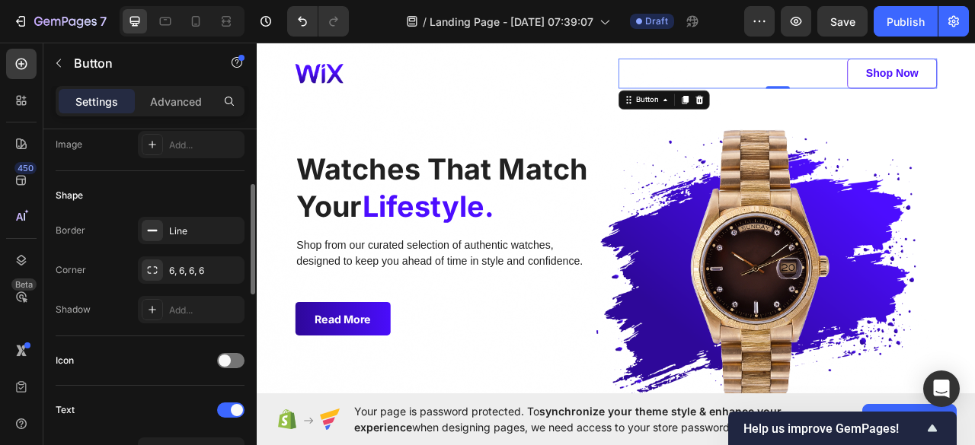
scroll to position [255, 0]
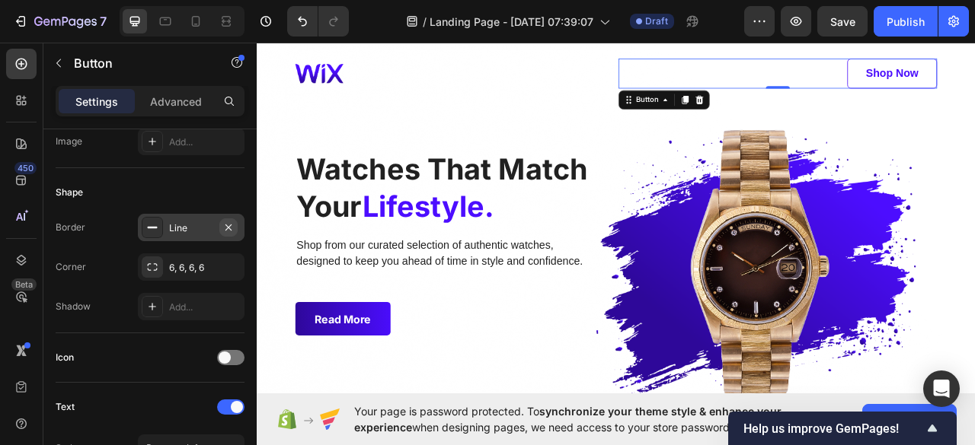
click at [223, 224] on icon "button" at bounding box center [228, 228] width 12 height 12
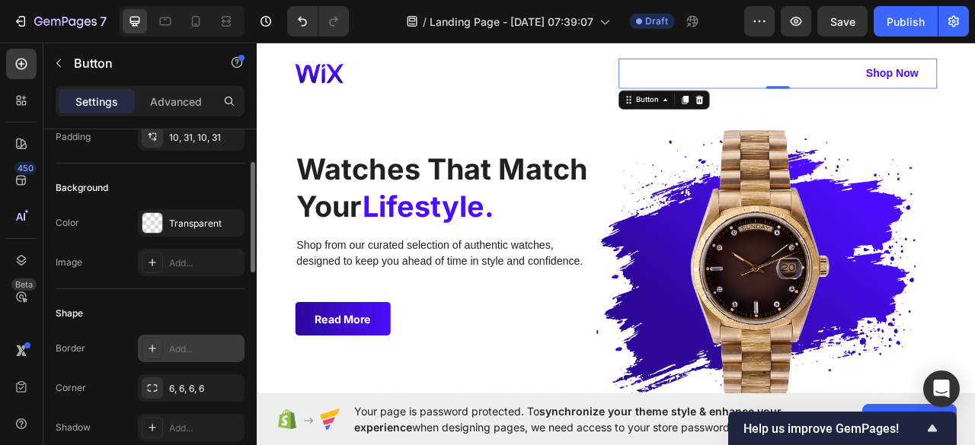
scroll to position [128, 0]
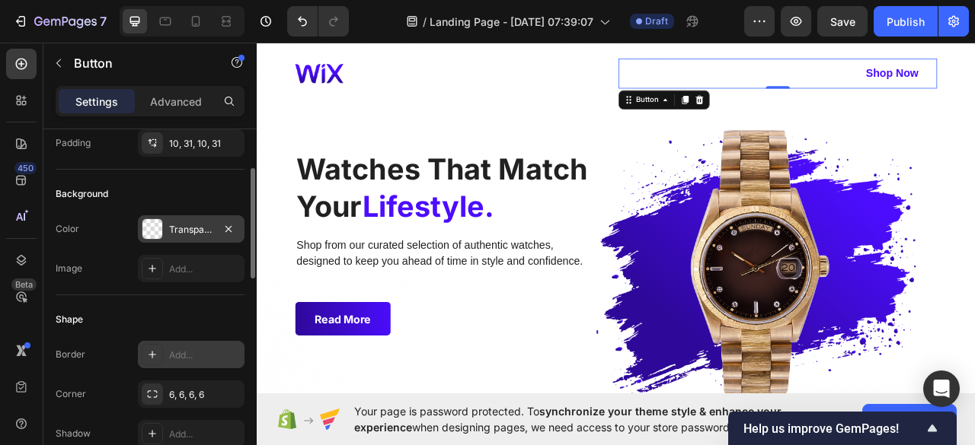
click at [151, 226] on div at bounding box center [152, 229] width 20 height 20
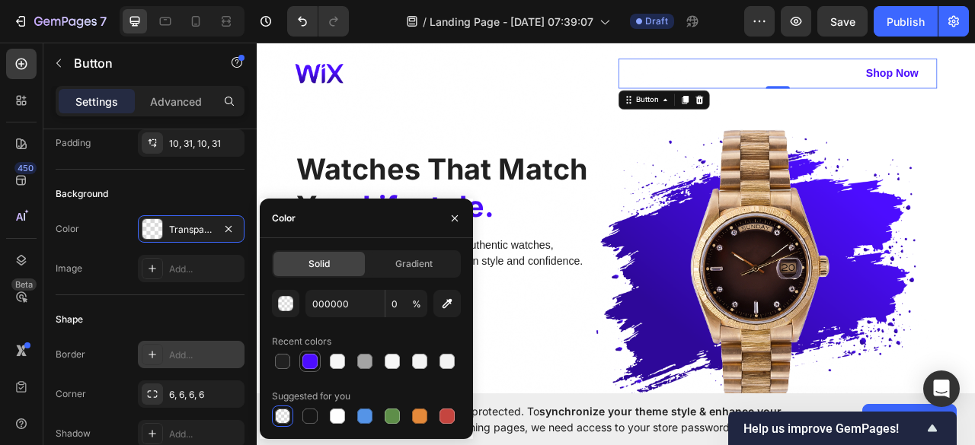
click at [303, 362] on div at bounding box center [309, 361] width 15 height 15
type input "4C0DFF"
type input "100"
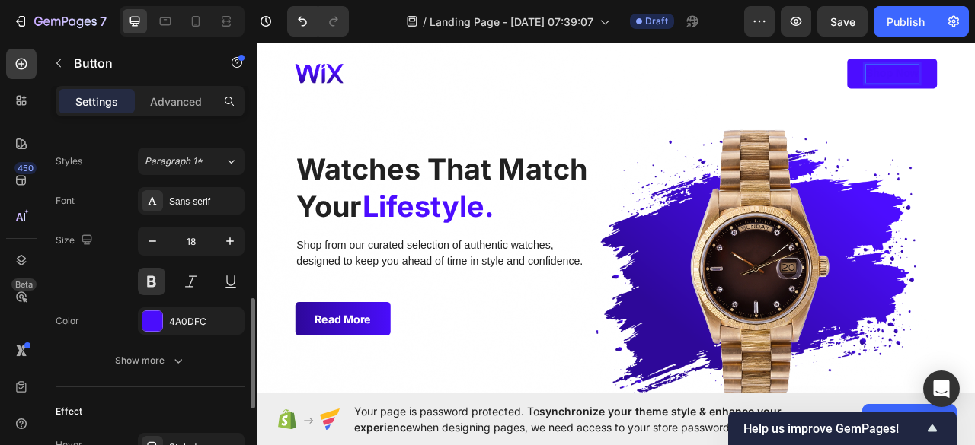
scroll to position [544, 0]
click at [154, 319] on div at bounding box center [152, 320] width 20 height 20
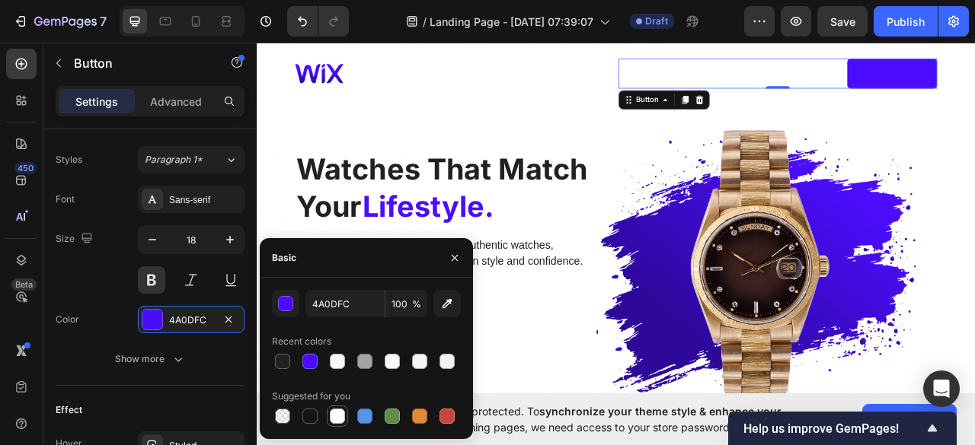
click at [342, 411] on div at bounding box center [337, 416] width 15 height 15
type input "FFFFFF"
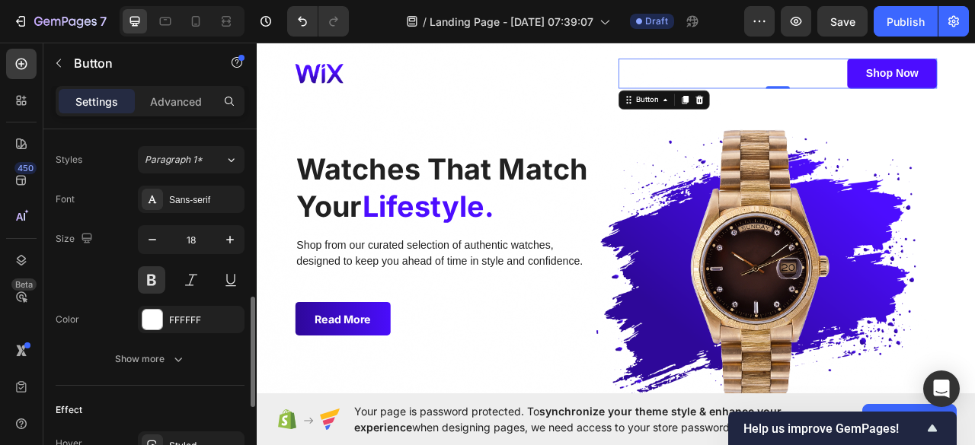
click at [86, 278] on div "Size 18" at bounding box center [150, 259] width 189 height 69
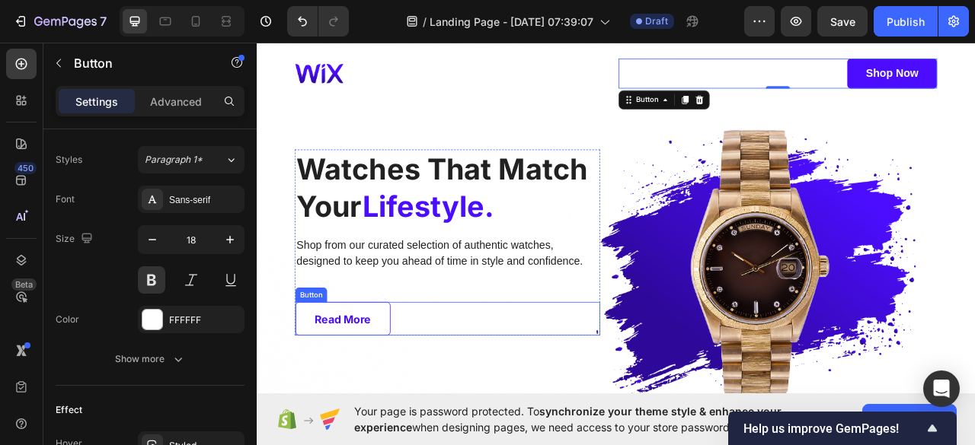
click at [422, 382] on link "Read more" at bounding box center [365, 395] width 121 height 43
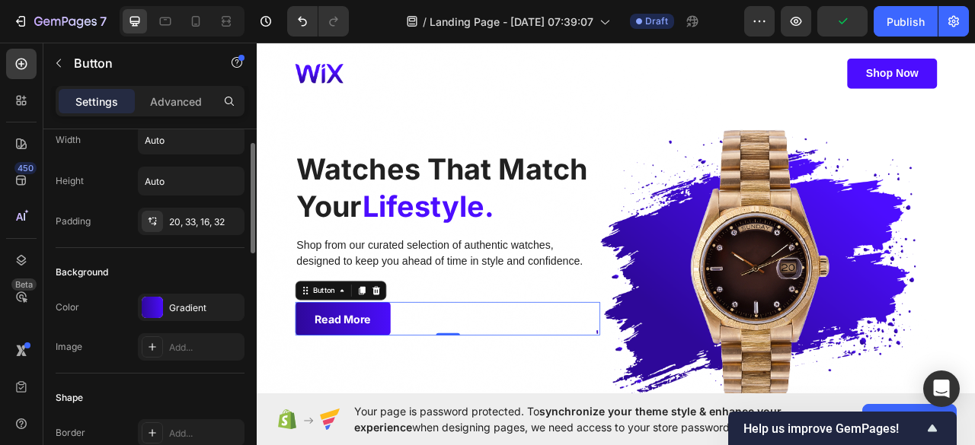
scroll to position [49, 0]
click at [152, 308] on div at bounding box center [152, 308] width 21 height 21
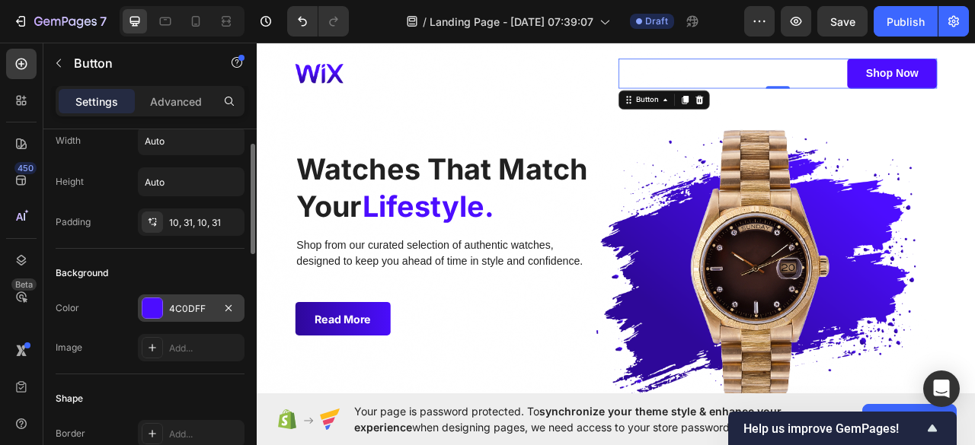
click at [158, 299] on div at bounding box center [152, 309] width 20 height 20
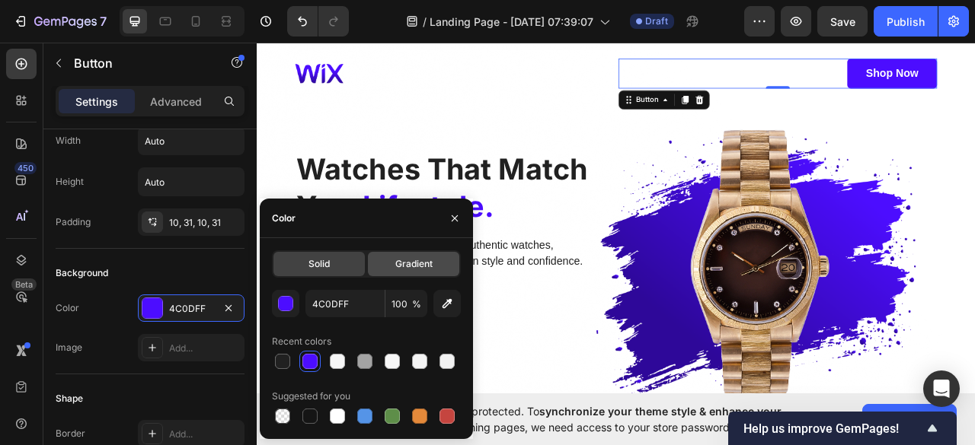
click at [404, 273] on div "Gradient" at bounding box center [413, 264] width 91 height 24
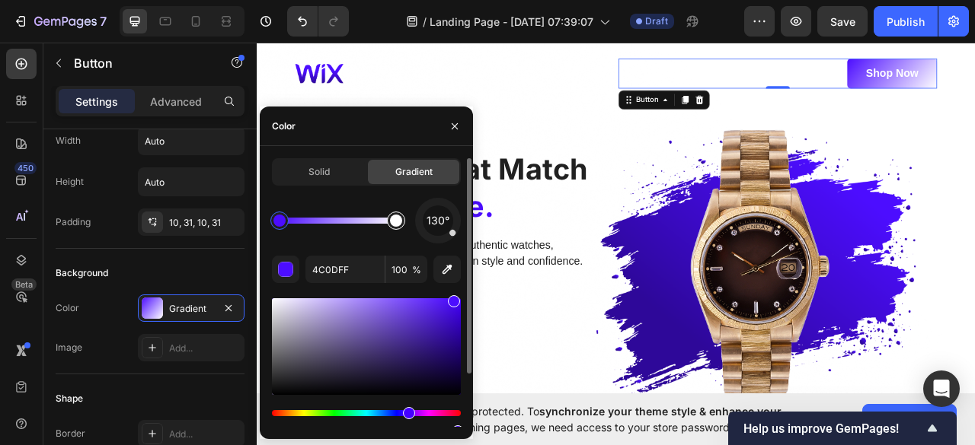
type input "FFFFFF"
click at [397, 232] on div at bounding box center [395, 220] width 27 height 27
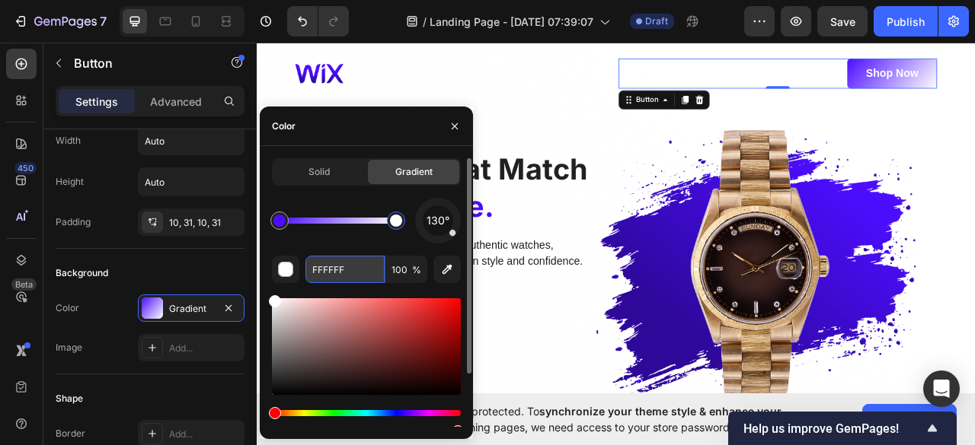
click at [347, 273] on input "FFFFFF" at bounding box center [344, 269] width 79 height 27
paste input "2E0899"
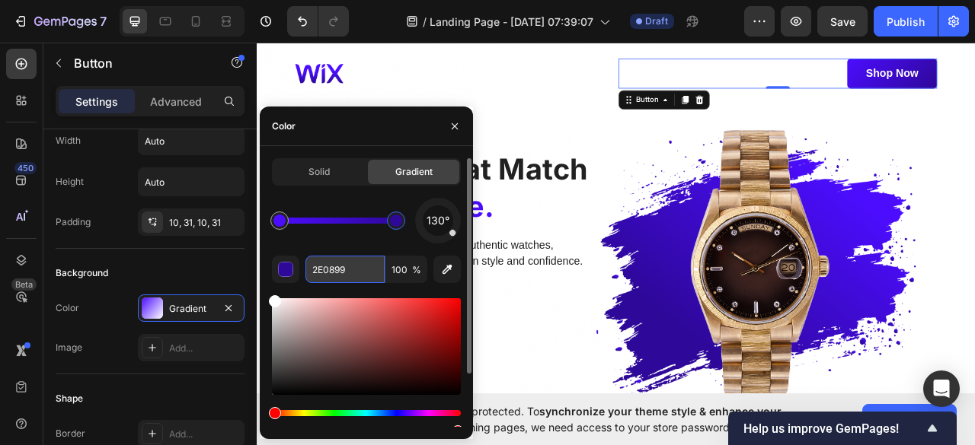
type input "2E0899"
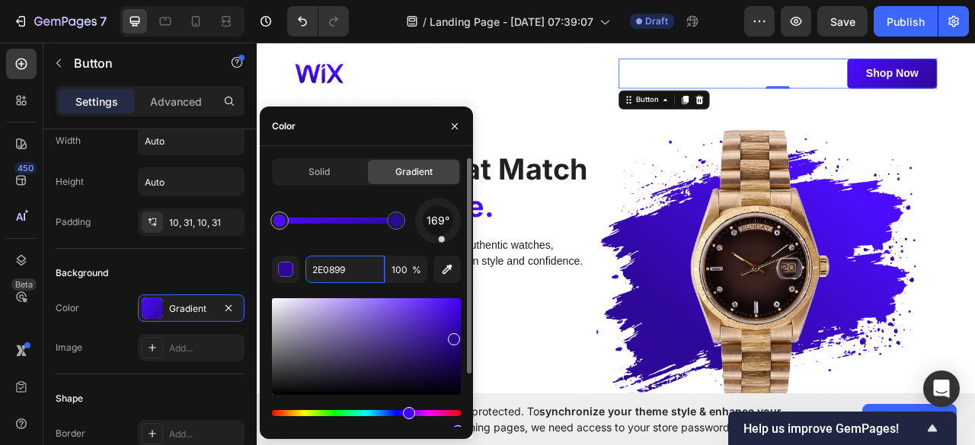
drag, startPoint x: 455, startPoint y: 234, endPoint x: 432, endPoint y: 241, distance: 24.6
click at [419, 235] on div "169°" at bounding box center [438, 221] width 46 height 46
click at [437, 220] on span "315°" at bounding box center [438, 221] width 22 height 18
drag, startPoint x: 428, startPoint y: 212, endPoint x: 421, endPoint y: 224, distance: 14.0
click at [421, 224] on div "260°" at bounding box center [438, 221] width 46 height 46
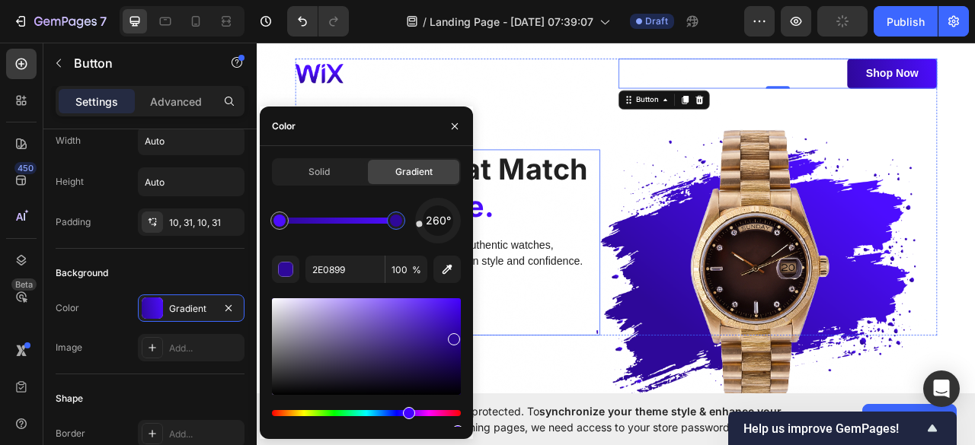
click at [637, 396] on div "Read more Button" at bounding box center [499, 395] width 388 height 43
click at [513, 152] on div "Image Shop now Button 0 Row Watches That Match Your Lifestyle. Heading Shop fro…" at bounding box center [713, 240] width 816 height 353
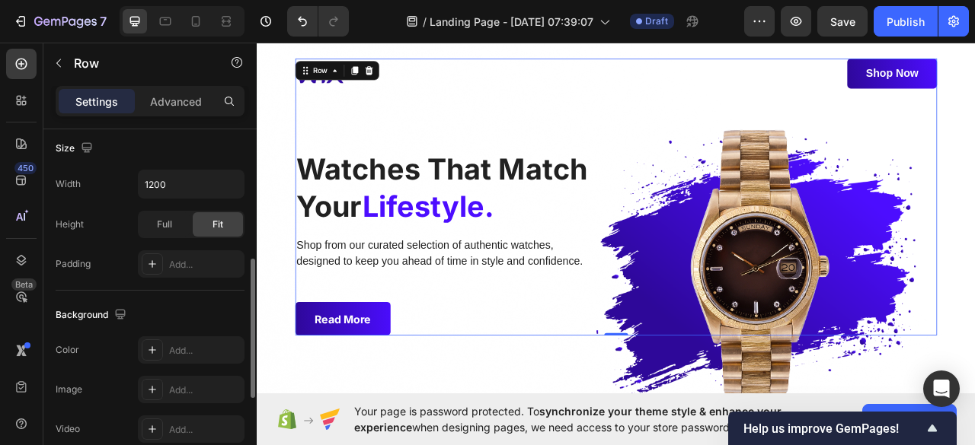
scroll to position [367, 0]
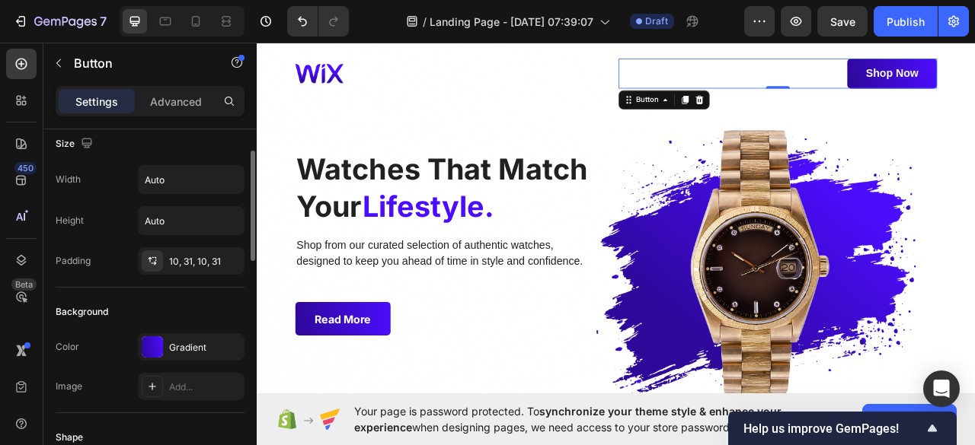
scroll to position [24, 0]
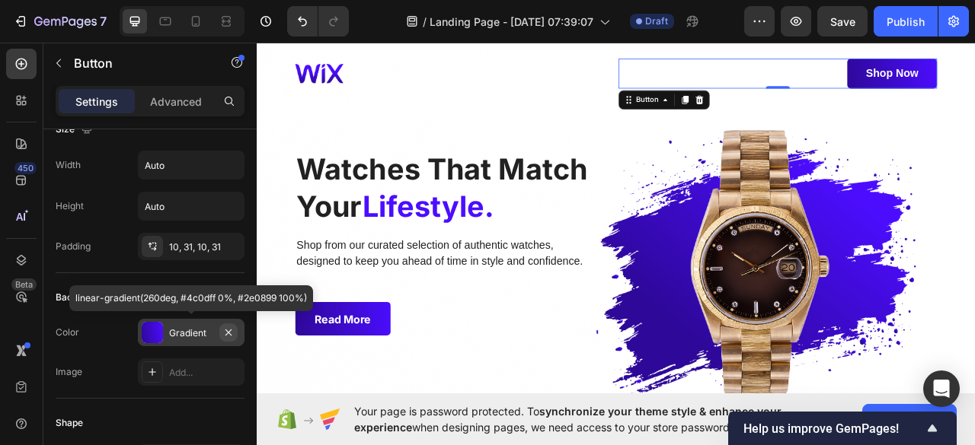
click at [227, 328] on icon "button" at bounding box center [228, 333] width 12 height 12
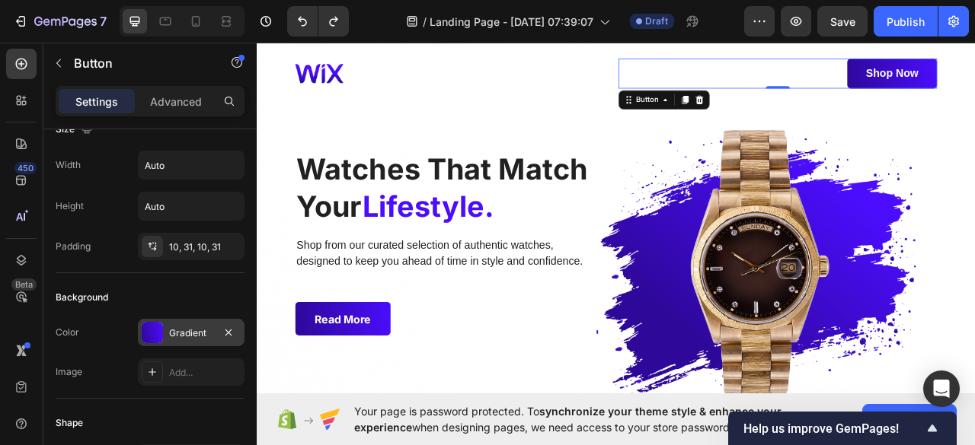
click at [145, 334] on div at bounding box center [152, 332] width 21 height 21
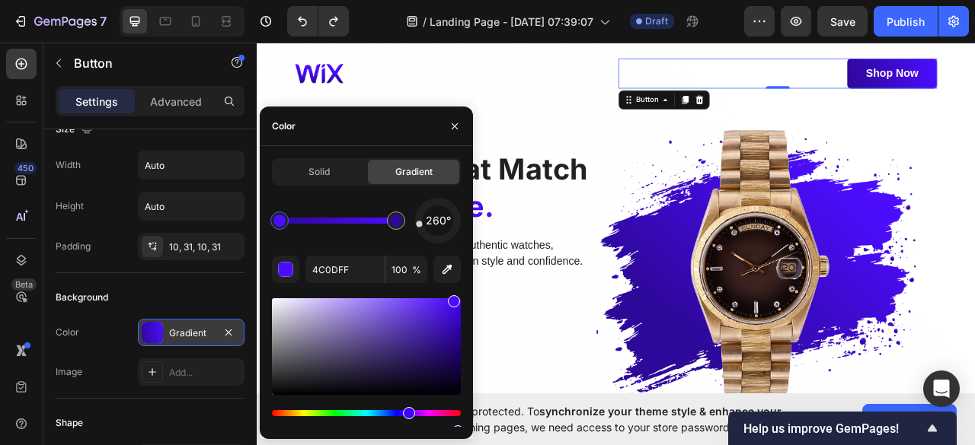
click at [199, 331] on div "Gradient" at bounding box center [191, 334] width 44 height 14
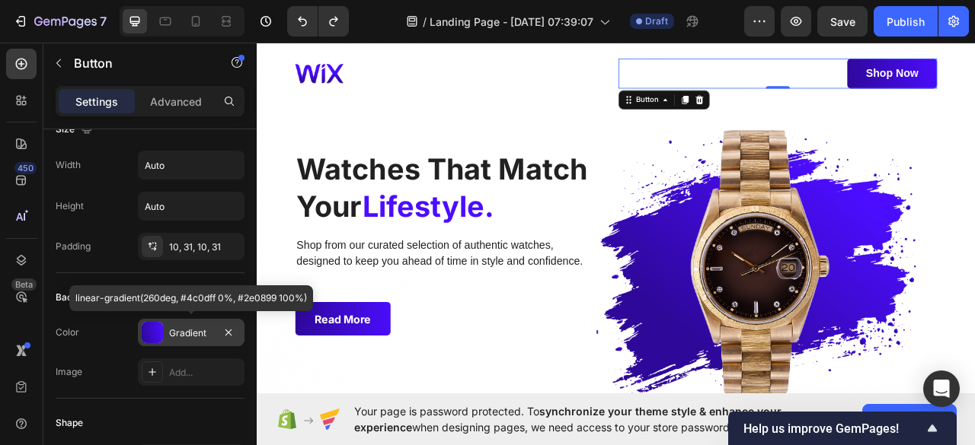
click at [155, 337] on div at bounding box center [152, 332] width 21 height 21
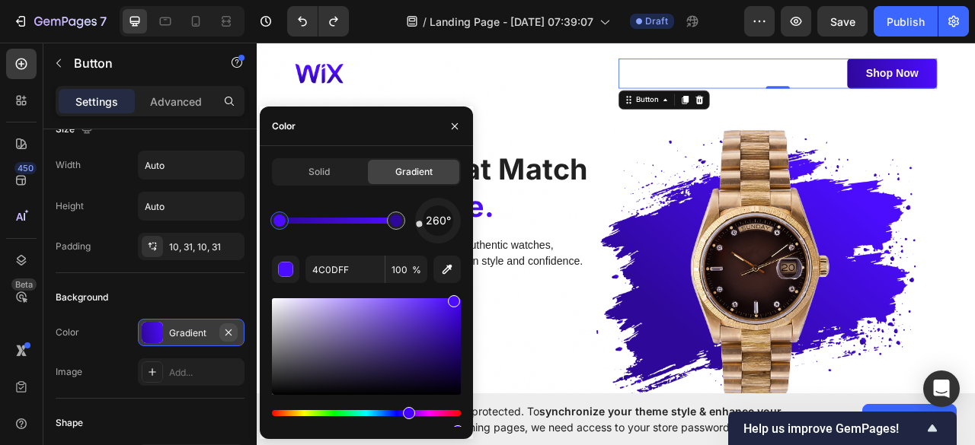
click at [230, 333] on icon "button" at bounding box center [228, 333] width 12 height 12
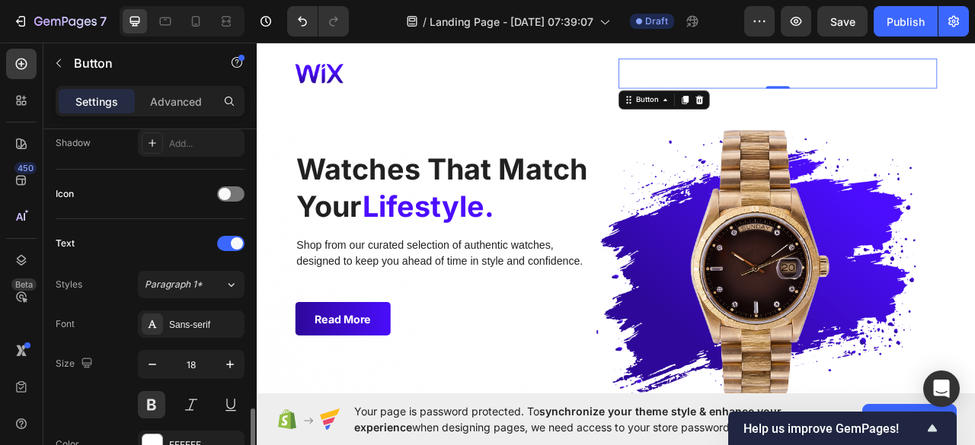
scroll to position [557, 0]
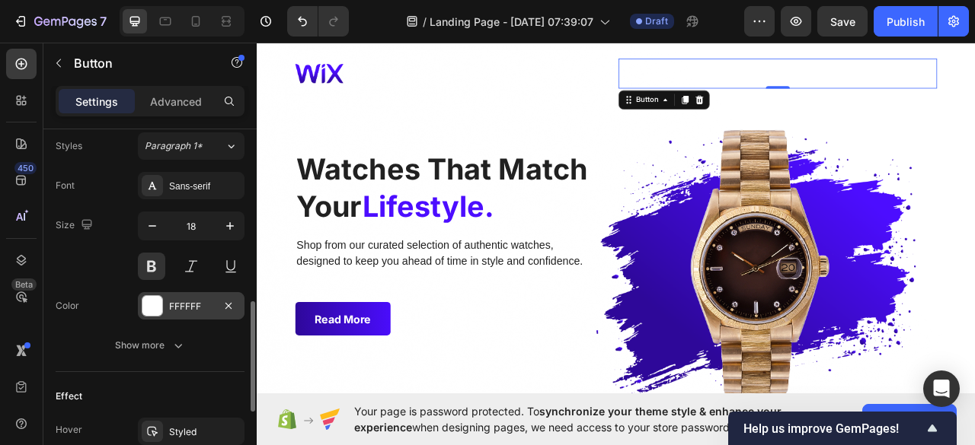
click at [147, 303] on div at bounding box center [152, 306] width 20 height 20
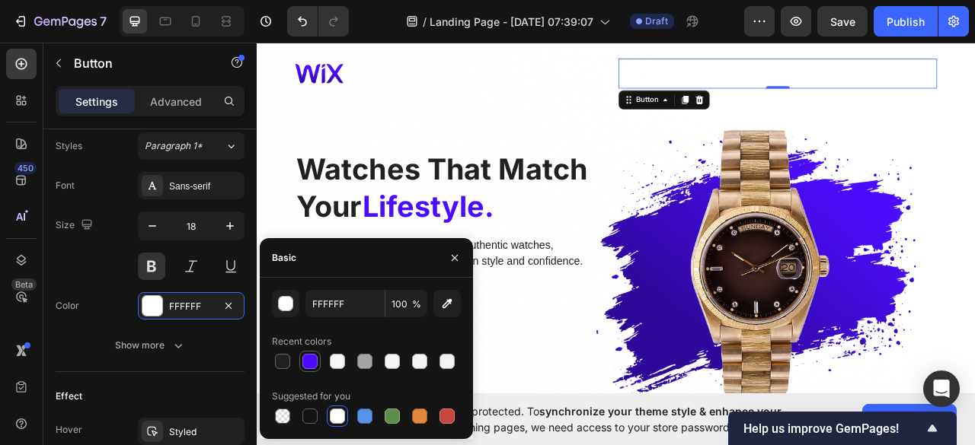
click at [307, 369] on div at bounding box center [310, 362] width 18 height 18
type input "4C0DFF"
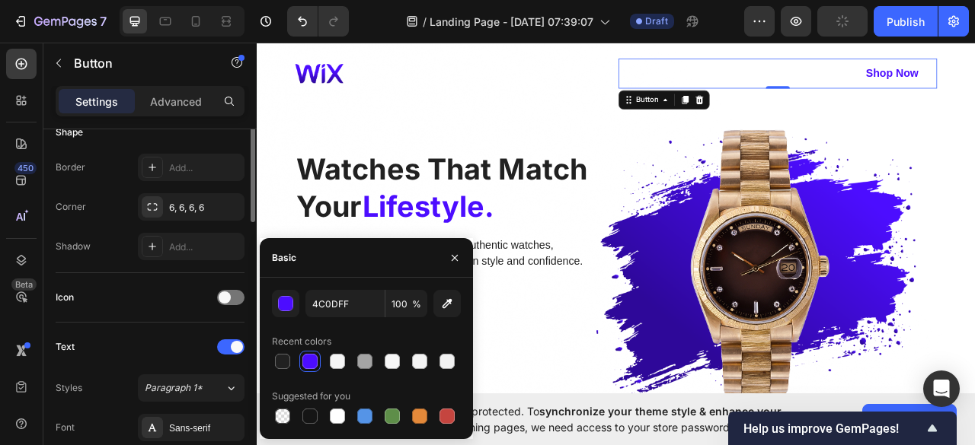
scroll to position [227, 0]
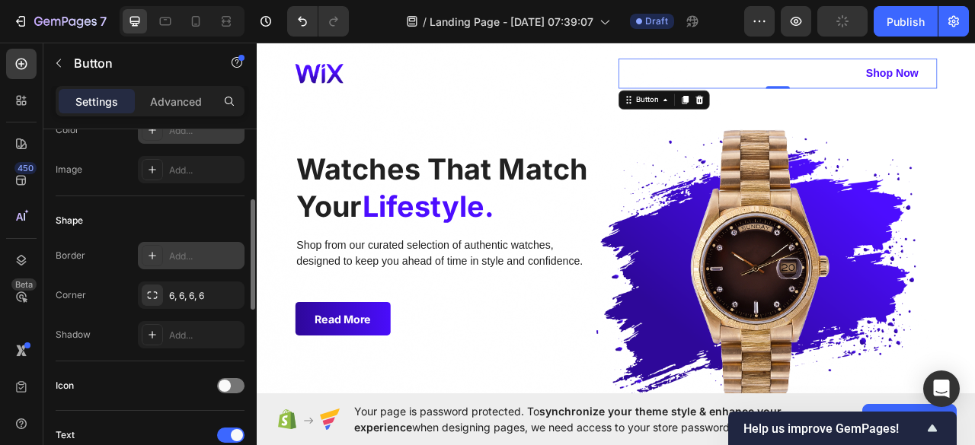
click at [150, 252] on icon at bounding box center [152, 256] width 12 height 12
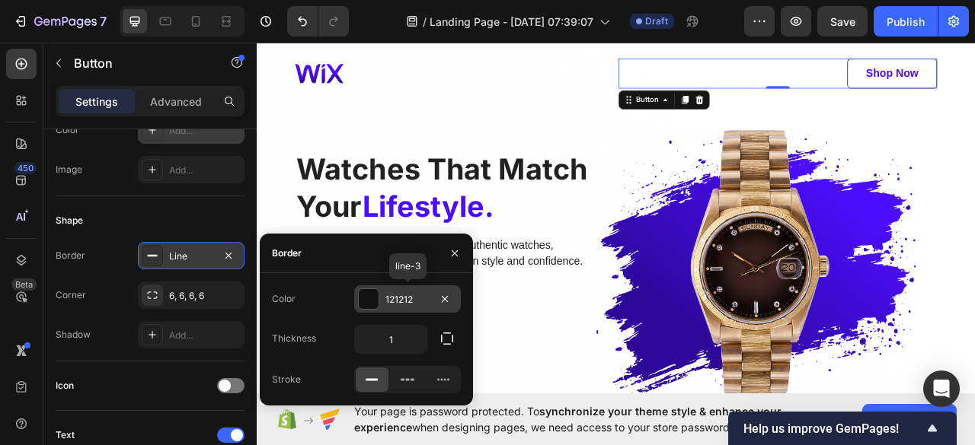
click at [363, 298] on div at bounding box center [369, 299] width 20 height 20
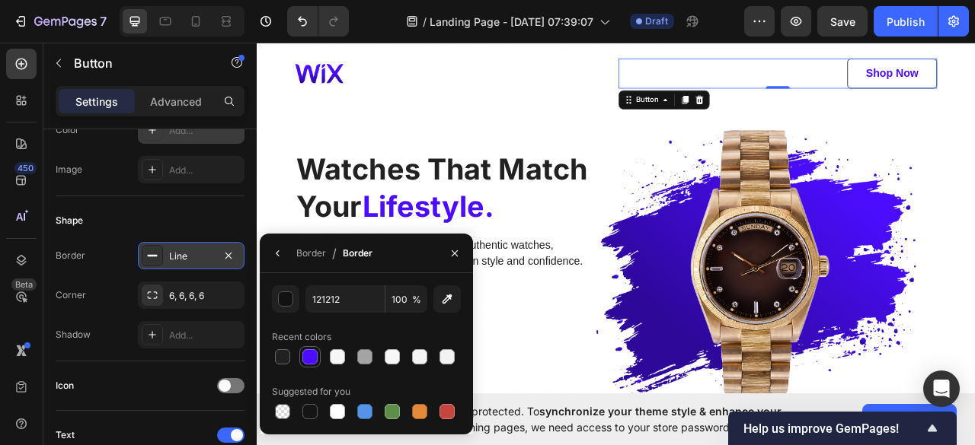
click at [309, 365] on div at bounding box center [309, 357] width 15 height 15
type input "4C0DFF"
click at [582, 112] on div "Image Shop now Button 0 Row Watches That Match Your Lifestyle. Heading Shop fro…" at bounding box center [713, 240] width 816 height 353
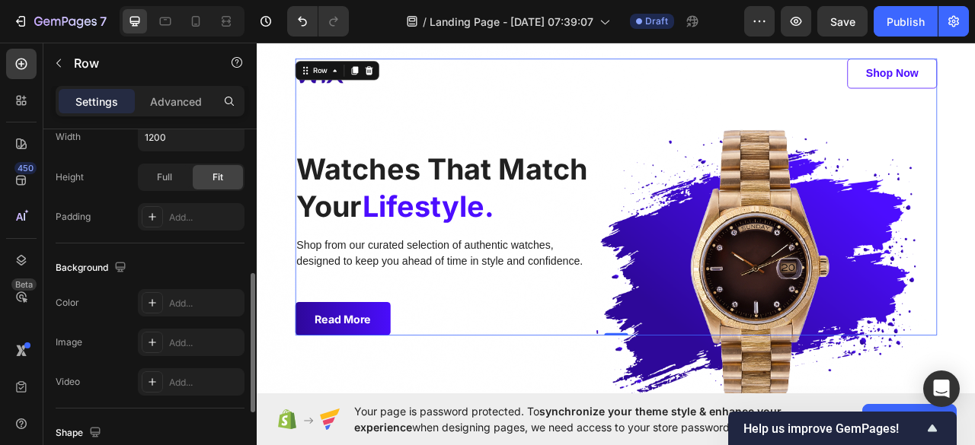
scroll to position [377, 0]
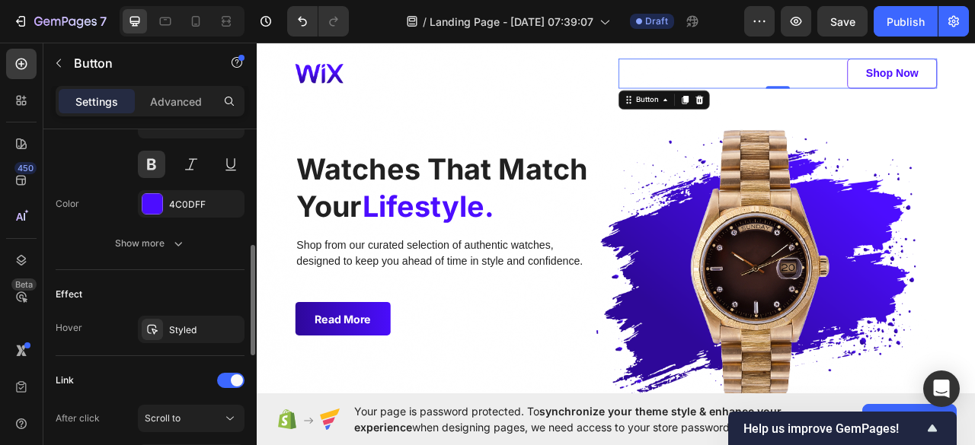
scroll to position [583, 0]
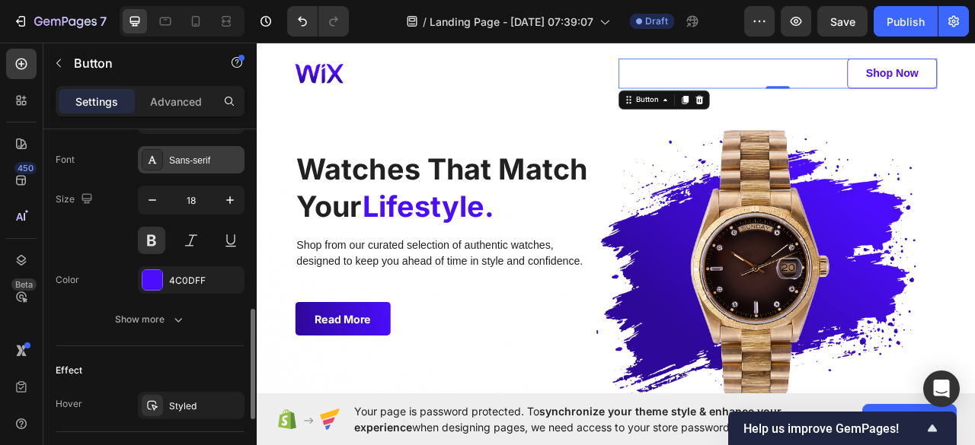
click at [211, 162] on div "Sans-serif" at bounding box center [205, 161] width 72 height 14
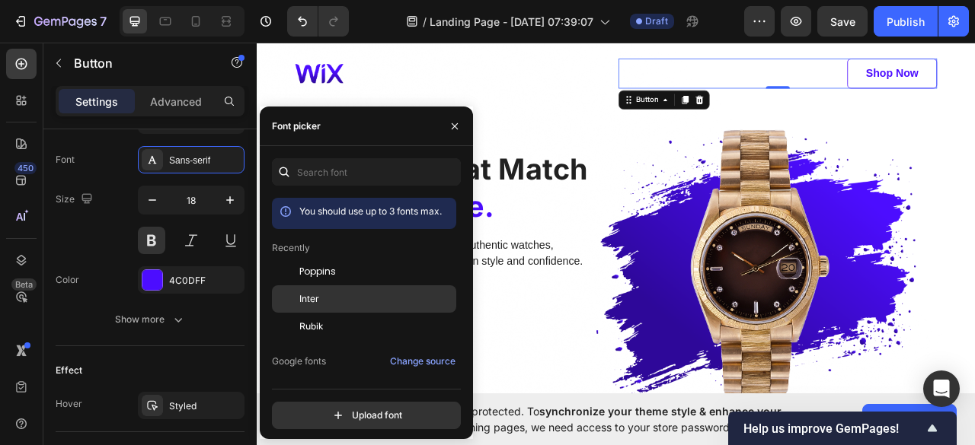
click at [326, 301] on div "Inter" at bounding box center [376, 299] width 154 height 14
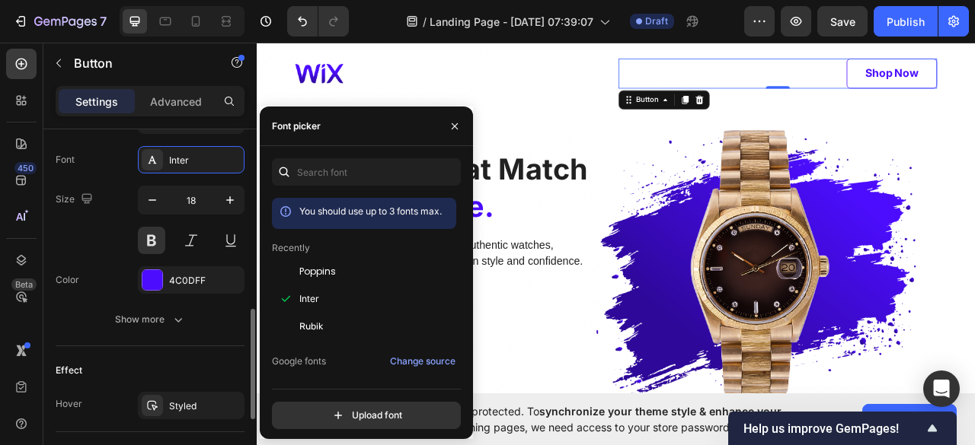
click at [206, 361] on div "Effect" at bounding box center [150, 371] width 189 height 24
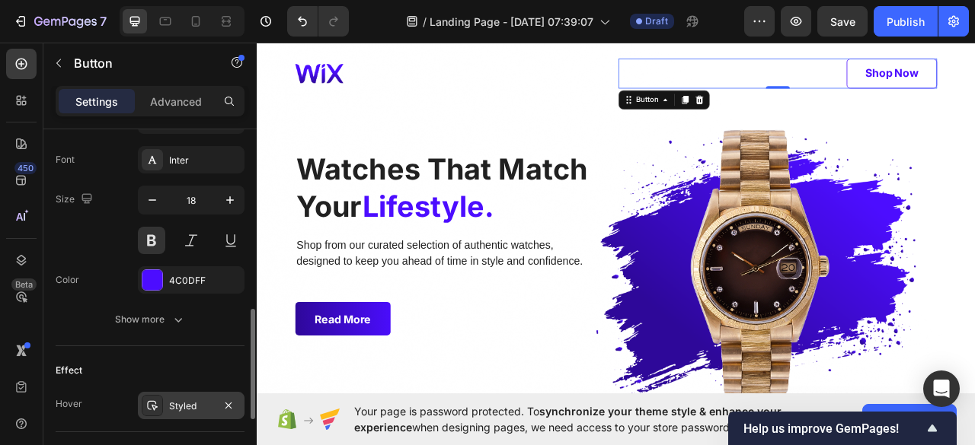
click at [158, 396] on div at bounding box center [152, 405] width 21 height 21
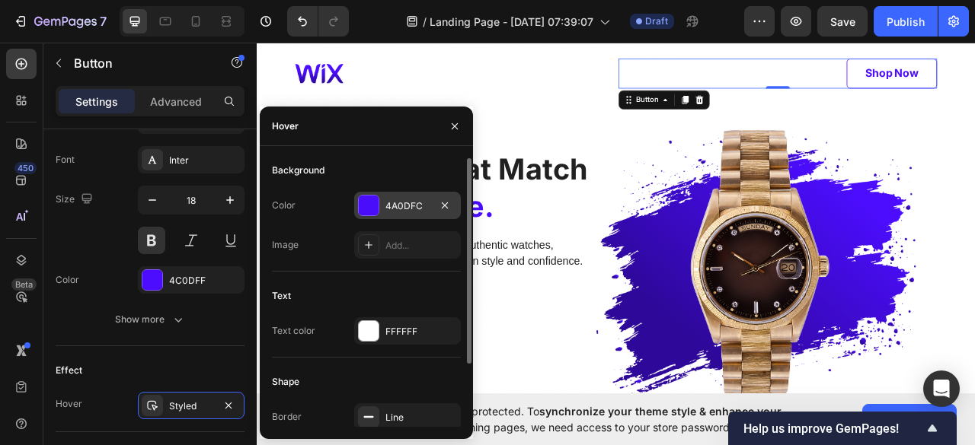
click at [372, 208] on div at bounding box center [369, 206] width 20 height 20
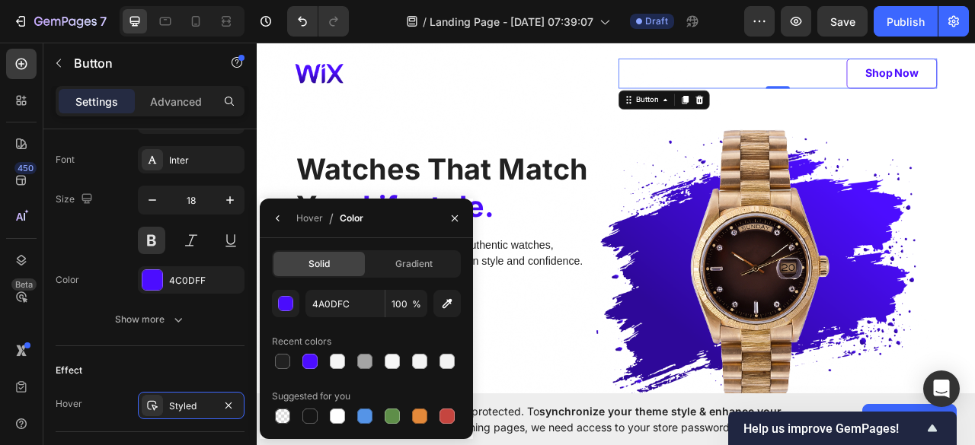
click at [398, 283] on div "Solid Gradient 4A0DFC 100 % Recent colors Suggested for you" at bounding box center [366, 339] width 189 height 177
click at [394, 271] on div "Gradient" at bounding box center [413, 264] width 91 height 24
click at [420, 255] on div "Gradient" at bounding box center [413, 264] width 91 height 24
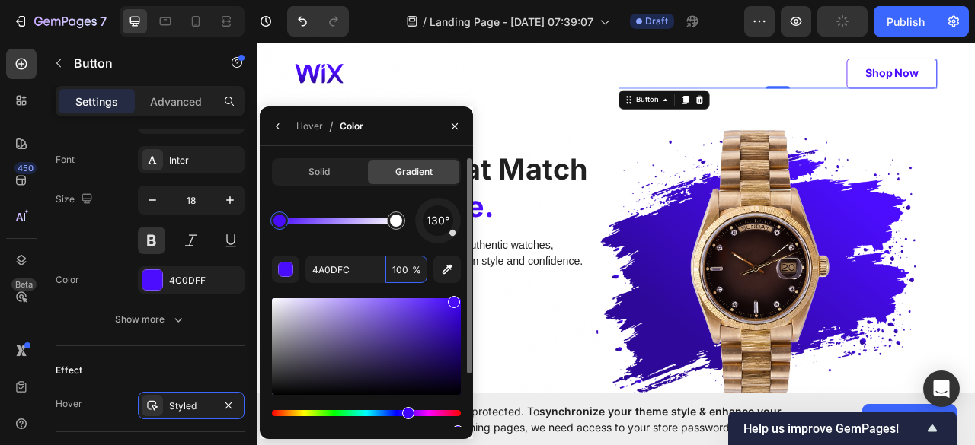
click at [420, 258] on input "100" at bounding box center [406, 269] width 42 height 27
click at [350, 266] on input "4A0DFC" at bounding box center [344, 269] width 79 height 27
type input "FFFFFF"
click at [401, 213] on div at bounding box center [396, 221] width 18 height 18
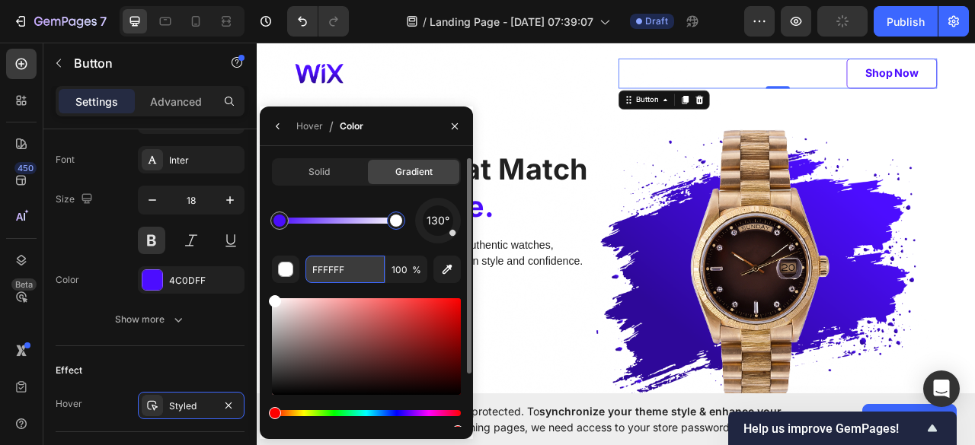
click at [341, 264] on input "FFFFFF" at bounding box center [344, 269] width 79 height 27
paste input "2E0899"
type input "2E0899"
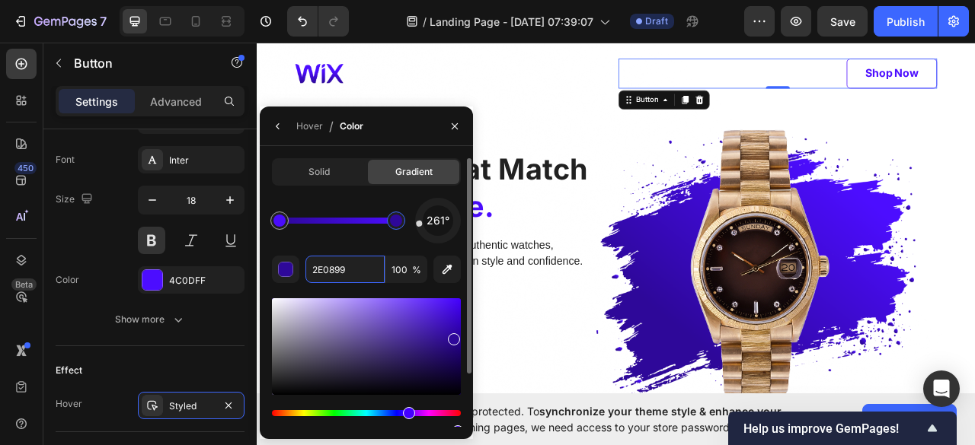
click at [404, 226] on div "261°" at bounding box center [366, 221] width 189 height 46
click at [974, 165] on div "Image Shop now Button 0 Row Watches That Match Your Lifestyle. Heading Shop fro…" at bounding box center [714, 240] width 914 height 432
click at [509, 153] on div "Image Shop now Button 0 Row Watches That Match Your Lifestyle. Heading Shop fro…" at bounding box center [713, 240] width 816 height 353
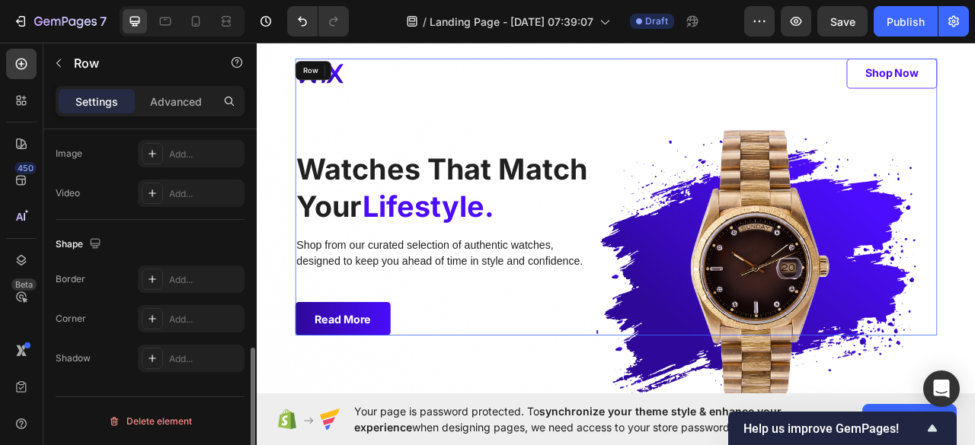
click at [509, 151] on div "Image Shop now Button 0 Row Watches That Match Your Lifestyle. Heading Shop fro…" at bounding box center [713, 240] width 816 height 353
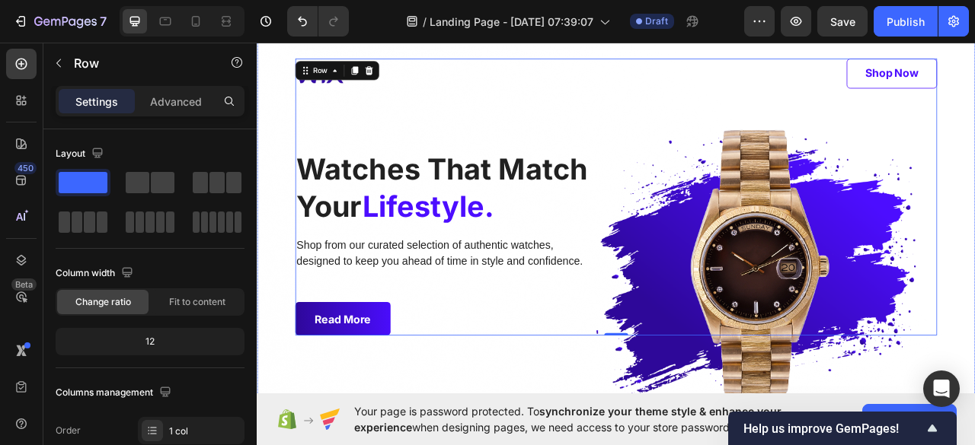
click at [495, 445] on div "Image Shop now Button Row Watches That Match Your Lifestyle. Heading Shop from …" at bounding box center [714, 240] width 914 height 432
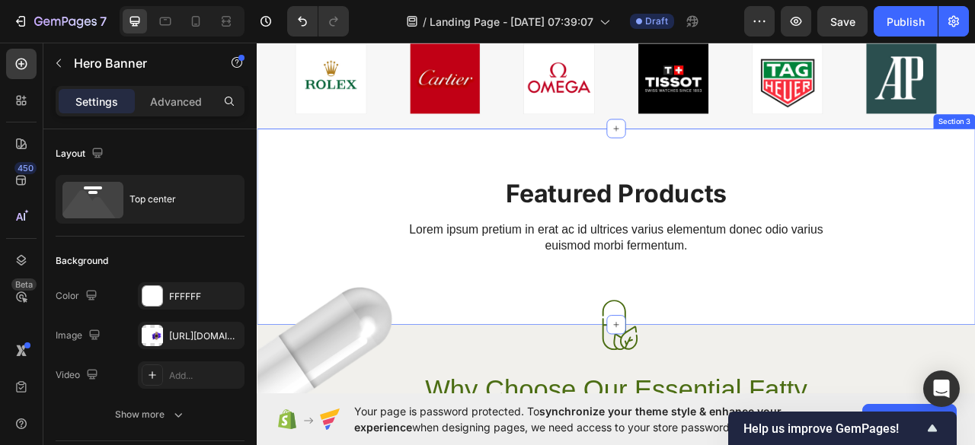
scroll to position [628, 0]
click at [62, 65] on icon "button" at bounding box center [59, 63] width 12 height 12
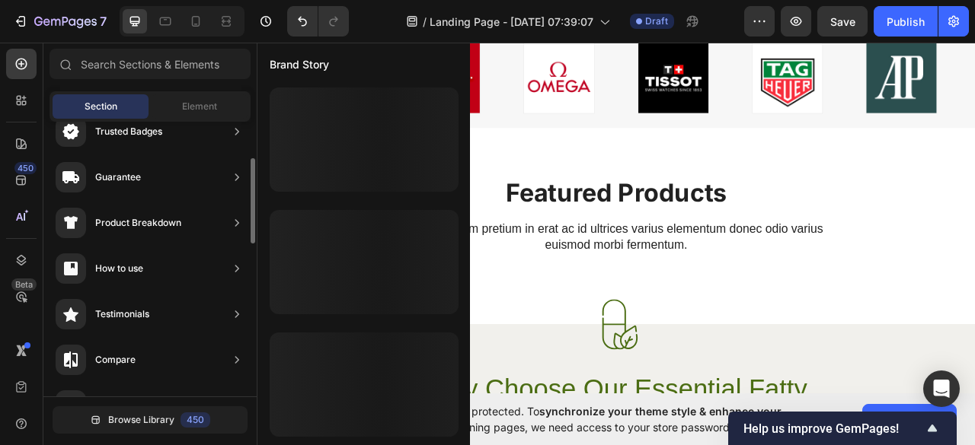
scroll to position [146, 0]
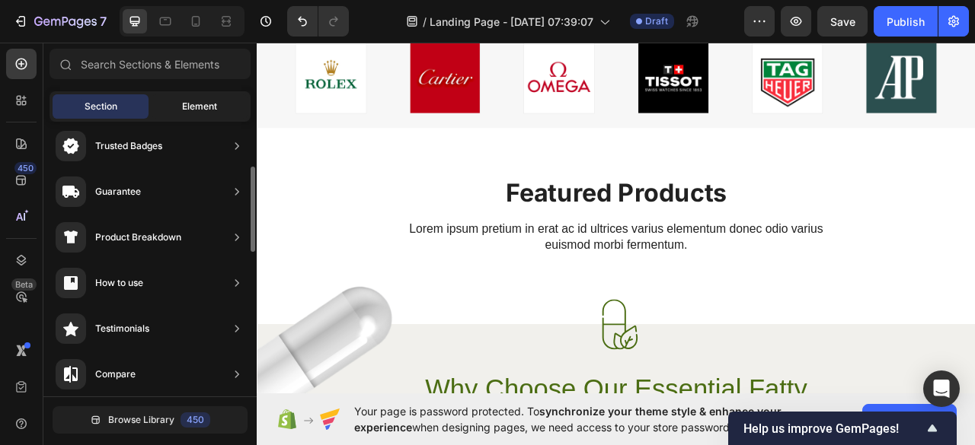
click at [183, 107] on span "Element" at bounding box center [199, 107] width 35 height 14
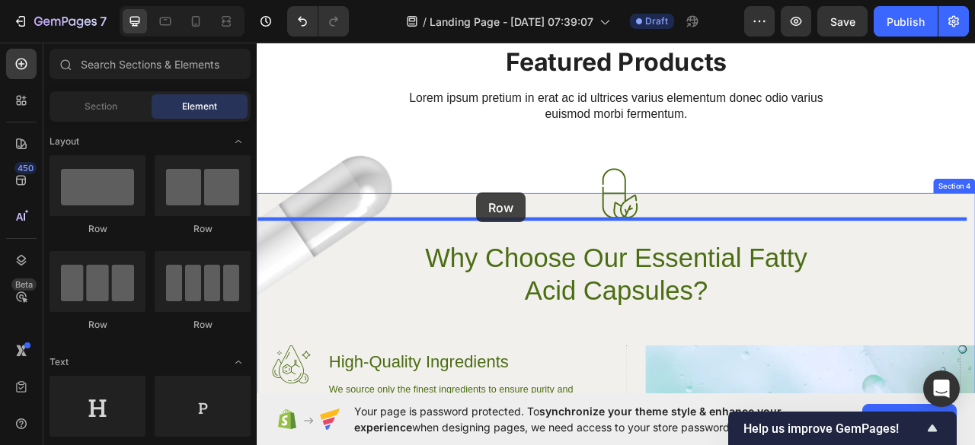
scroll to position [811, 0]
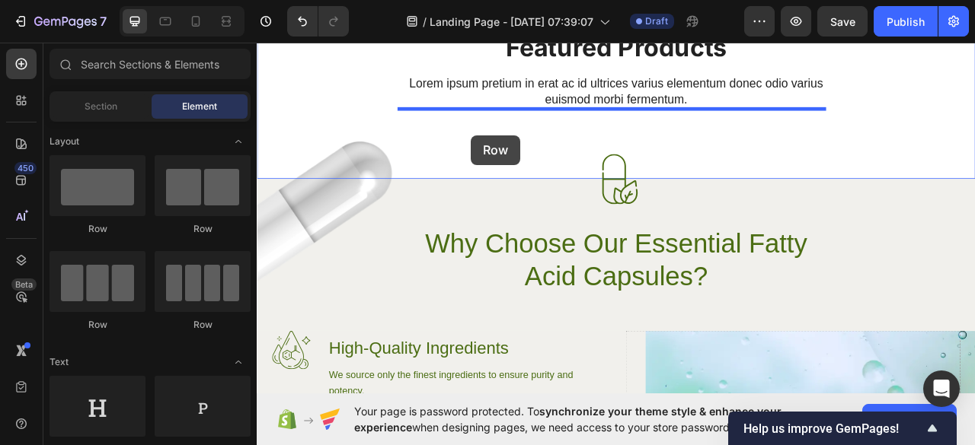
drag, startPoint x: 529, startPoint y: 329, endPoint x: 529, endPoint y: 161, distance: 167.5
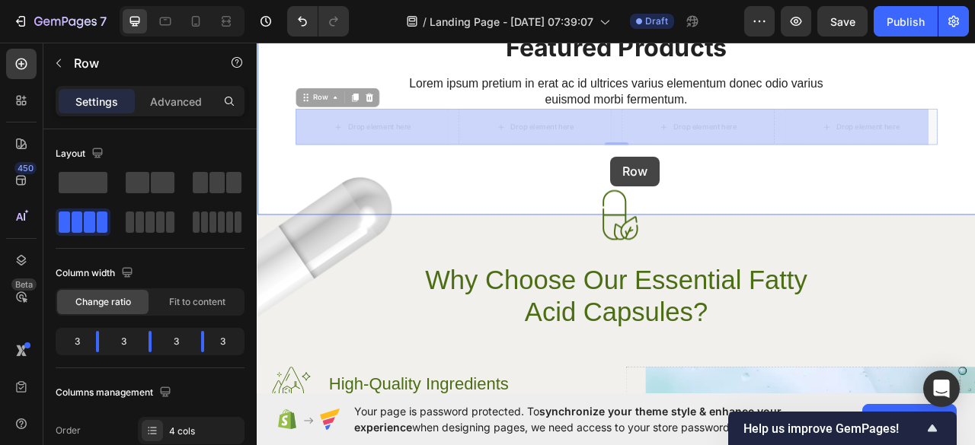
drag, startPoint x: 706, startPoint y: 168, endPoint x: 706, endPoint y: 189, distance: 21.3
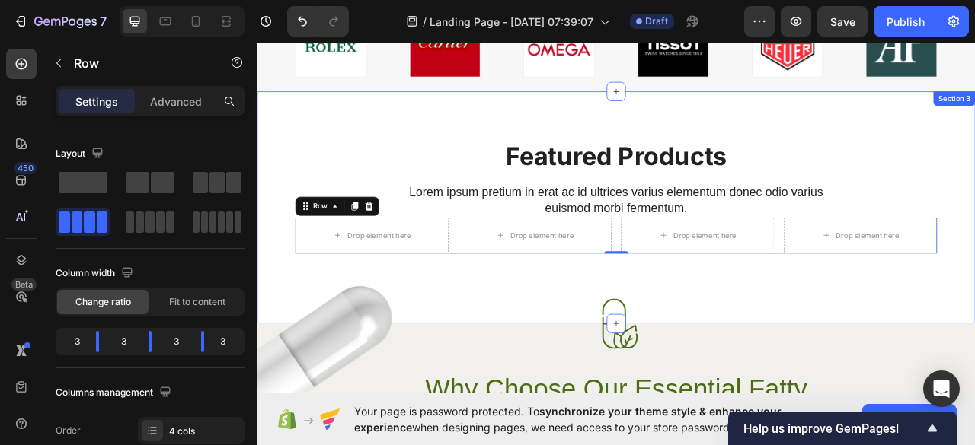
scroll to position [674, 0]
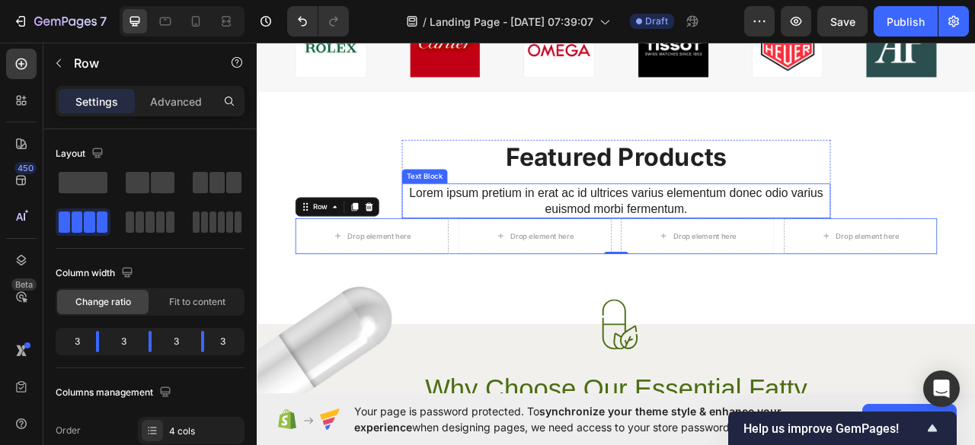
click at [680, 232] on p "Lorem ipsum pretium in erat ac id ultrices varius elementum donec odio varius e…" at bounding box center [713, 245] width 542 height 41
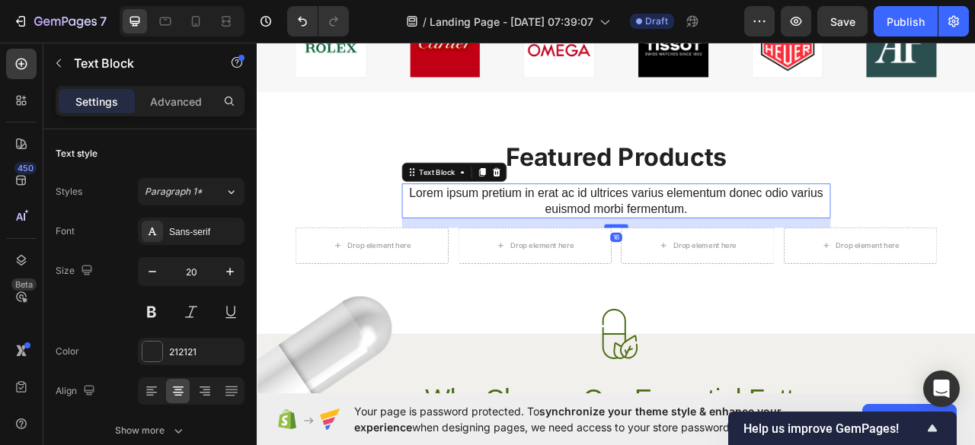
drag, startPoint x: 703, startPoint y: 263, endPoint x: 704, endPoint y: 276, distance: 12.3
click at [704, 276] on div at bounding box center [713, 277] width 30 height 5
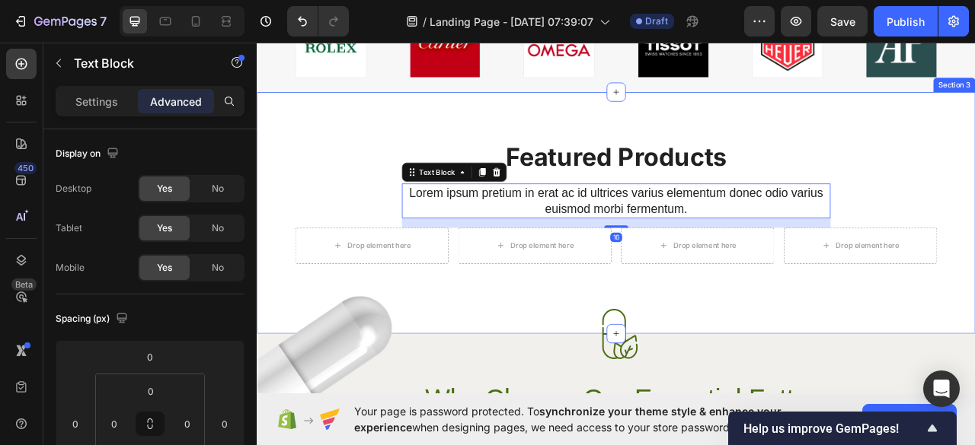
click at [644, 357] on div "Featured Products Heading Lorem ipsum pretium in erat ac id ultrices varius ele…" at bounding box center [714, 261] width 914 height 308
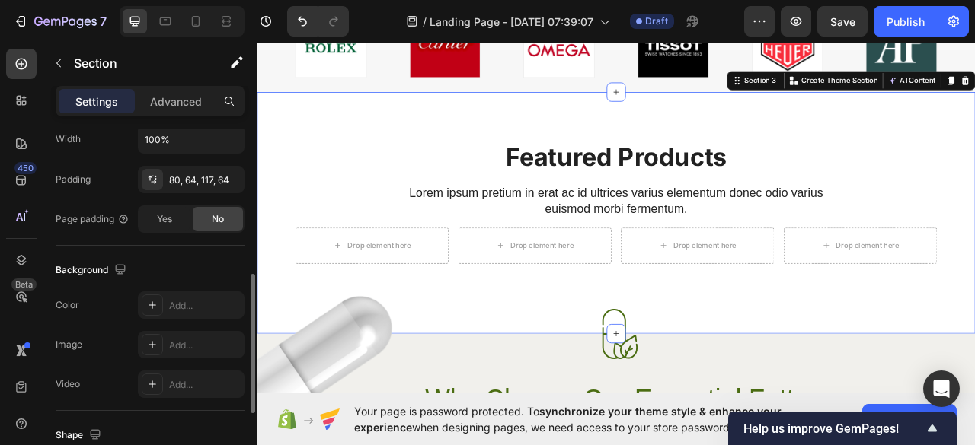
scroll to position [381, 0]
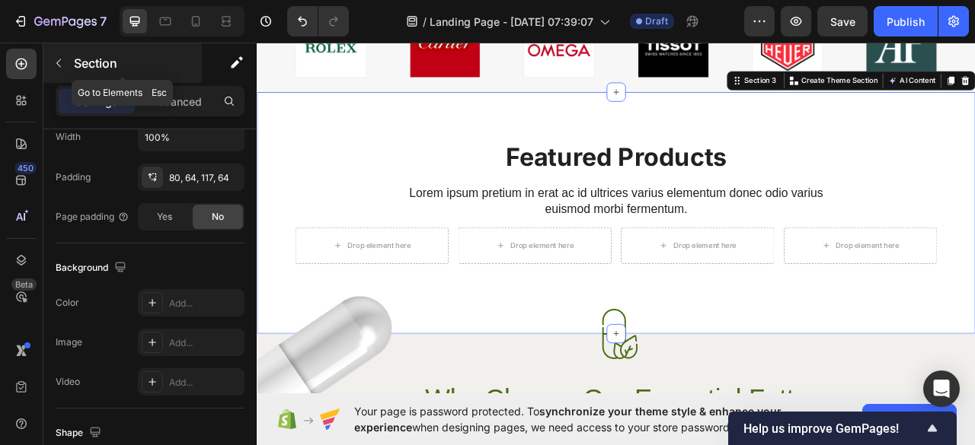
click at [62, 68] on icon "button" at bounding box center [59, 63] width 12 height 12
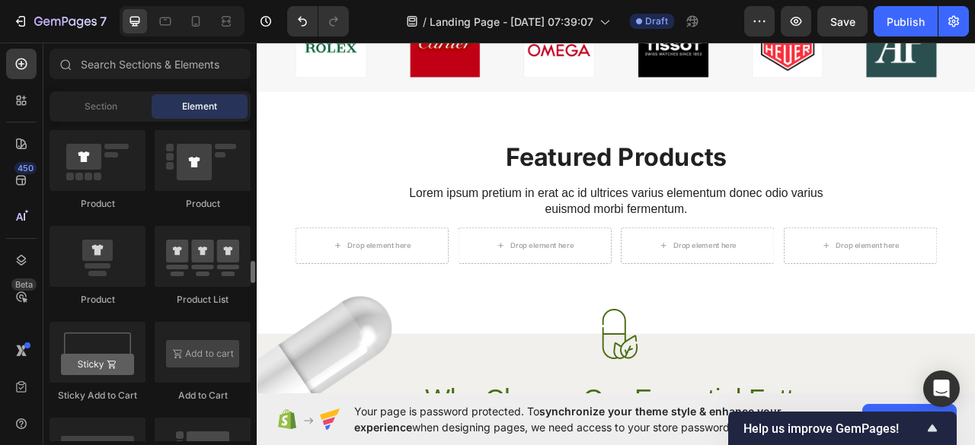
scroll to position [1966, 0]
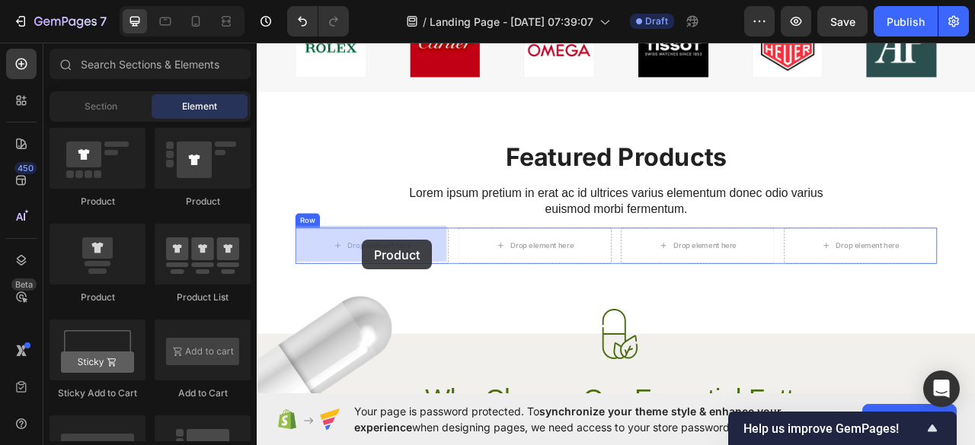
drag, startPoint x: 353, startPoint y: 292, endPoint x: 391, endPoint y: 295, distance: 38.2
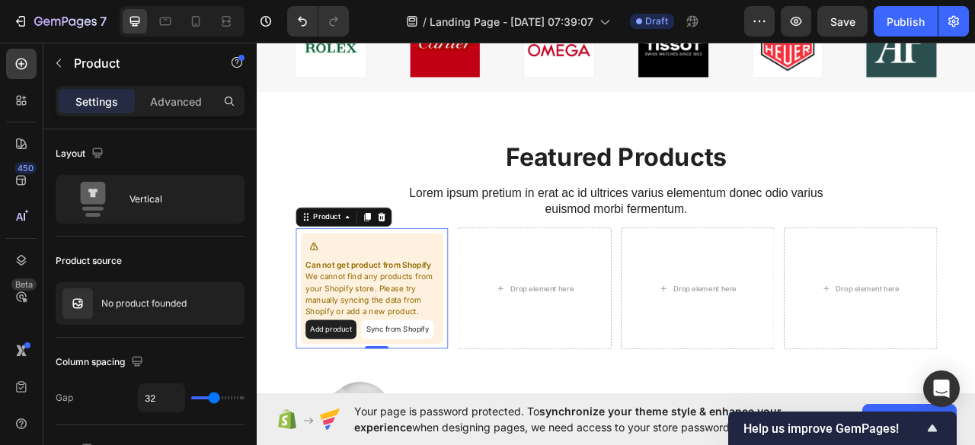
click at [357, 408] on button "Add product" at bounding box center [350, 409] width 65 height 24
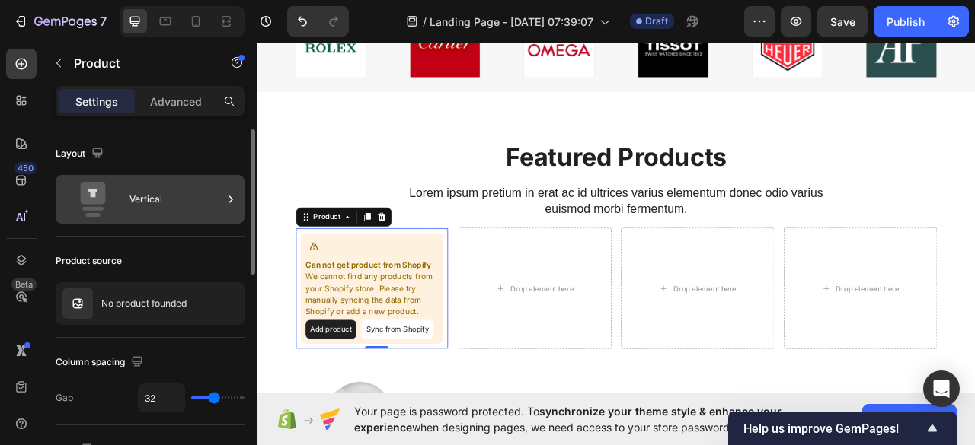
click at [234, 199] on icon at bounding box center [230, 199] width 15 height 15
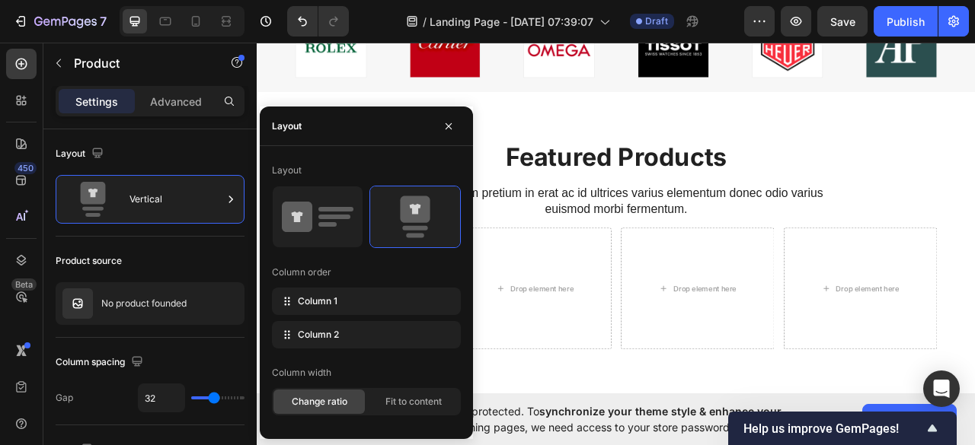
click at [589, 132] on div "Featured Products Heading Lorem ipsum pretium in erat ac id ultrices varius ele…" at bounding box center [714, 315] width 914 height 417
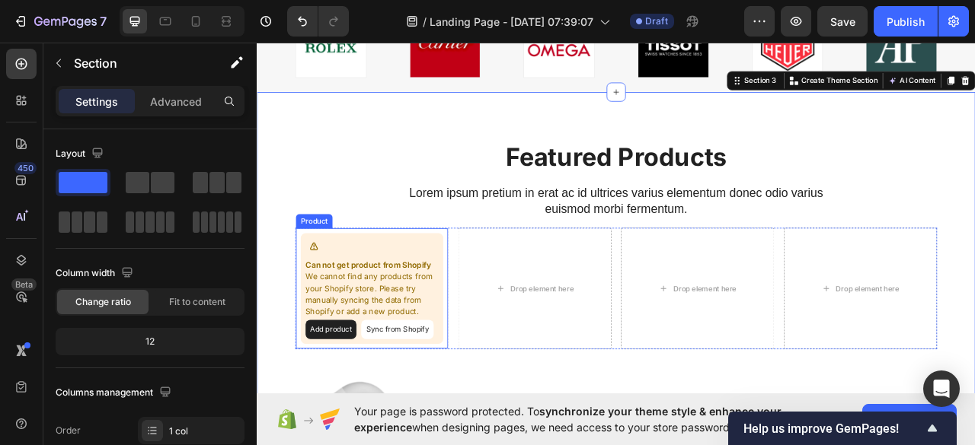
click at [369, 324] on p "Can not get product from Shopify" at bounding box center [402, 327] width 169 height 15
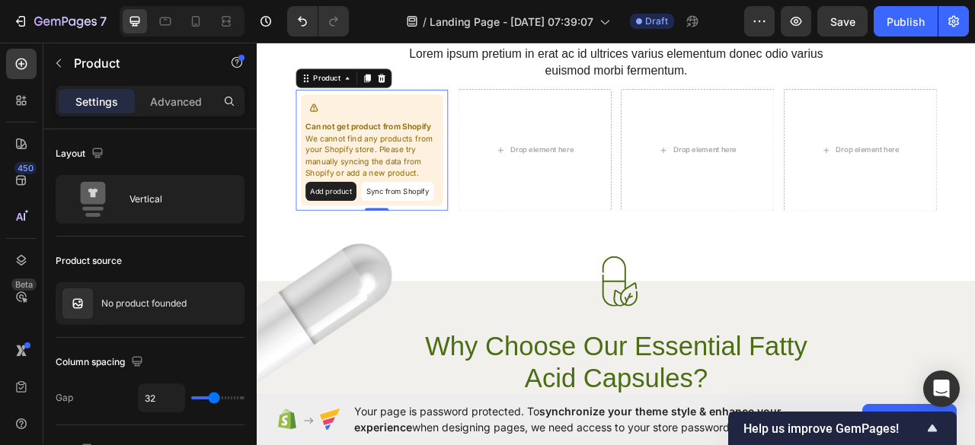
scroll to position [860, 0]
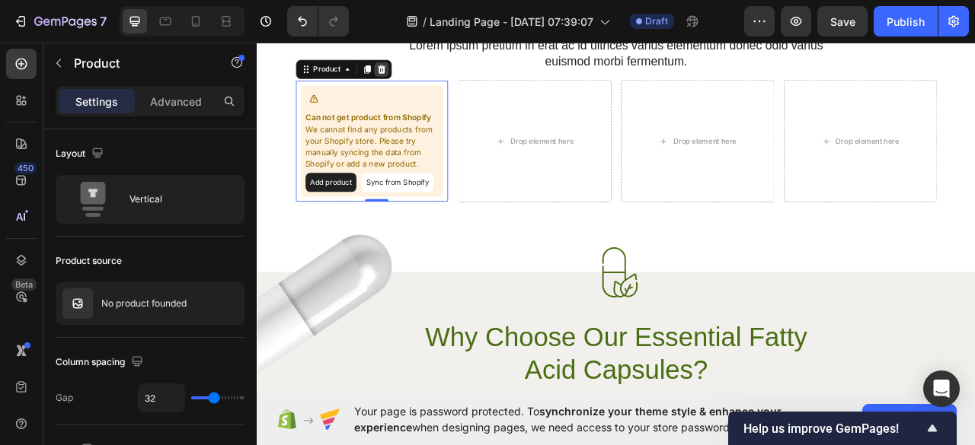
click at [415, 76] on icon at bounding box center [415, 77] width 10 height 11
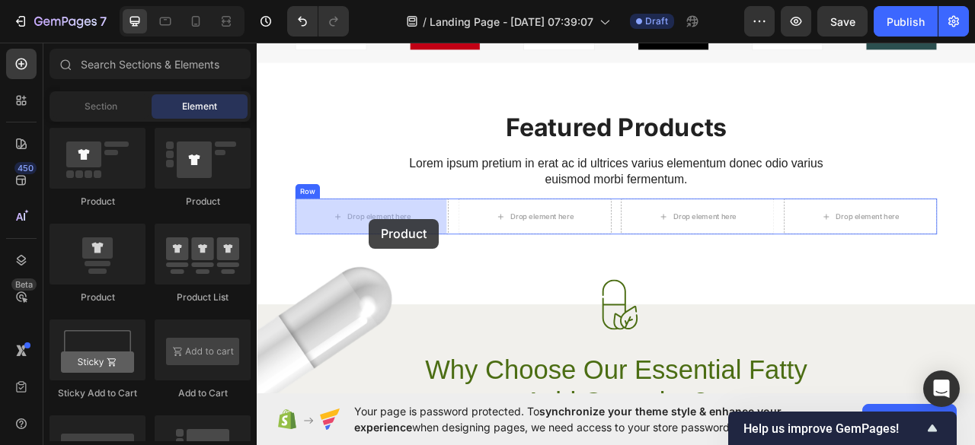
scroll to position [697, 0]
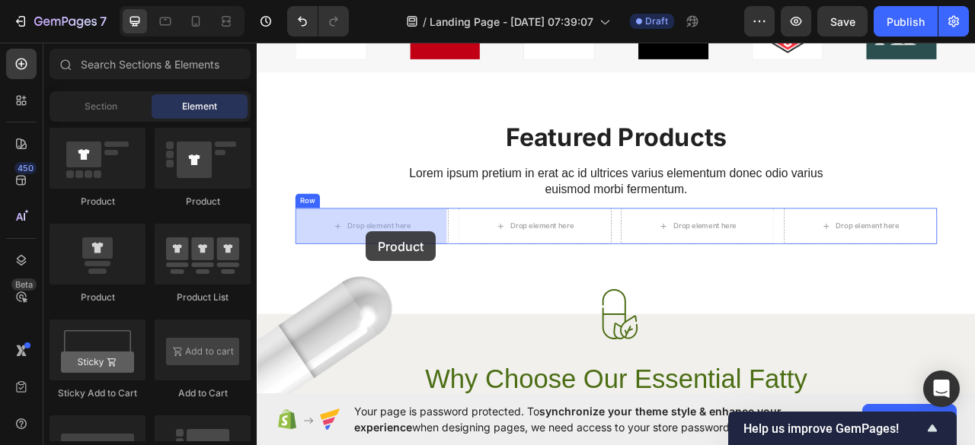
drag, startPoint x: 363, startPoint y: 301, endPoint x: 395, endPoint y: 281, distance: 37.6
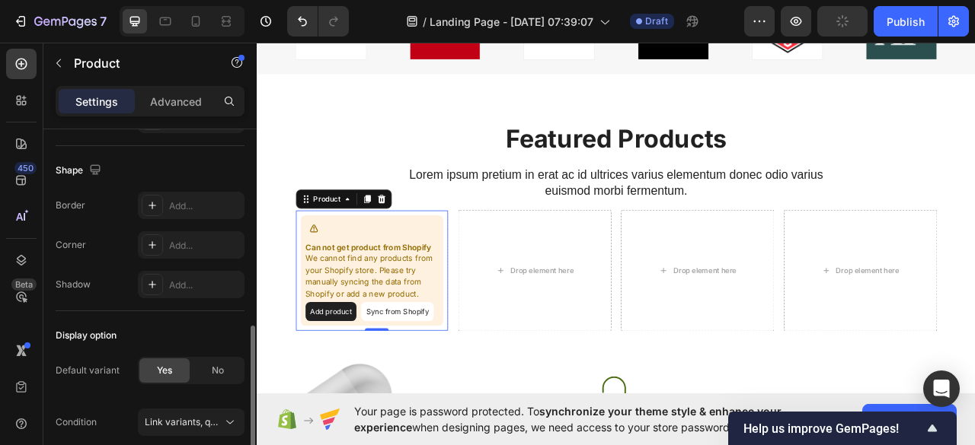
scroll to position [497, 0]
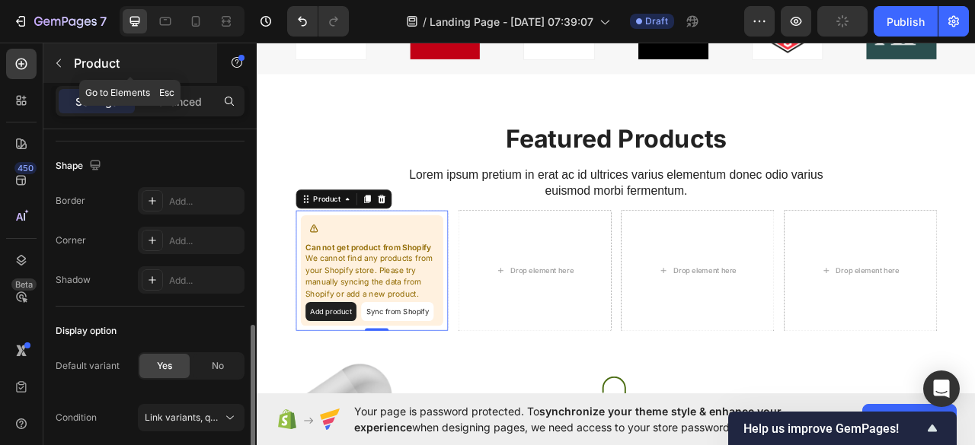
click at [56, 59] on icon "button" at bounding box center [59, 63] width 12 height 12
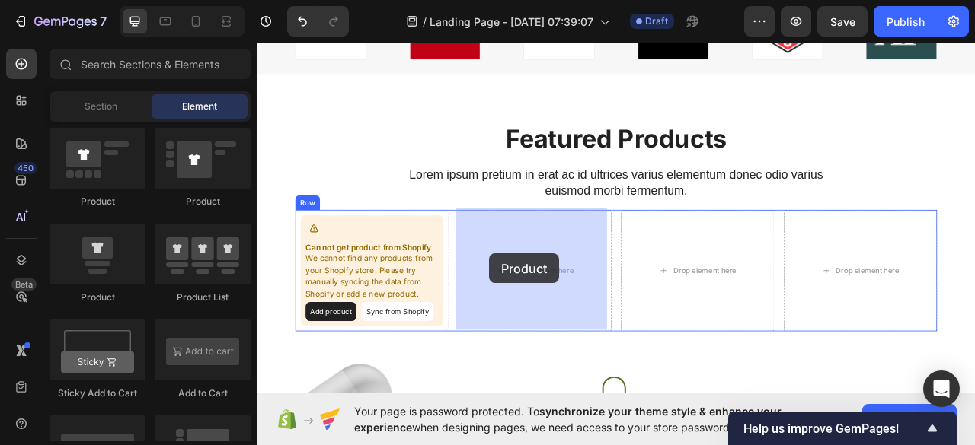
drag, startPoint x: 366, startPoint y: 301, endPoint x: 552, endPoint y: 312, distance: 186.2
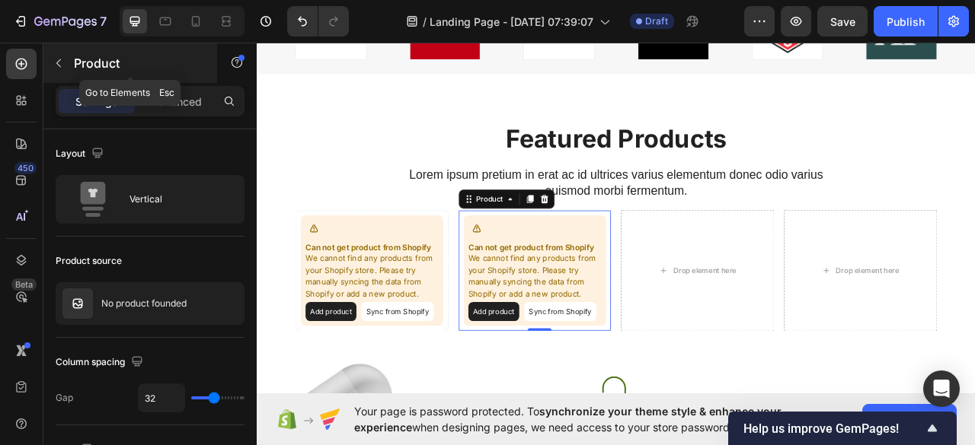
click at [60, 65] on icon "button" at bounding box center [59, 63] width 12 height 12
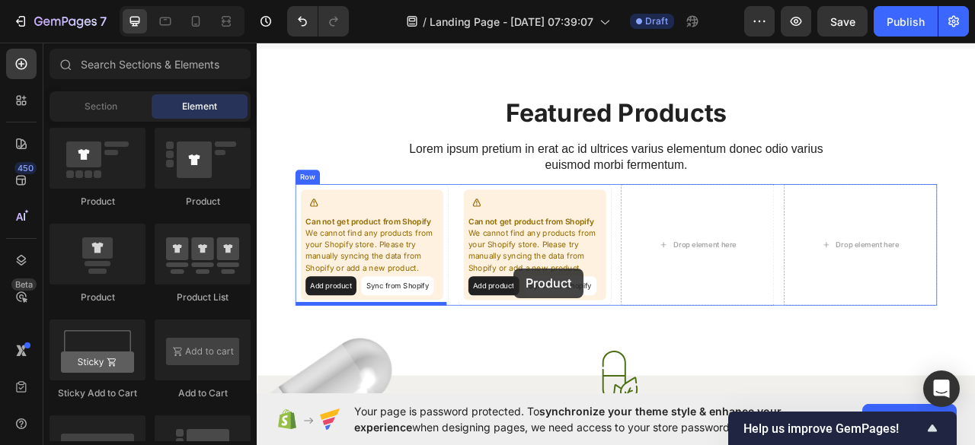
scroll to position [737, 0]
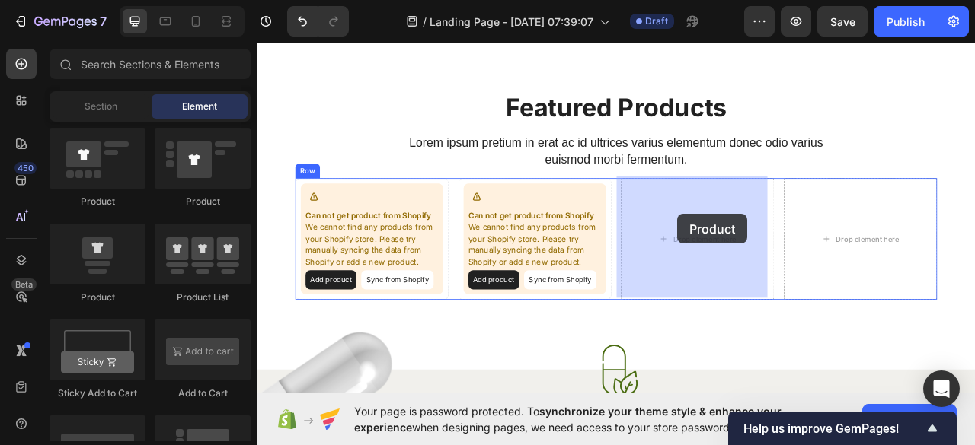
drag, startPoint x: 371, startPoint y: 291, endPoint x: 792, endPoint y: 262, distance: 422.1
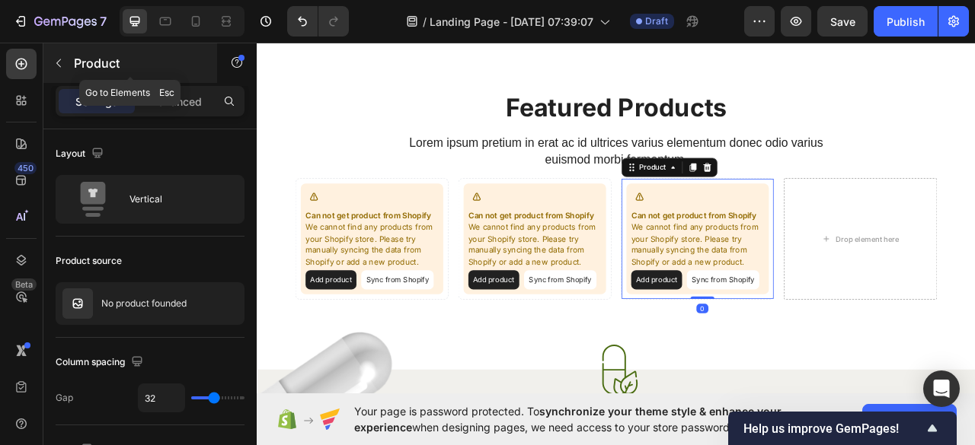
click at [59, 62] on icon "button" at bounding box center [59, 63] width 12 height 12
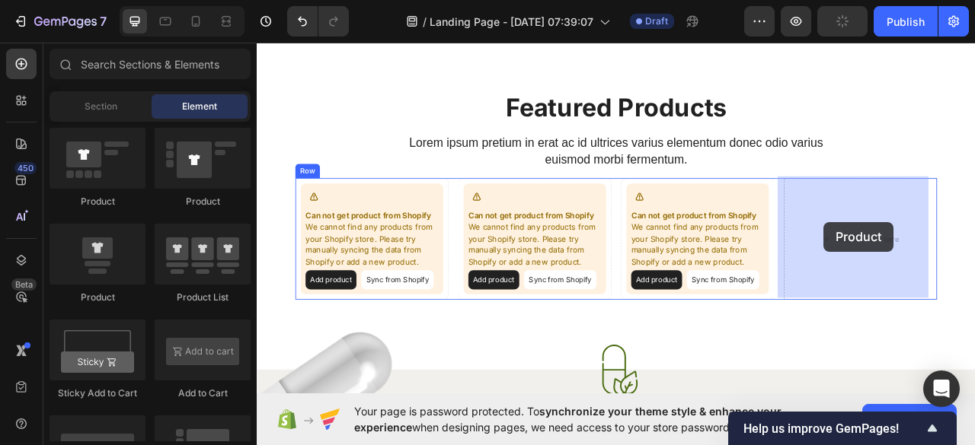
drag, startPoint x: 362, startPoint y: 290, endPoint x: 978, endPoint y: 272, distance: 615.6
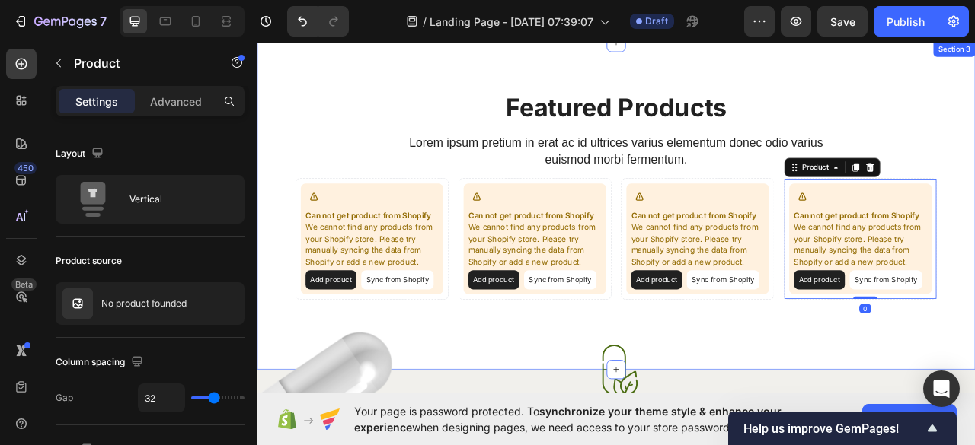
click at [974, 94] on div "Featured Products Heading Lorem ipsum pretium in erat ac id ultrices varius ele…" at bounding box center [714, 251] width 914 height 417
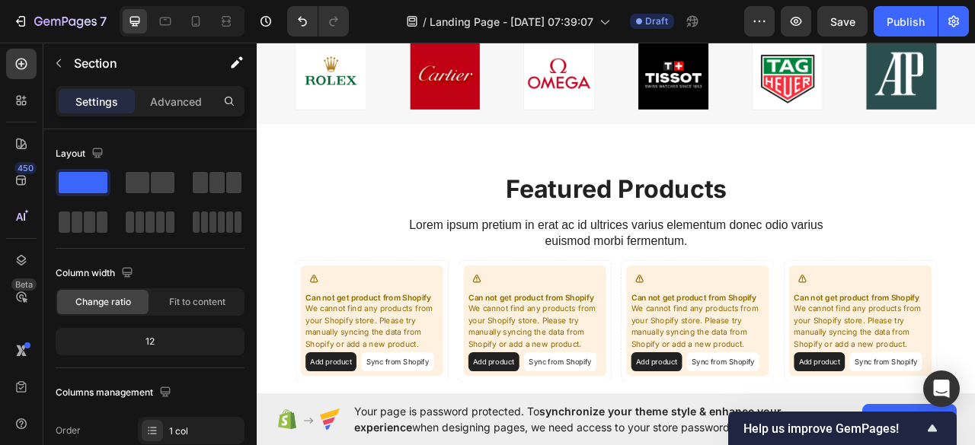
scroll to position [639, 0]
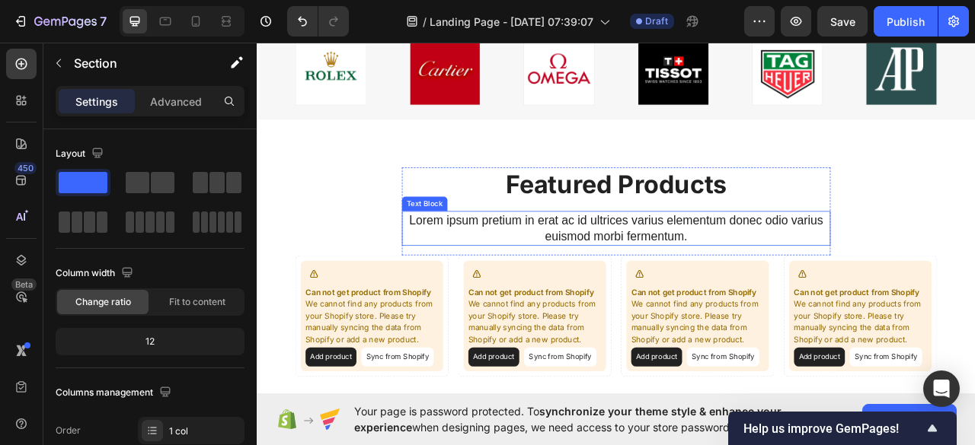
click at [774, 276] on p "Lorem ipsum pretium in erat ac id ultrices varius elementum donec odio varius e…" at bounding box center [713, 280] width 542 height 41
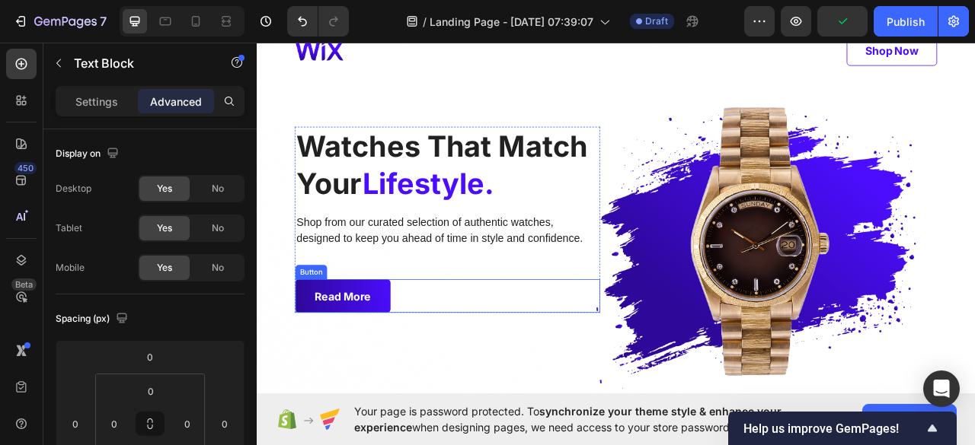
scroll to position [66, 0]
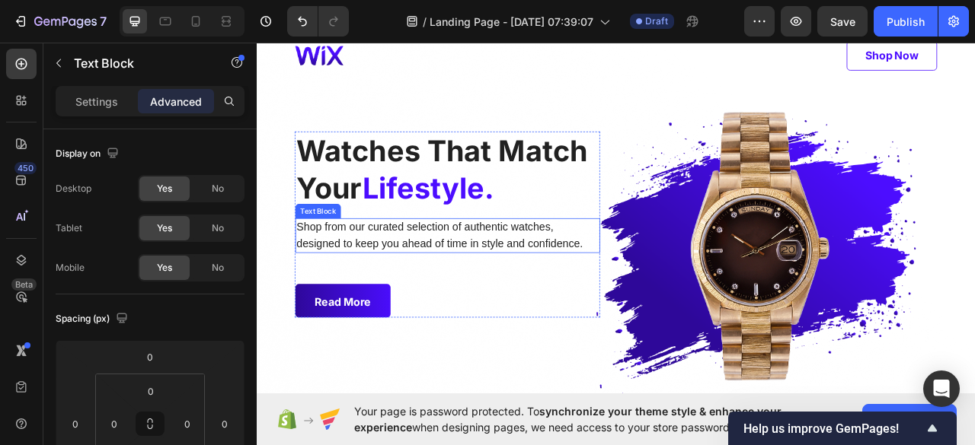
click at [452, 271] on p "Shop from our curated selection of authentic watches, designed to keep you ahea…" at bounding box center [499, 289] width 384 height 41
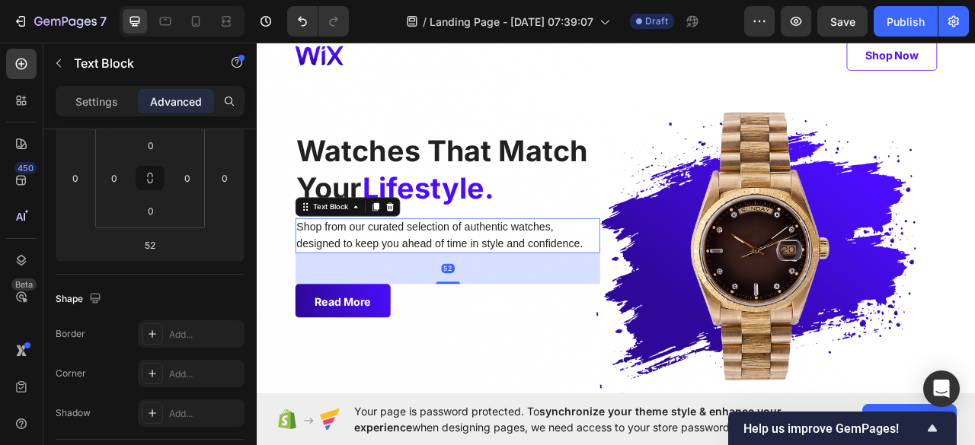
scroll to position [0, 0]
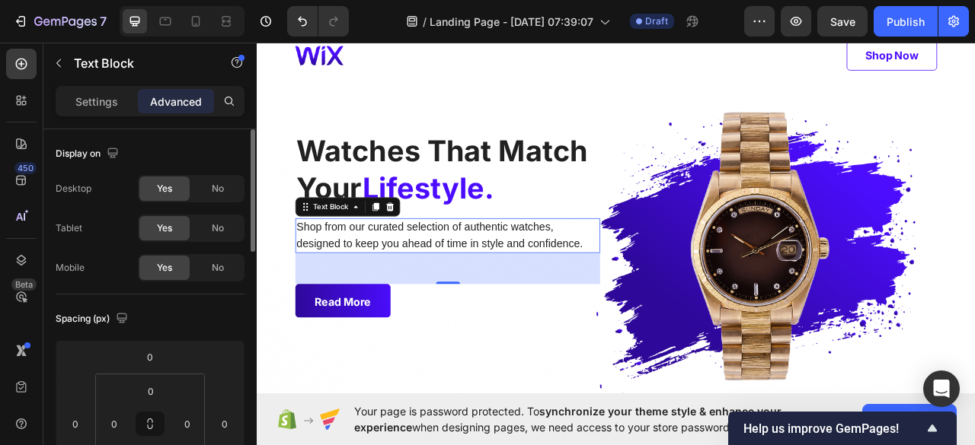
drag, startPoint x: 104, startPoint y: 96, endPoint x: 187, endPoint y: 165, distance: 108.1
click at [104, 95] on p "Settings" at bounding box center [96, 102] width 43 height 16
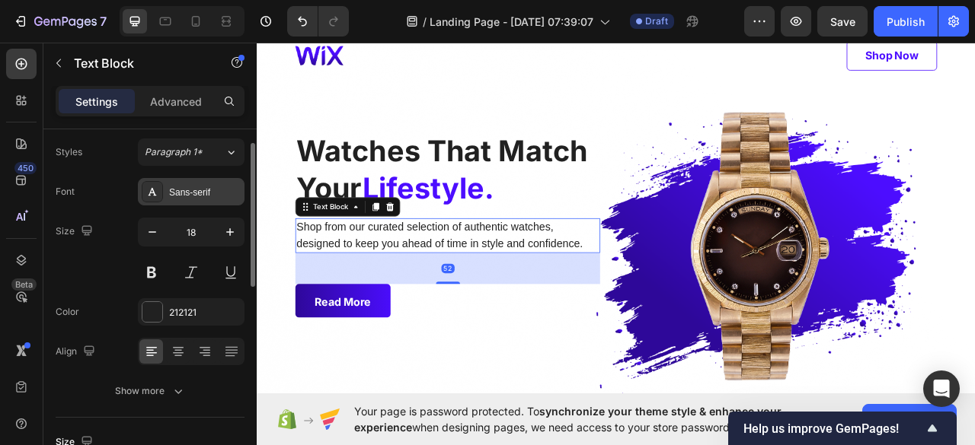
scroll to position [43, 0]
click at [196, 196] on div "Sans-serif" at bounding box center [191, 188] width 107 height 27
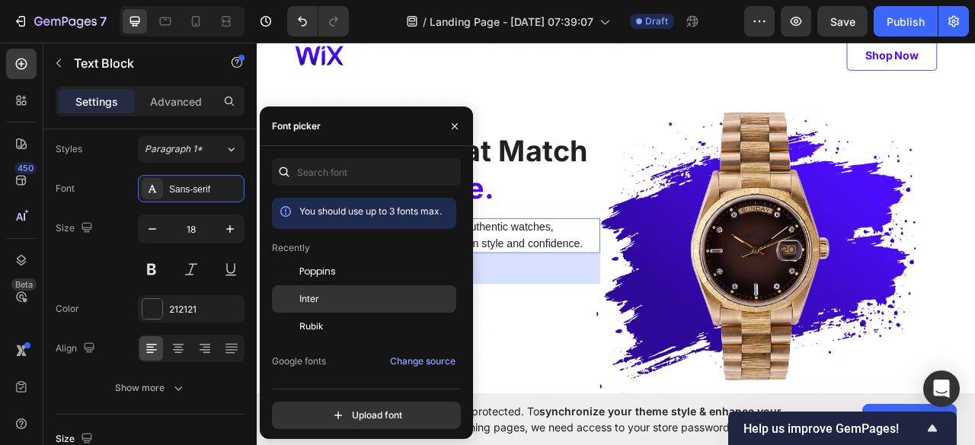
click at [327, 295] on div "Inter" at bounding box center [376, 299] width 154 height 14
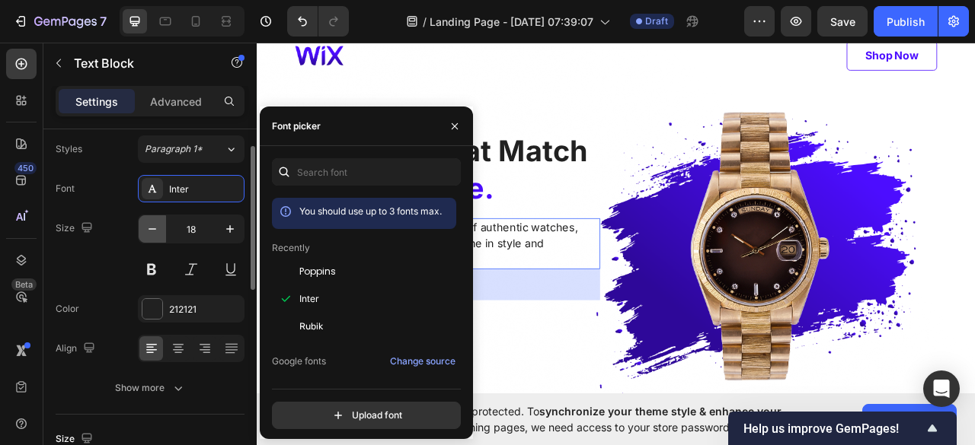
click at [158, 229] on icon "button" at bounding box center [152, 229] width 15 height 15
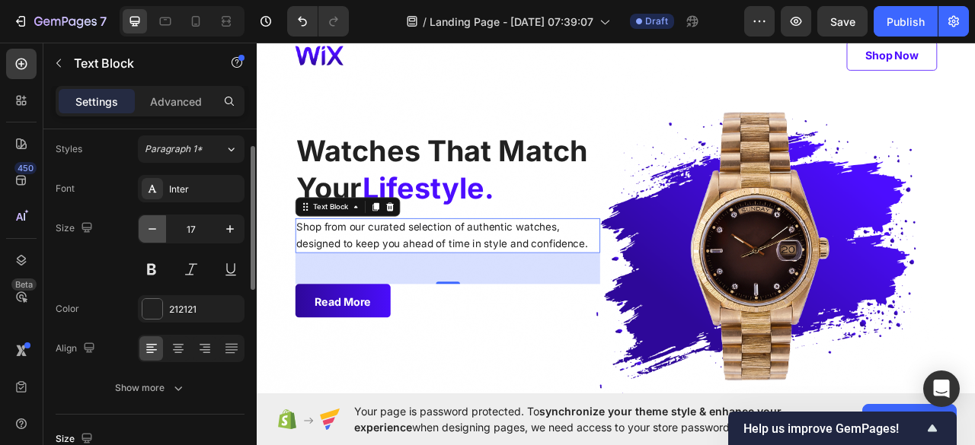
click at [158, 229] on icon "button" at bounding box center [152, 229] width 15 height 15
type input "16"
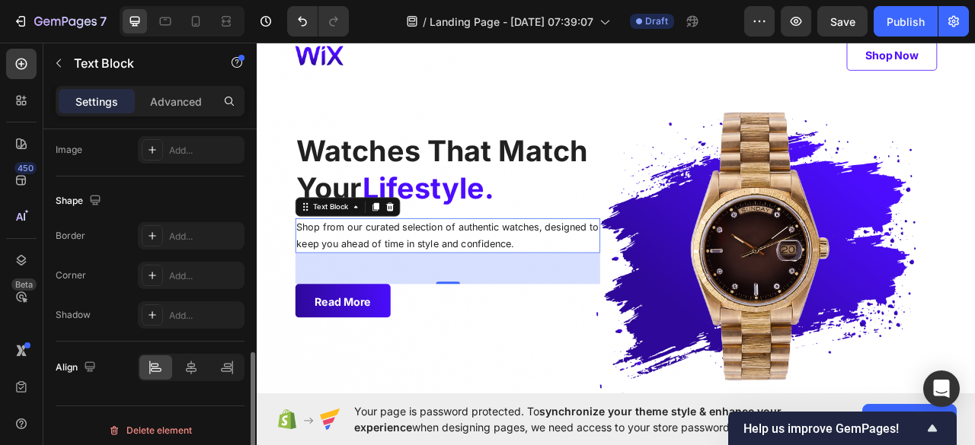
scroll to position [541, 0]
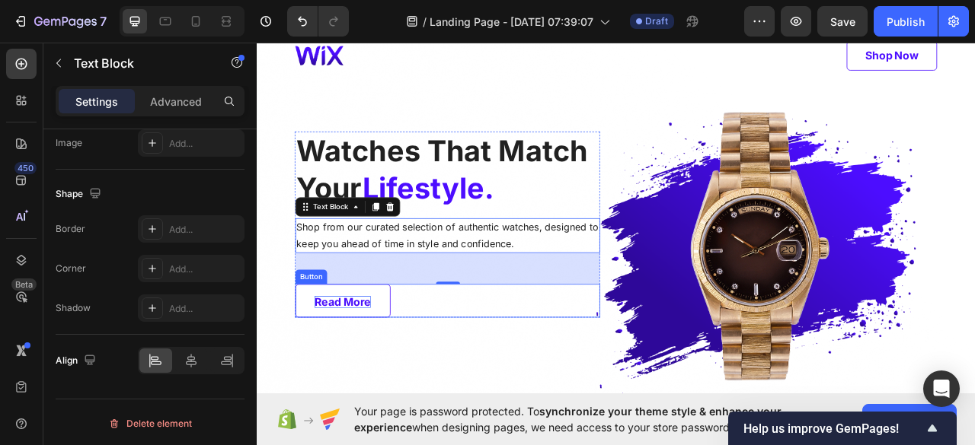
click at [351, 366] on p "Read more" at bounding box center [366, 373] width 72 height 15
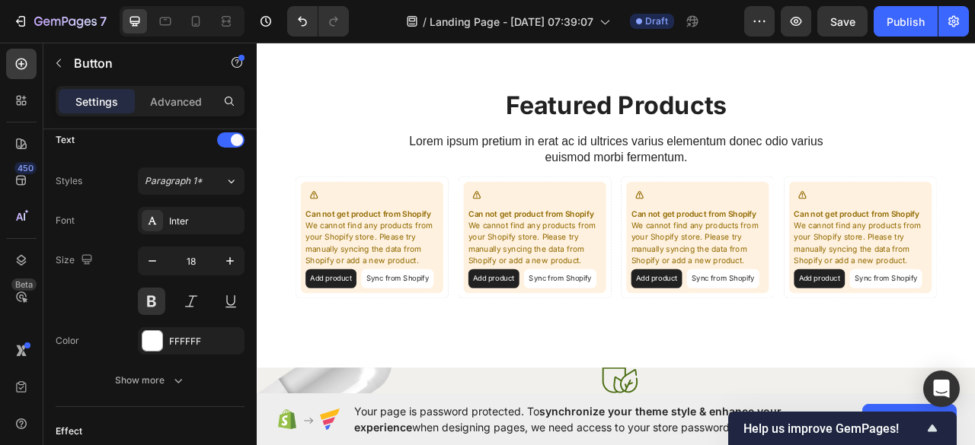
scroll to position [773, 0]
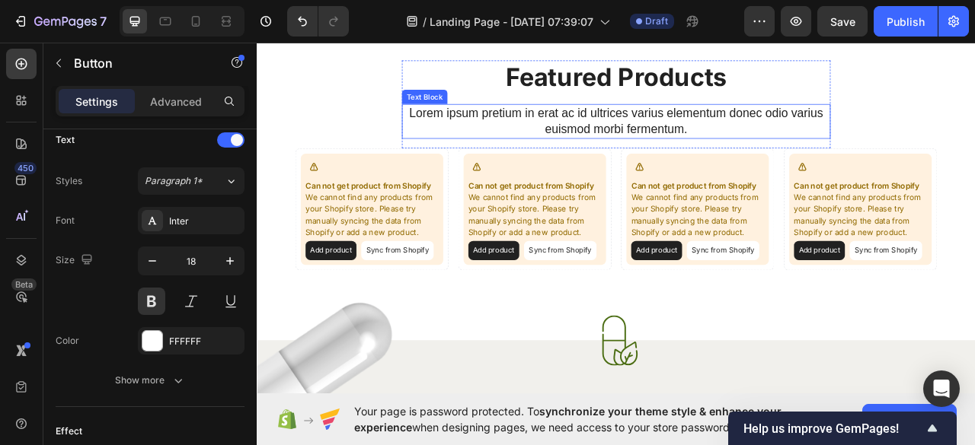
click at [610, 145] on p "Lorem ipsum pretium in erat ac id ultrices varius elementum donec odio varius e…" at bounding box center [713, 143] width 542 height 41
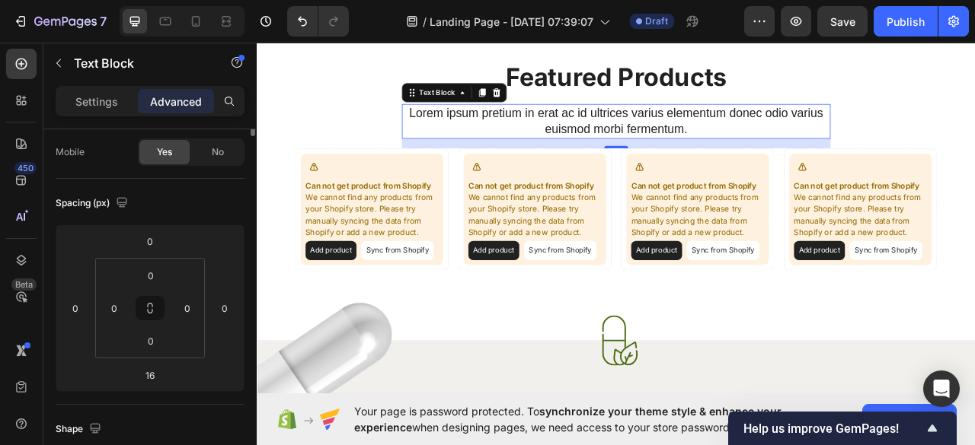
scroll to position [0, 0]
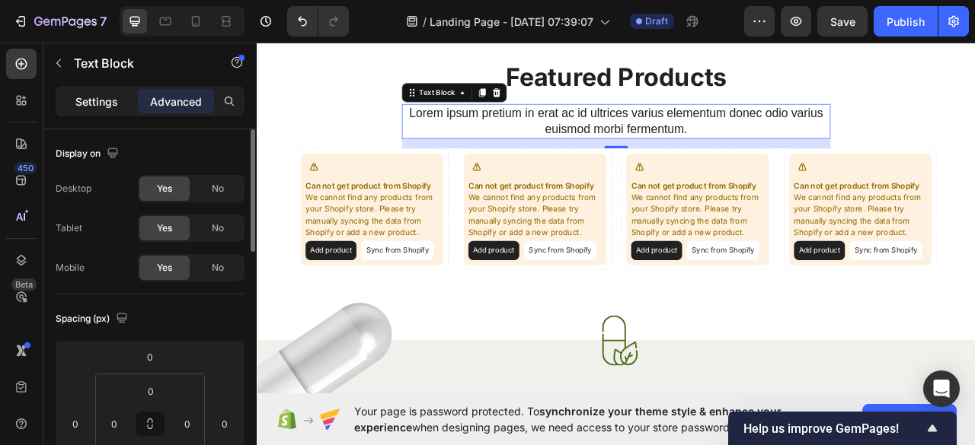
click at [103, 97] on p "Settings" at bounding box center [96, 102] width 43 height 16
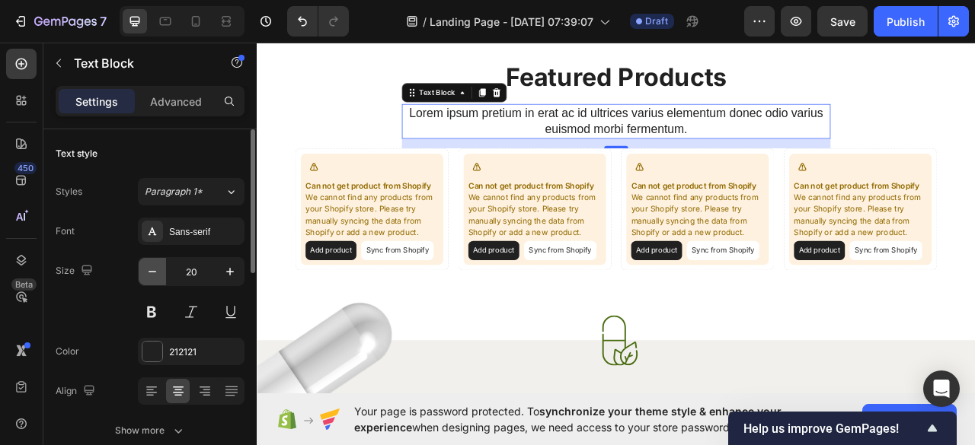
click at [151, 271] on icon "button" at bounding box center [152, 272] width 8 height 2
click at [193, 230] on div "Sans-serif" at bounding box center [205, 232] width 72 height 14
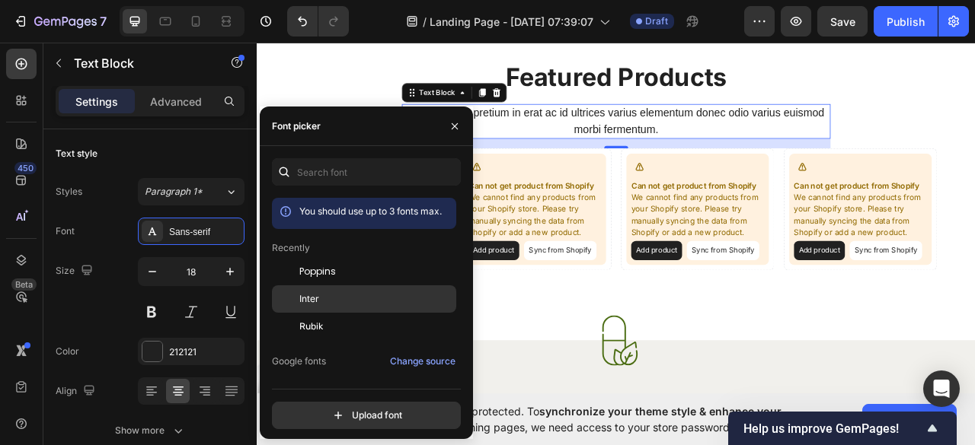
click at [308, 301] on span "Inter" at bounding box center [309, 299] width 20 height 14
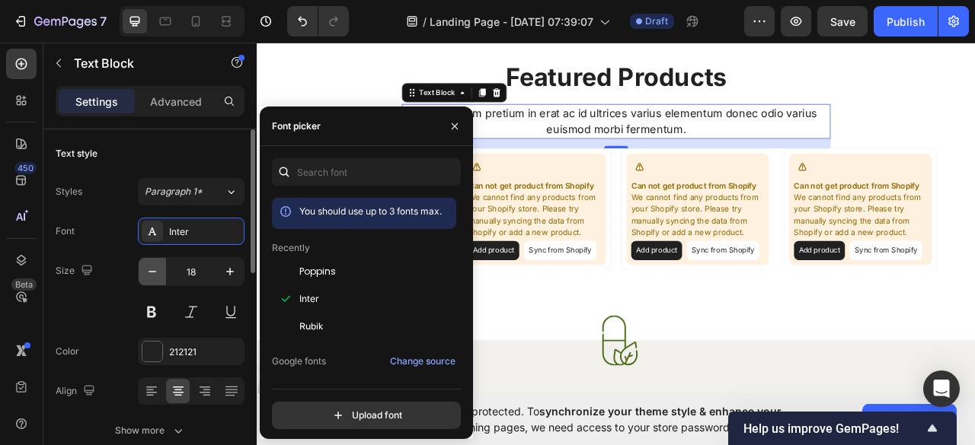
click at [157, 269] on icon "button" at bounding box center [152, 271] width 15 height 15
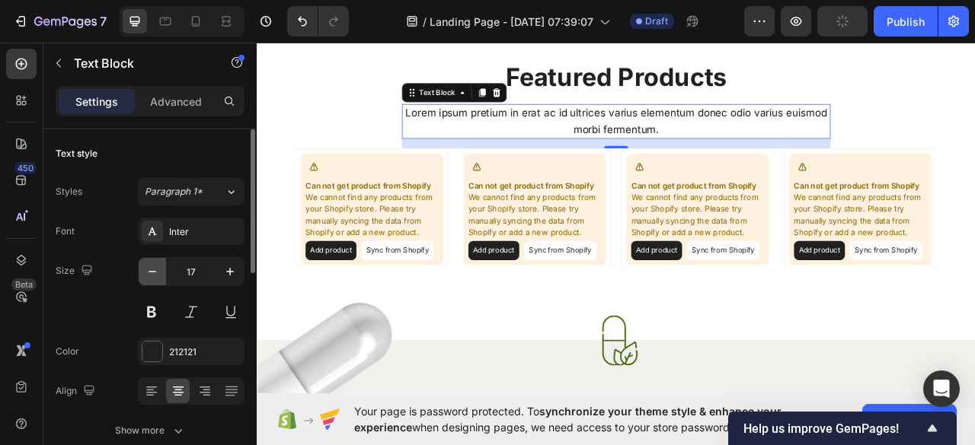
click at [157, 269] on icon "button" at bounding box center [152, 271] width 15 height 15
click at [229, 267] on icon "button" at bounding box center [229, 271] width 15 height 15
type input "18"
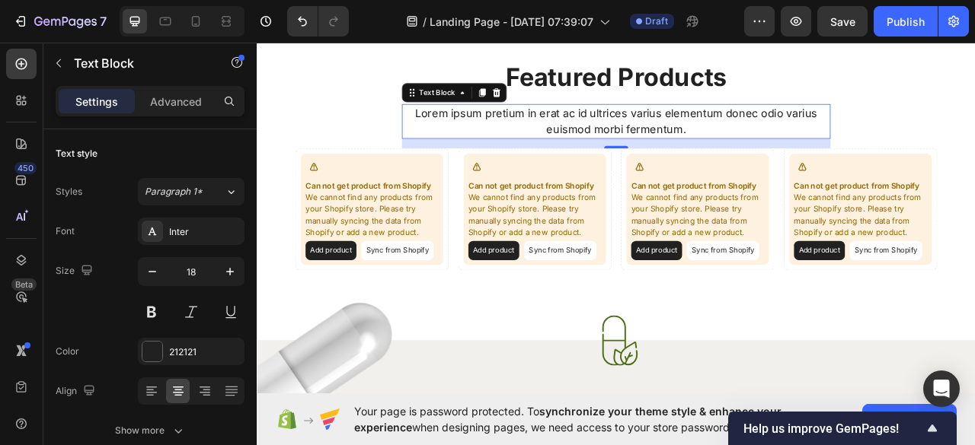
click at [397, 107] on div "Featured Products Heading Lorem ipsum pretium in erat ac id ultrices varius ele…" at bounding box center [713, 199] width 816 height 267
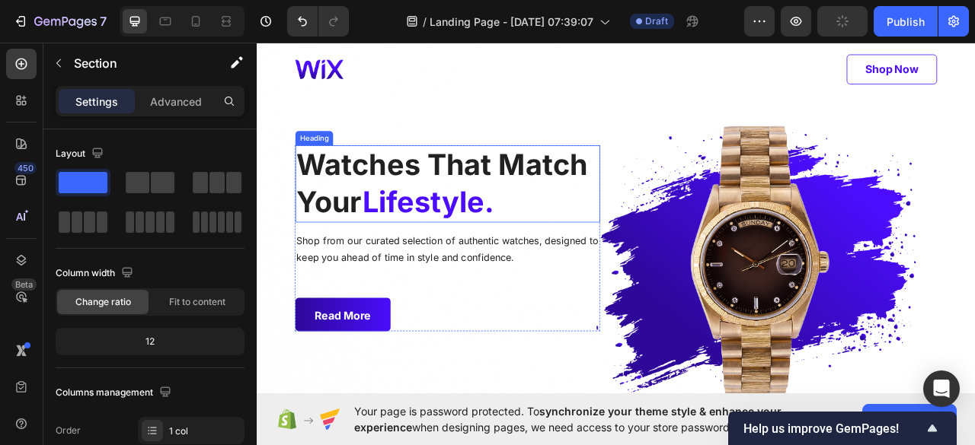
scroll to position [48, 0]
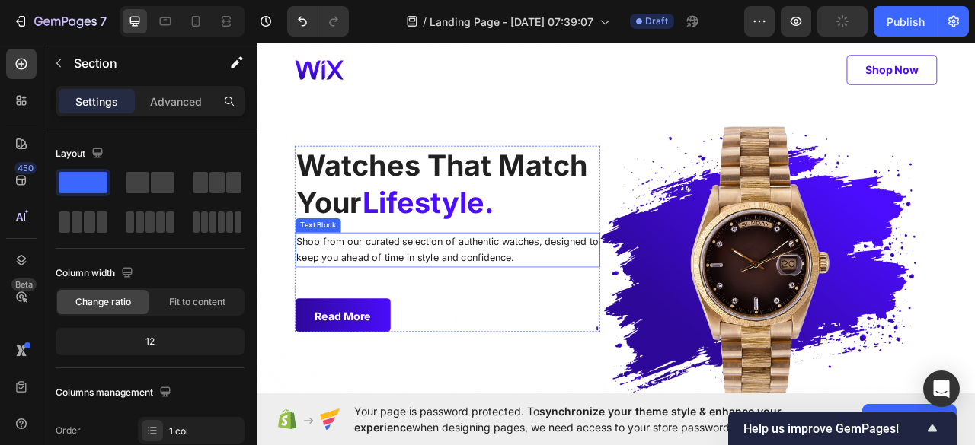
click at [426, 299] on p "Shop from our curated selection of authentic watches, designed to keep you ahea…" at bounding box center [499, 307] width 384 height 41
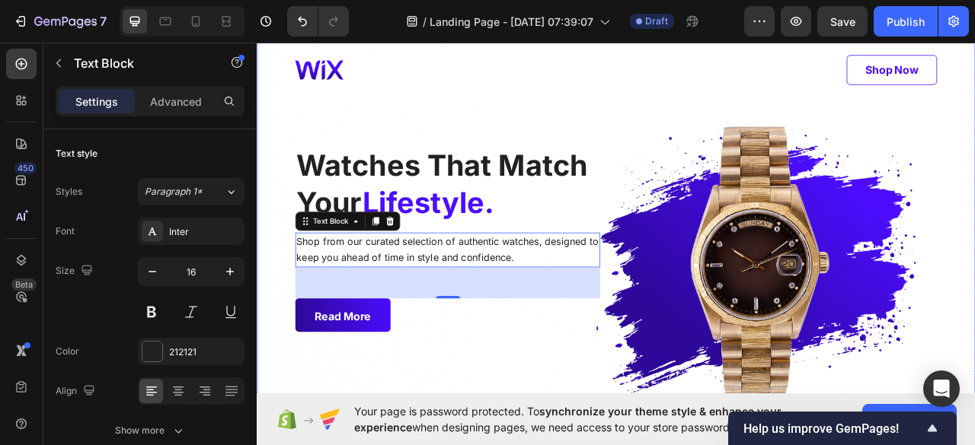
click at [582, 402] on div "Read more Button" at bounding box center [499, 390] width 388 height 43
click at [571, 413] on div "Image Shop now Button Row Watches That Match Your Lifestyle. Heading Shop from …" at bounding box center [714, 236] width 914 height 432
click at [539, 445] on div "Background Image" at bounding box center [714, 308] width 914 height 576
click at [540, 445] on div "Background Image" at bounding box center [714, 308] width 914 height 576
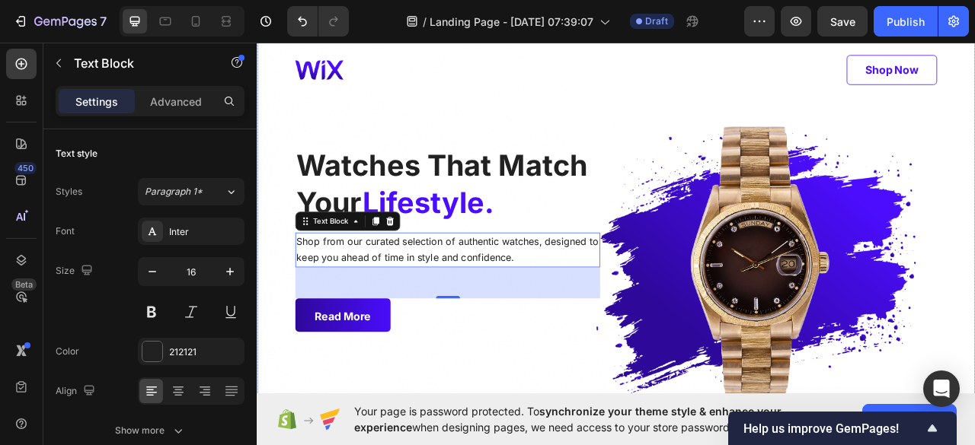
click at [540, 445] on div "Background Image" at bounding box center [714, 308] width 914 height 576
click at [699, 155] on div "Image Shop now Button Row Watches That Match Your Lifestyle. Heading Shop from …" at bounding box center [713, 235] width 816 height 353
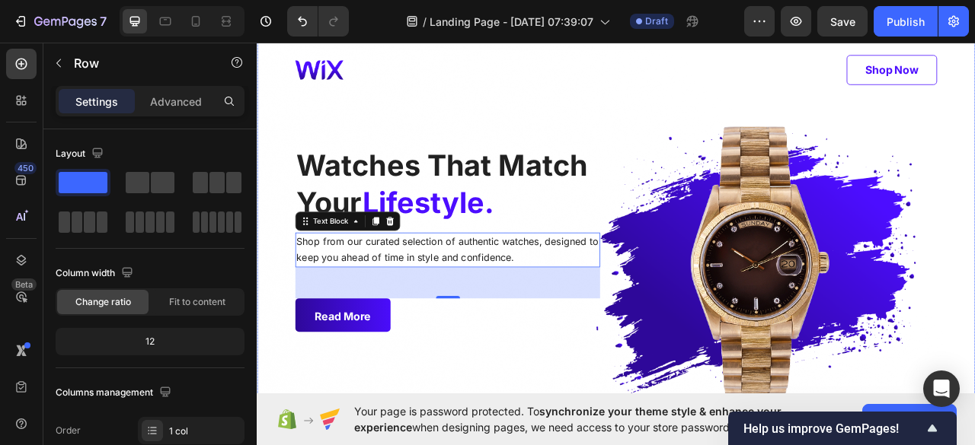
click at [699, 155] on div "Image Shop now Button Row Watches That Match Your Lifestyle. Heading Shop from …" at bounding box center [713, 235] width 816 height 353
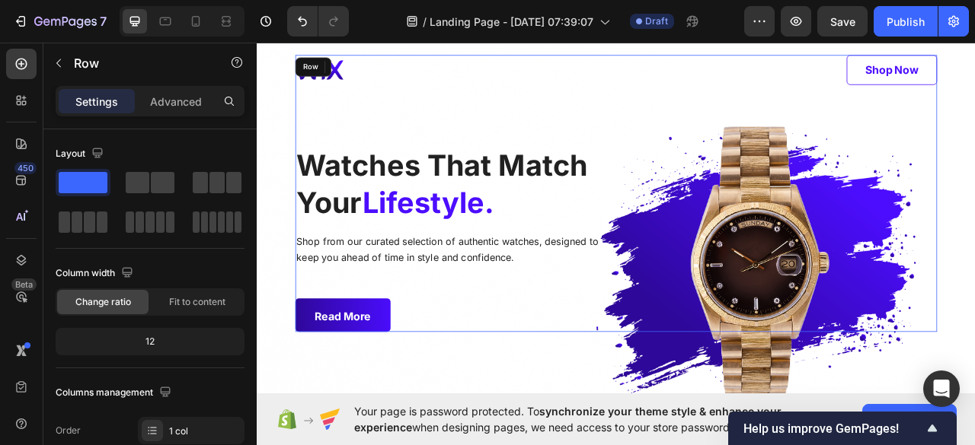
click at [973, 148] on div "Image Shop now Button Row Watches That Match Your Lifestyle. Heading Shop from …" at bounding box center [713, 235] width 816 height 353
click at [974, 145] on div "Image Shop now Button Row Watches That Match Your Lifestyle. Heading Shop from …" at bounding box center [713, 235] width 816 height 353
click at [974, 144] on div "Image Shop now Button Row Watches That Match Your Lifestyle. Heading Shop from …" at bounding box center [714, 236] width 914 height 432
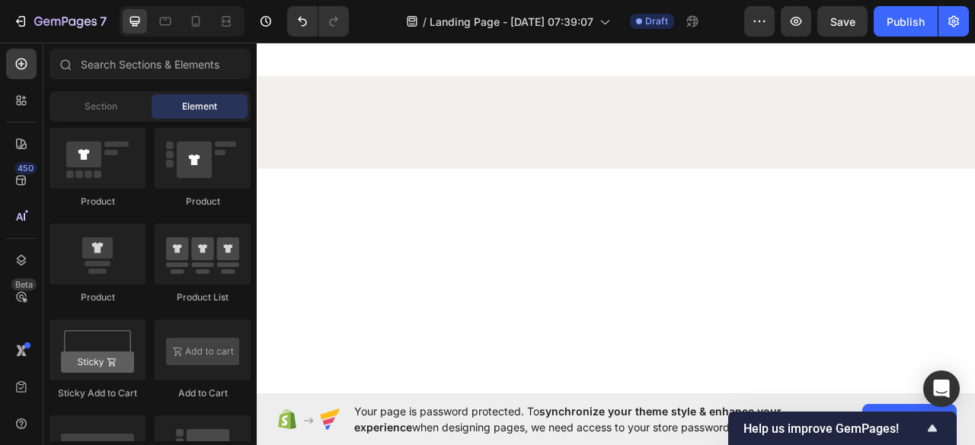
scroll to position [54, 0]
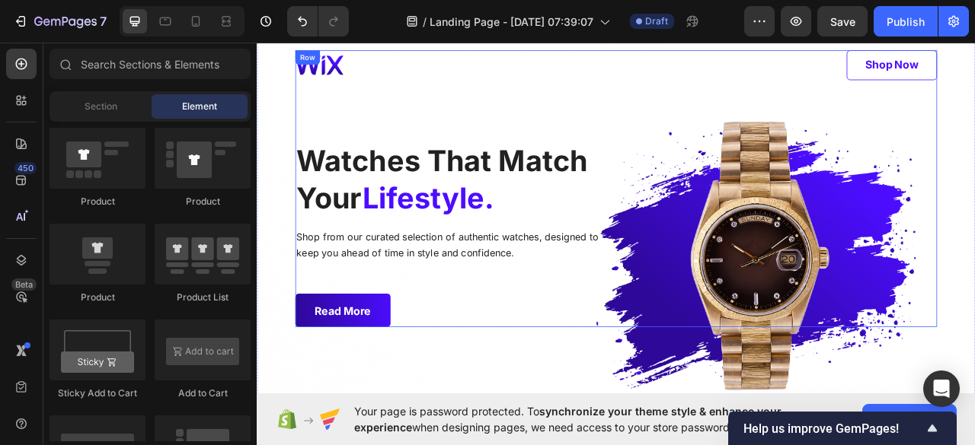
click at [944, 254] on div "Image Shop now Button Row Watches That Match Your Lifestyle. Heading Shop from …" at bounding box center [713, 229] width 816 height 353
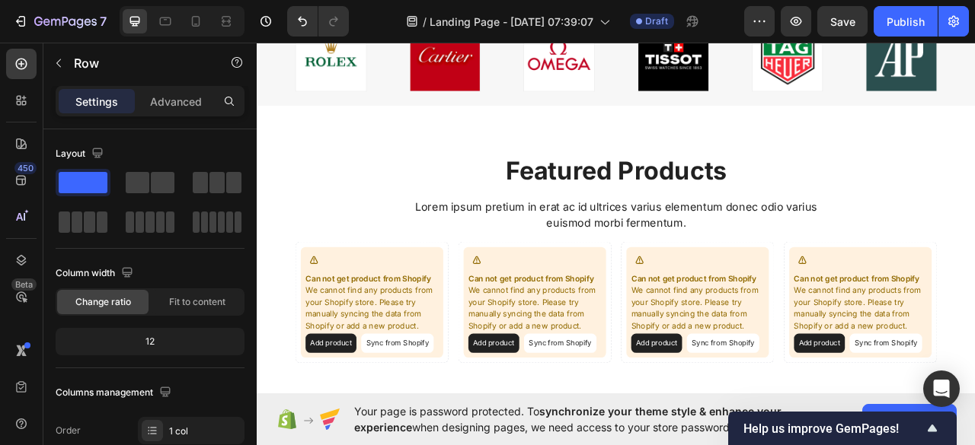
scroll to position [709, 0]
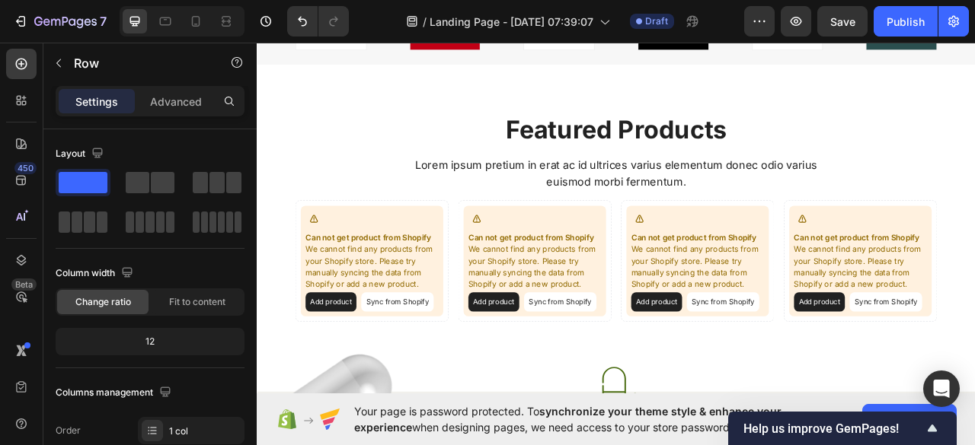
click at [57, 62] on icon "button" at bounding box center [59, 63] width 12 height 12
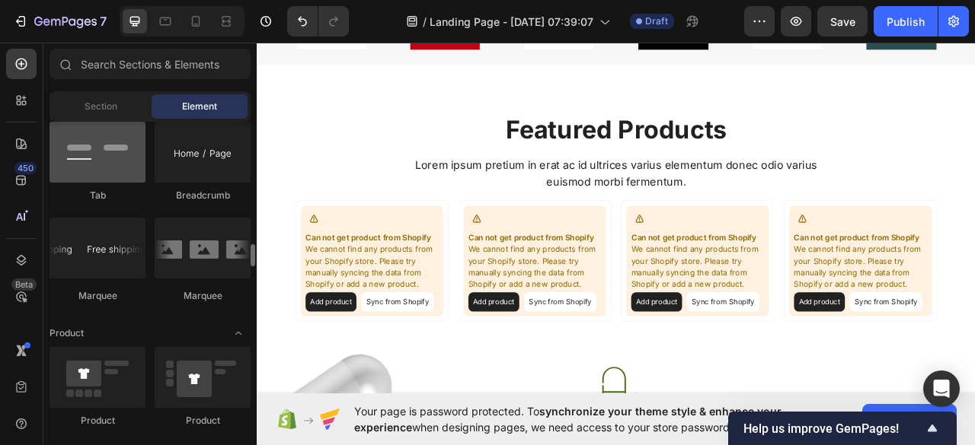
scroll to position [1746, 0]
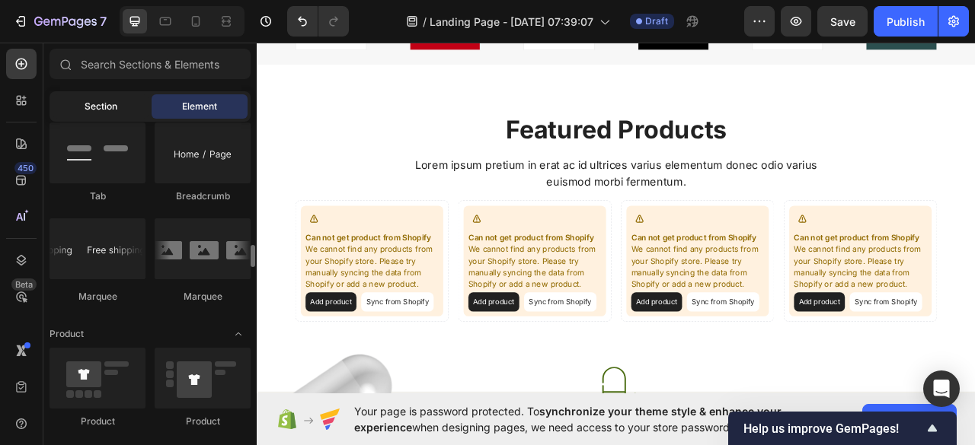
click at [99, 110] on span "Section" at bounding box center [101, 107] width 33 height 14
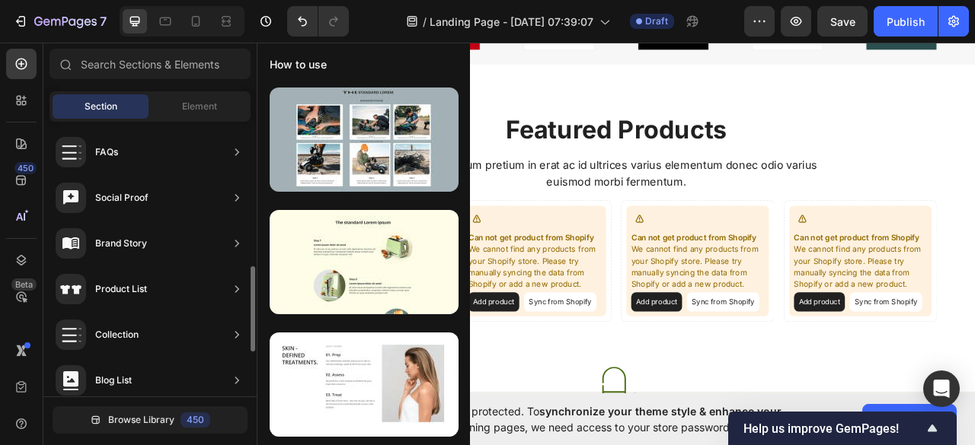
scroll to position [465, 0]
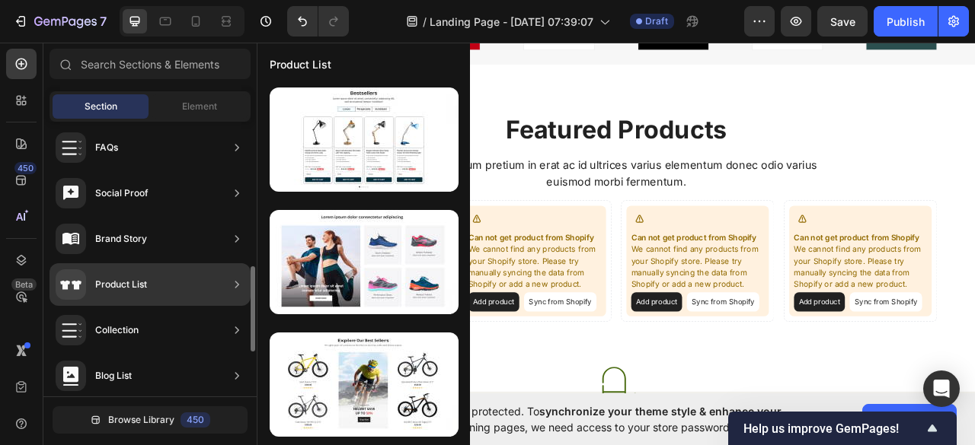
click at [242, 334] on icon at bounding box center [236, 330] width 15 height 15
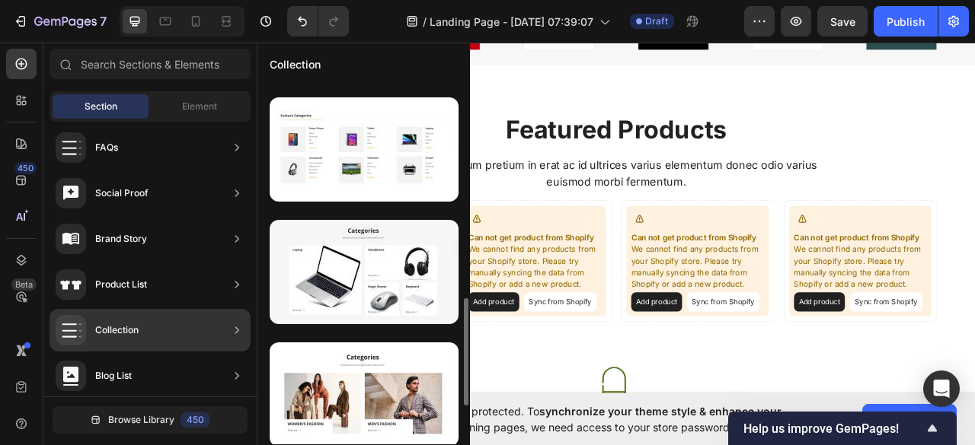
scroll to position [727, 0]
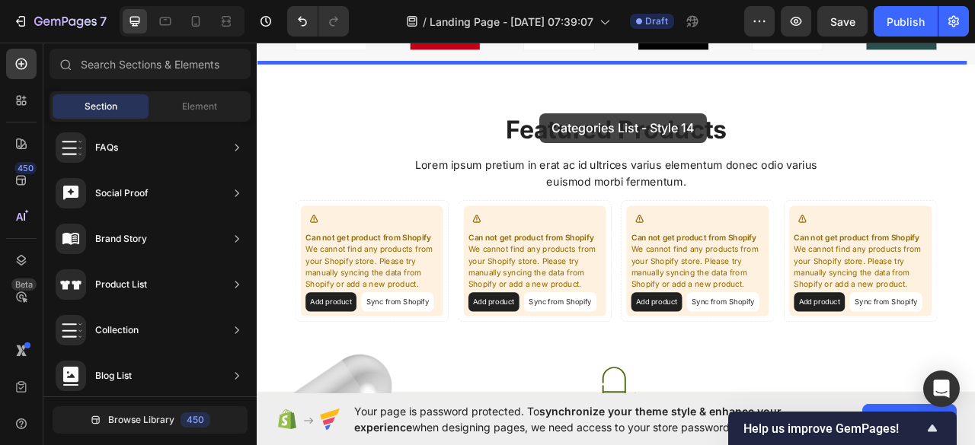
drag, startPoint x: 574, startPoint y: 190, endPoint x: 616, endPoint y: 133, distance: 70.8
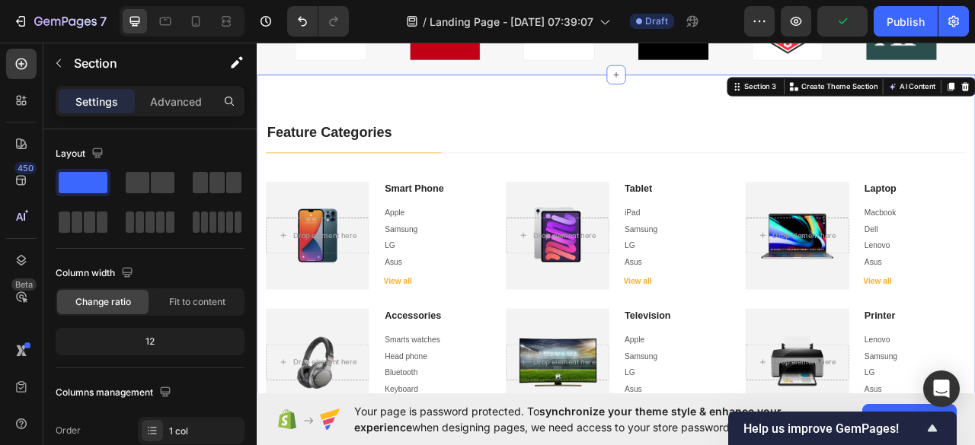
scroll to position [714, 0]
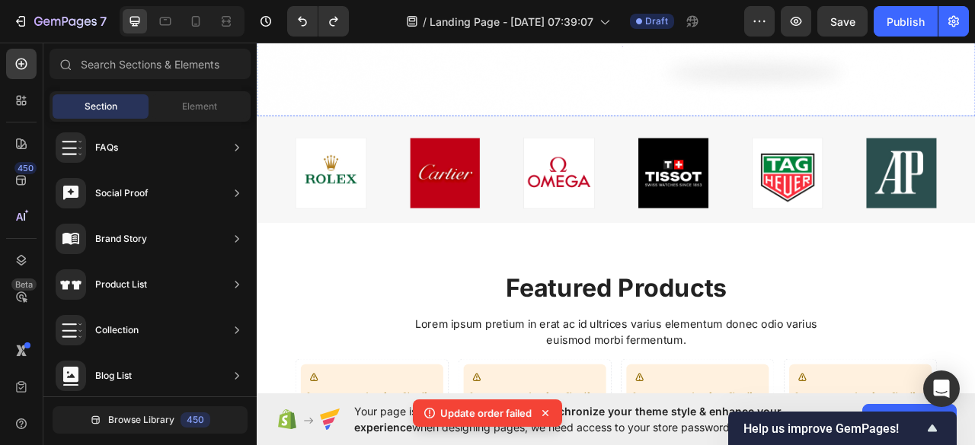
scroll to position [573, 0]
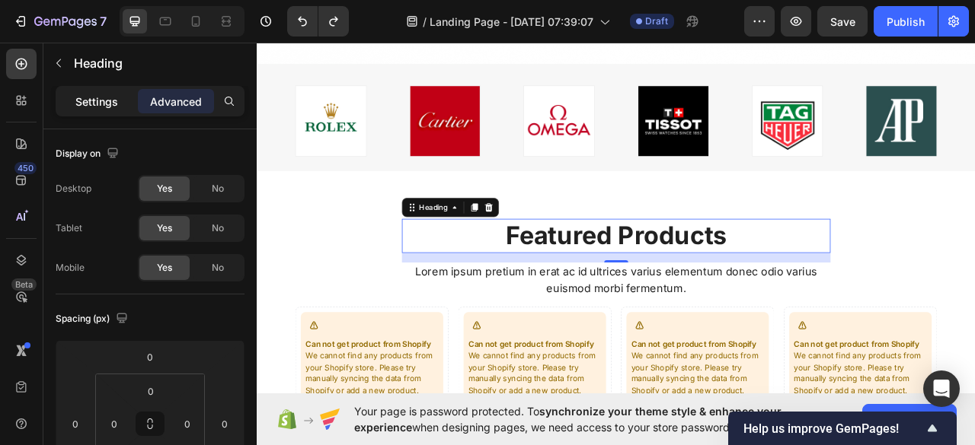
click at [101, 108] on p "Settings" at bounding box center [96, 102] width 43 height 16
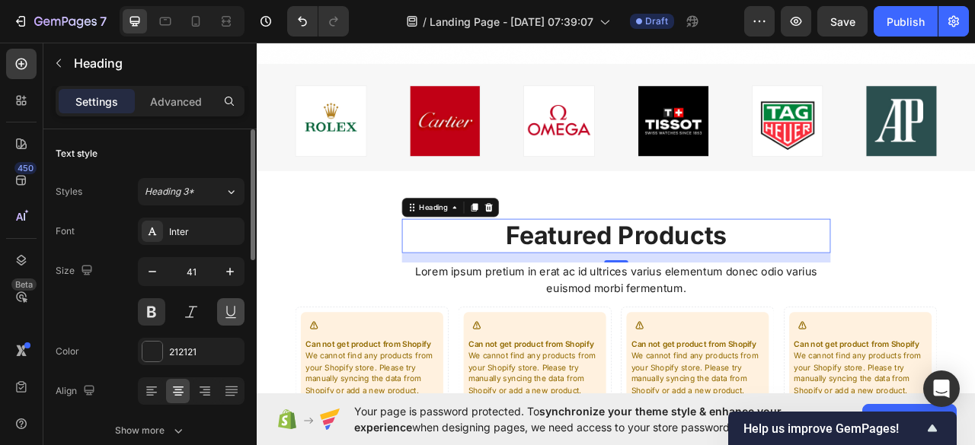
click at [224, 303] on button at bounding box center [230, 312] width 27 height 27
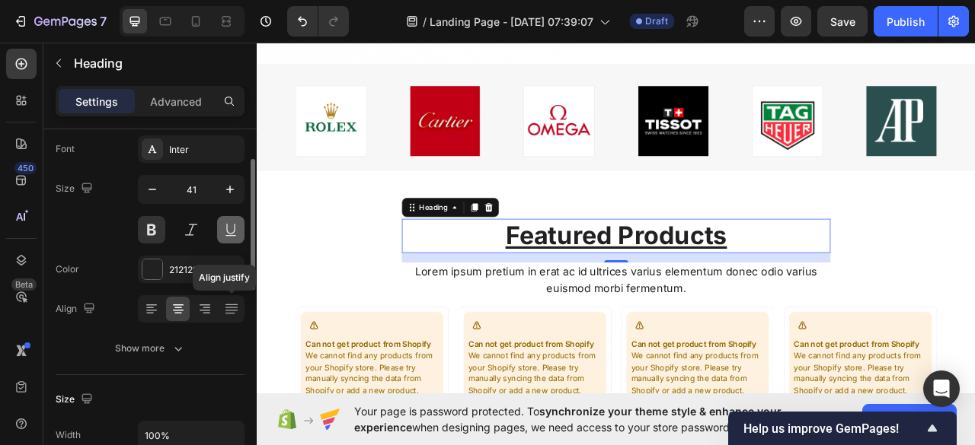
scroll to position [83, 0]
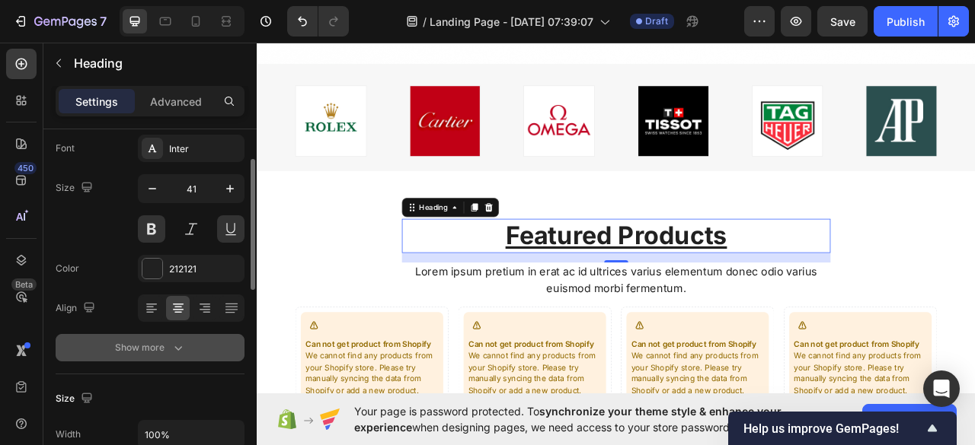
click at [180, 345] on icon "button" at bounding box center [178, 347] width 15 height 15
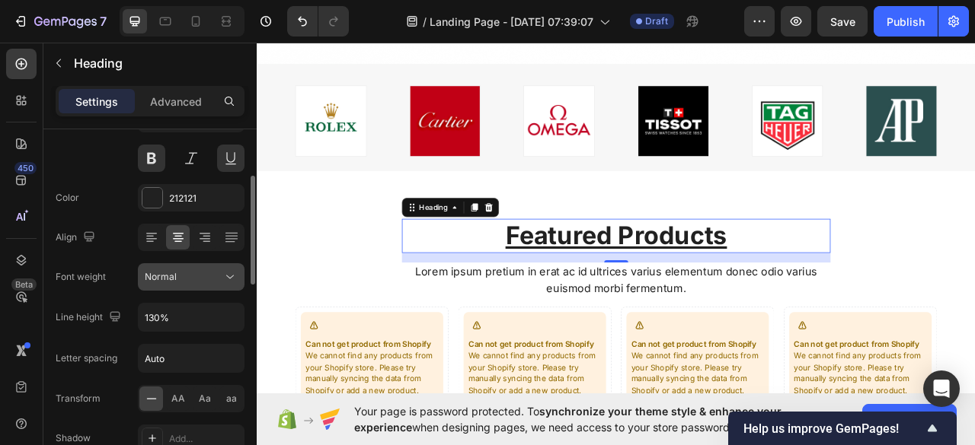
scroll to position [150, 0]
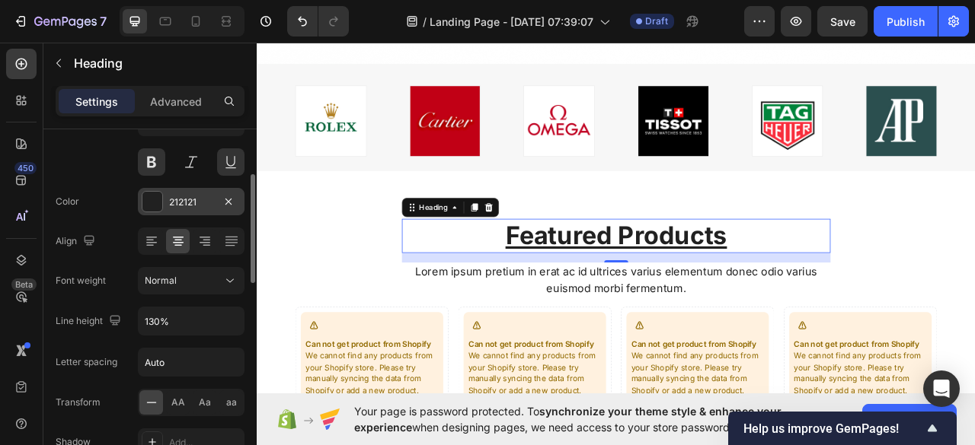
click at [157, 197] on div at bounding box center [152, 202] width 20 height 20
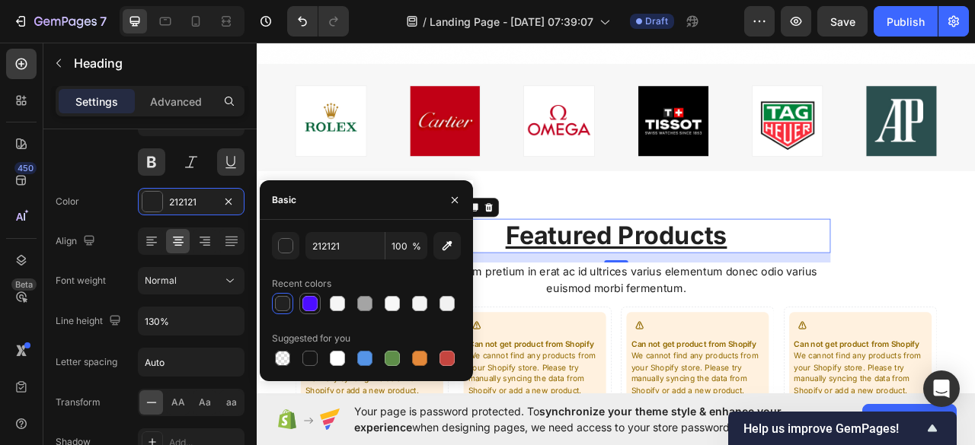
click at [315, 300] on div at bounding box center [309, 303] width 15 height 15
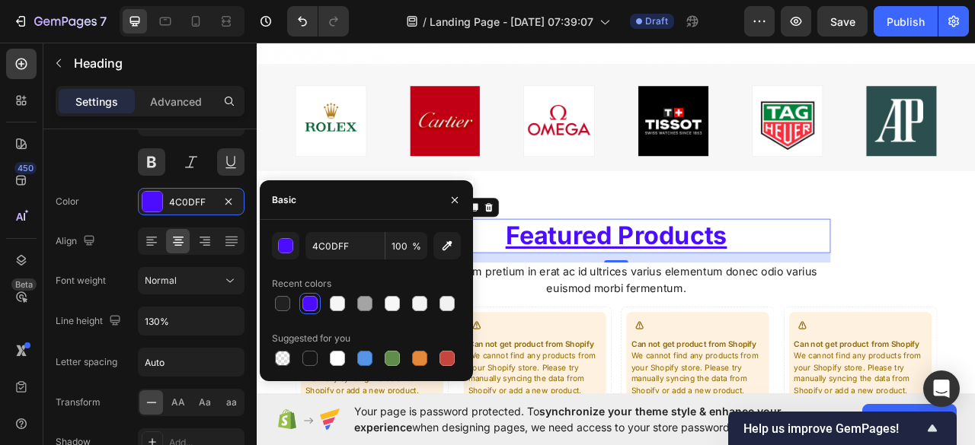
type input "212121"
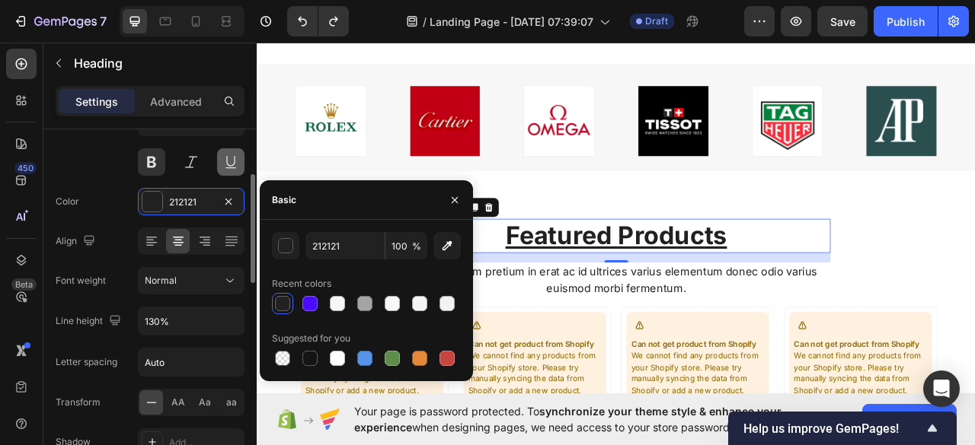
click at [229, 168] on button at bounding box center [230, 161] width 27 height 27
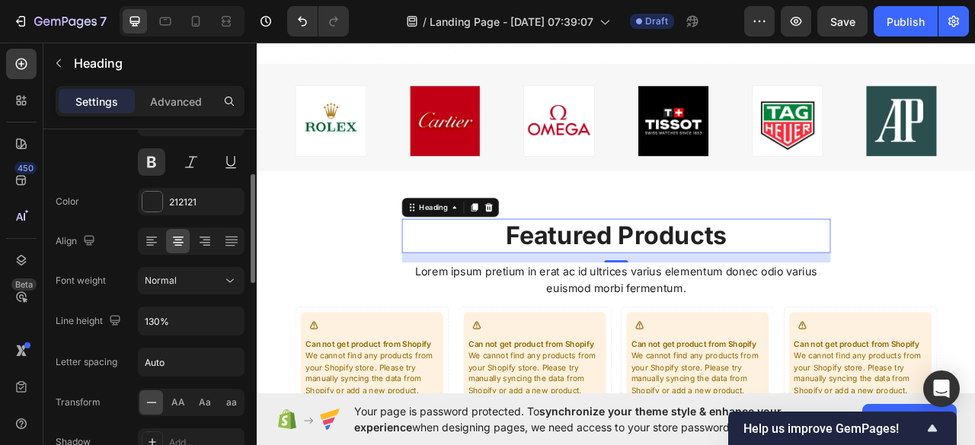
click at [96, 152] on div "Size 41" at bounding box center [150, 141] width 189 height 69
click at [375, 274] on div "Featured Products Heading 16 Lorem ipsum pretium in erat ac id ultrices varius …" at bounding box center [713, 401] width 816 height 267
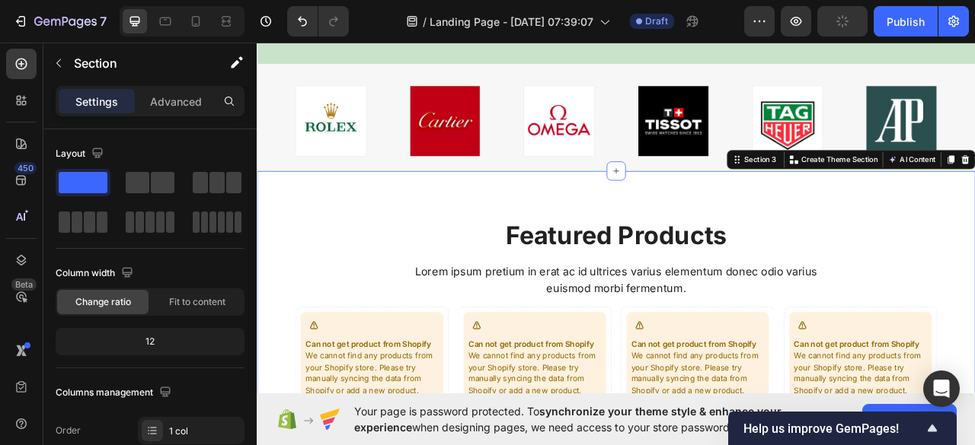
scroll to position [629, 0]
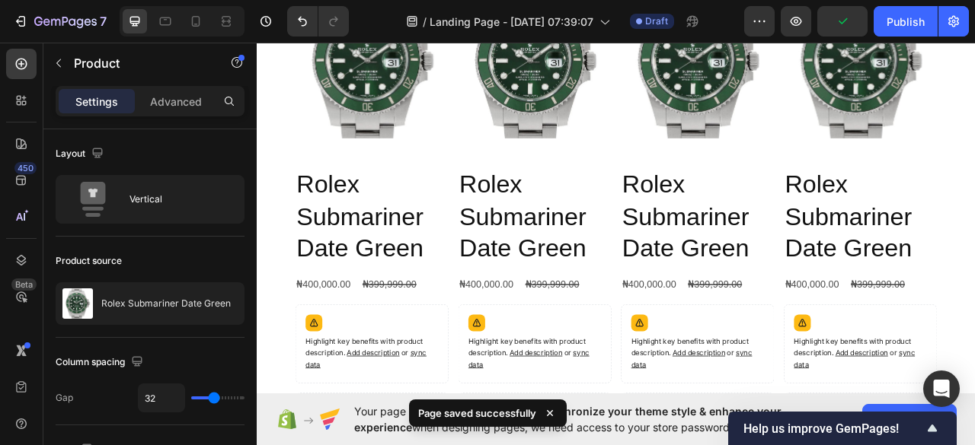
scroll to position [986, 0]
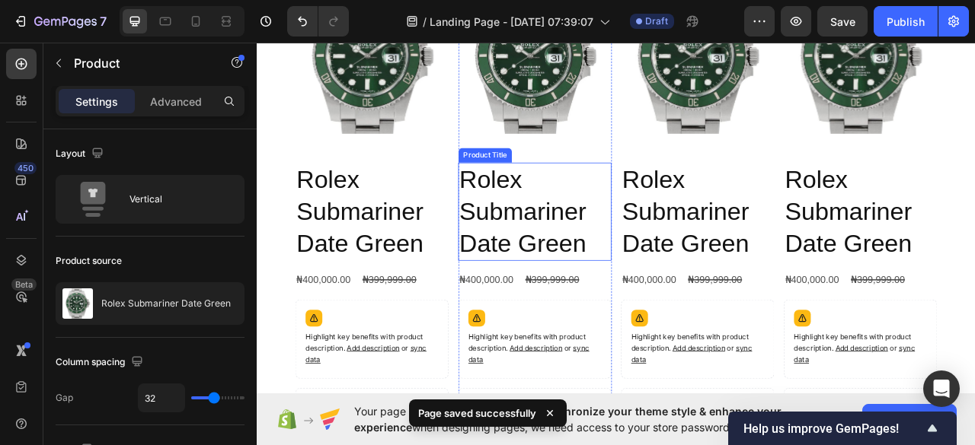
click at [534, 281] on h2 "Rolex Submariner Date Green" at bounding box center [610, 258] width 195 height 125
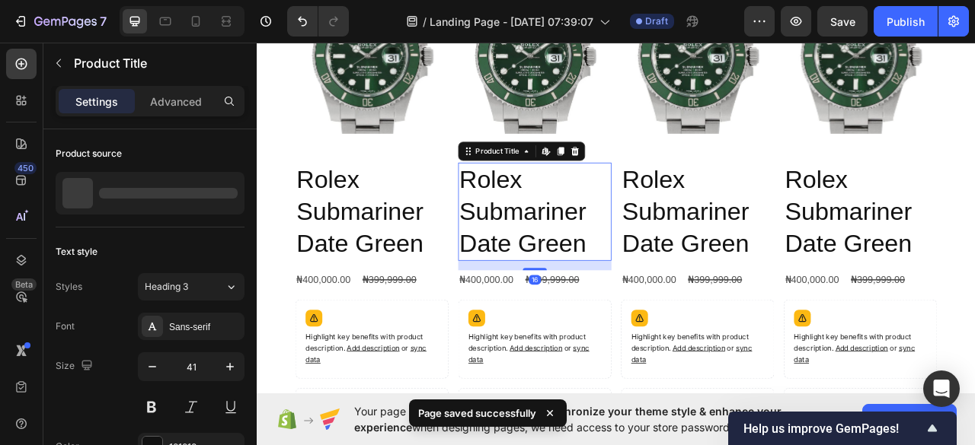
click at [534, 281] on h2 "Rolex Submariner Date Green" at bounding box center [610, 258] width 195 height 125
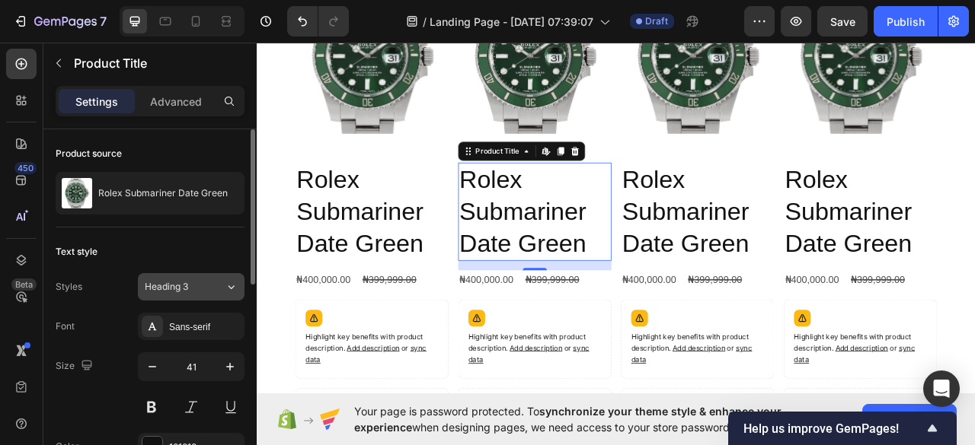
click at [225, 286] on icon at bounding box center [231, 286] width 13 height 15
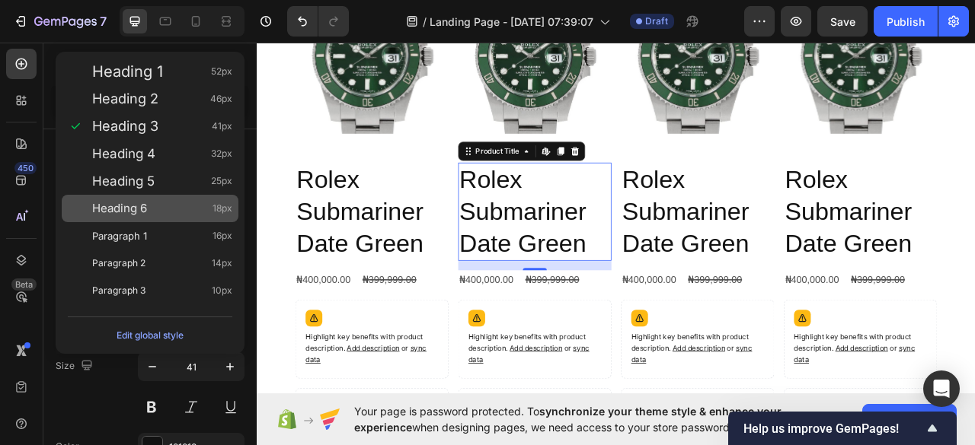
click at [134, 209] on span "Heading 6" at bounding box center [119, 208] width 55 height 15
type input "18"
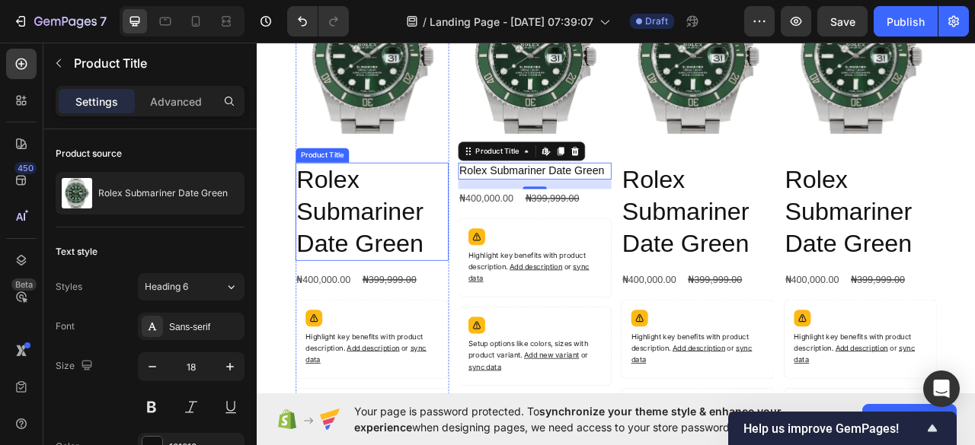
click at [427, 305] on h2 "Rolex Submariner Date Green" at bounding box center [402, 258] width 195 height 125
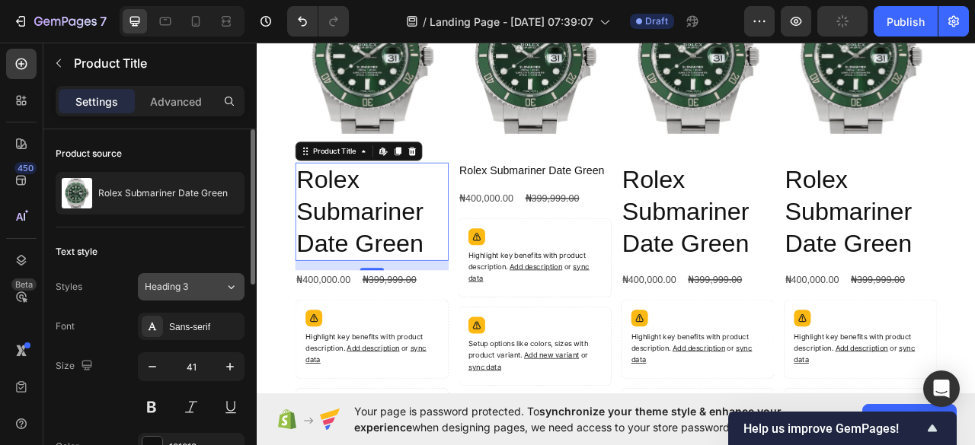
click at [237, 278] on button "Heading 3" at bounding box center [191, 286] width 107 height 27
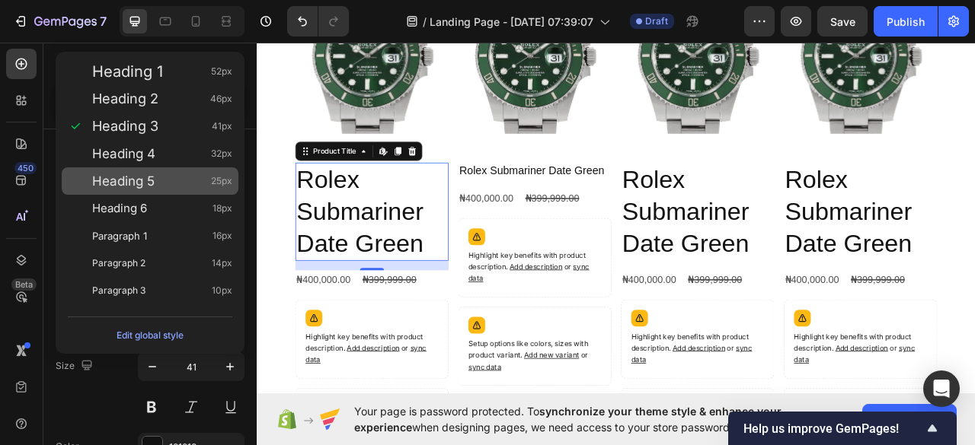
click at [148, 180] on span "Heading 5" at bounding box center [123, 181] width 62 height 15
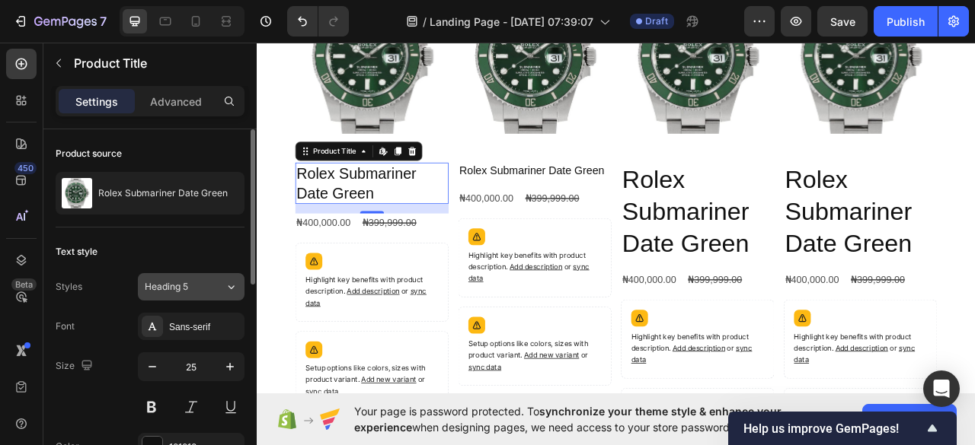
click at [234, 289] on icon at bounding box center [231, 286] width 13 height 15
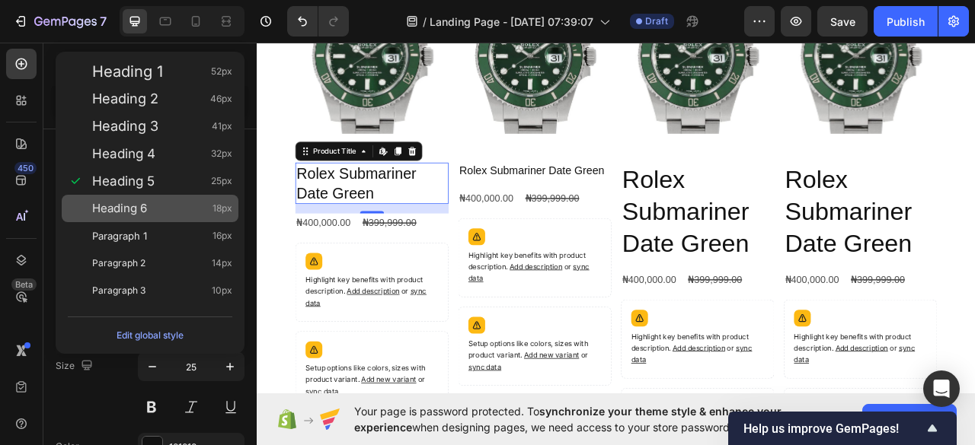
click at [148, 206] on div "Heading 6 18px" at bounding box center [162, 208] width 140 height 15
type input "18"
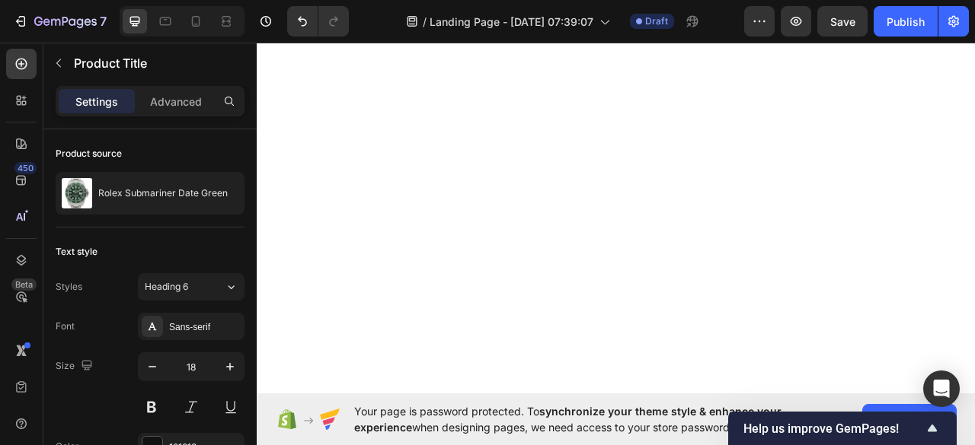
scroll to position [2090, 0]
